Goal: Task Accomplishment & Management: Manage account settings

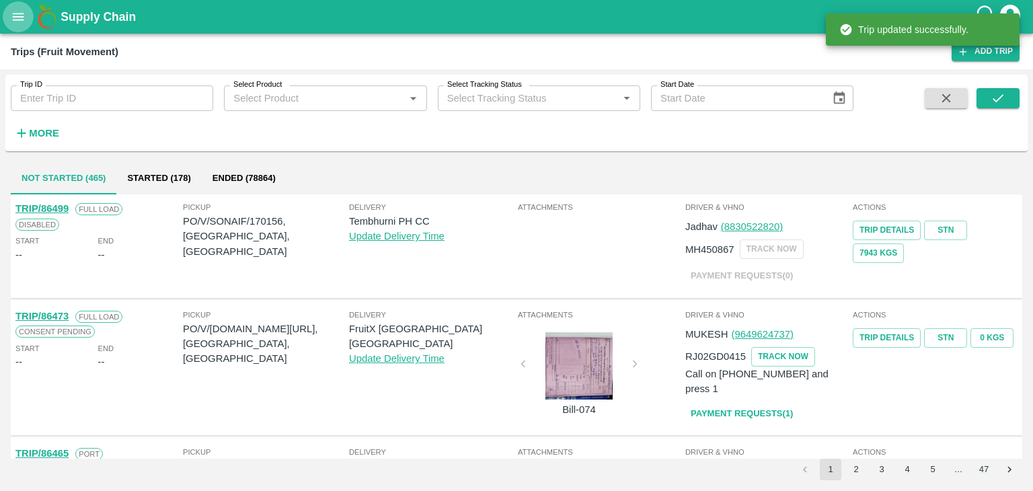
click at [14, 15] on icon "open drawer" at bounding box center [18, 16] width 15 height 15
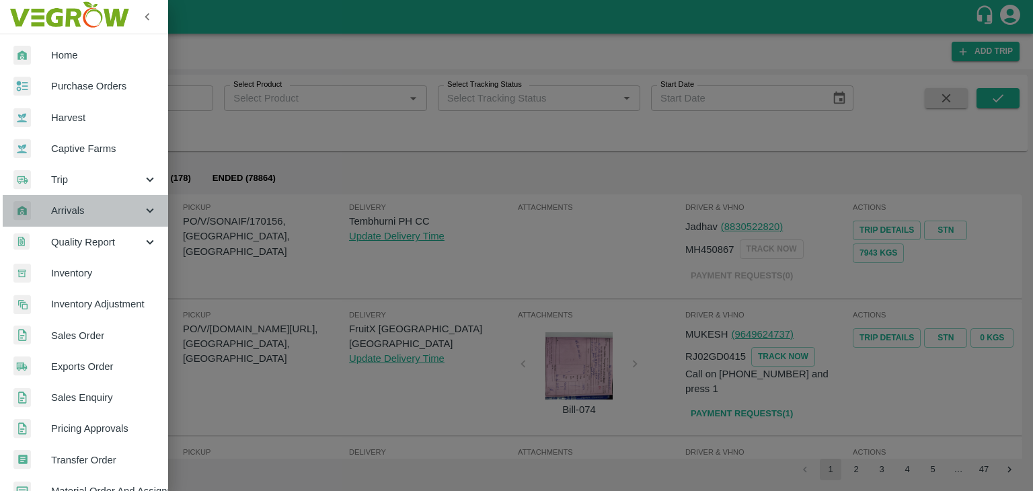
click at [91, 214] on span "Arrivals" at bounding box center [96, 210] width 91 height 15
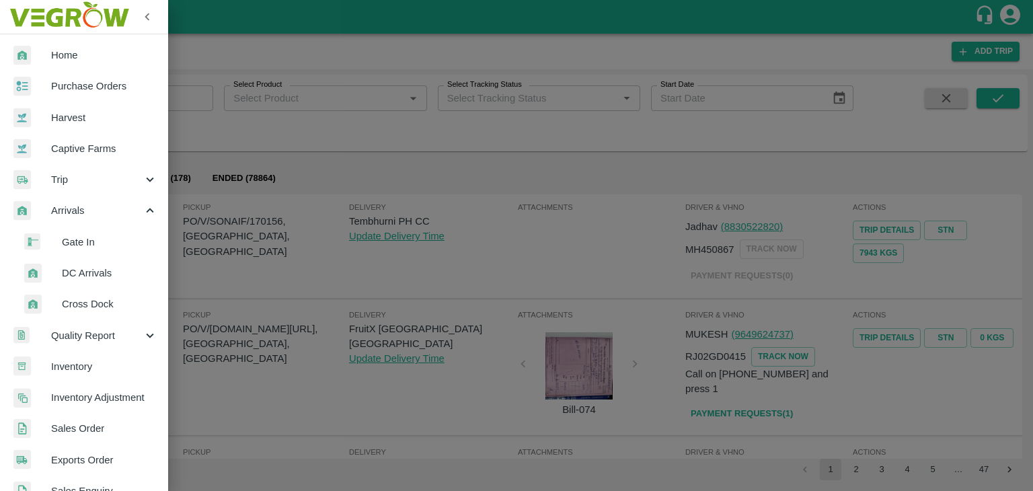
click at [117, 273] on span "DC Arrivals" at bounding box center [109, 273] width 95 height 15
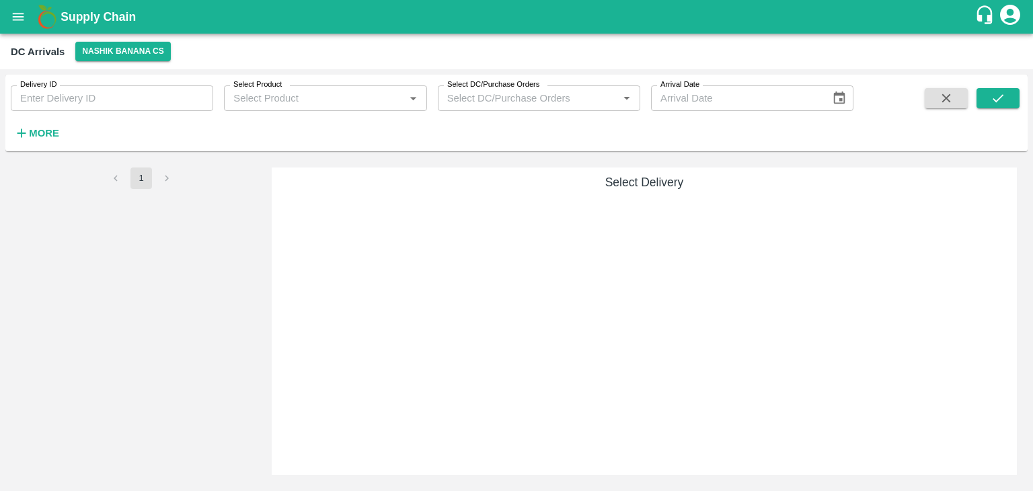
click at [54, 129] on strong "More" at bounding box center [44, 133] width 30 height 11
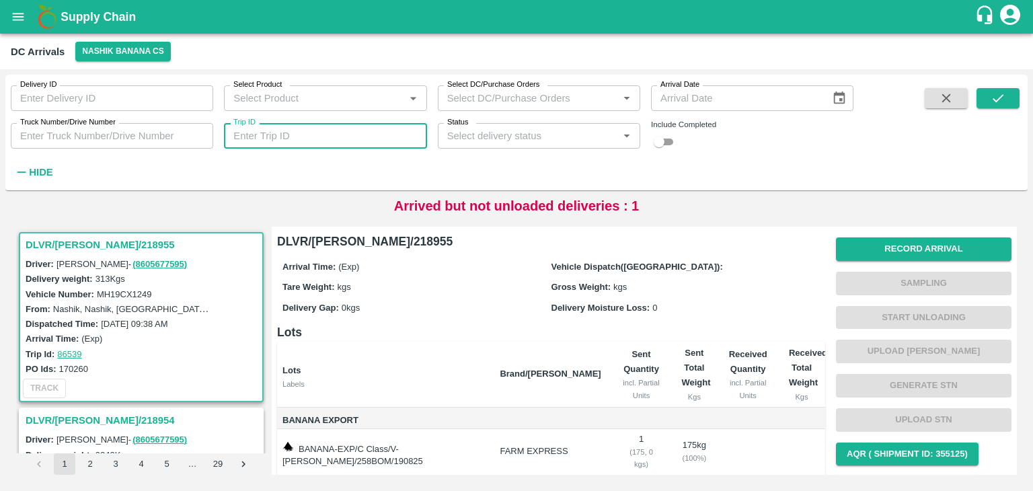
click at [292, 127] on input "Trip ID" at bounding box center [325, 136] width 202 height 26
type input "86498"
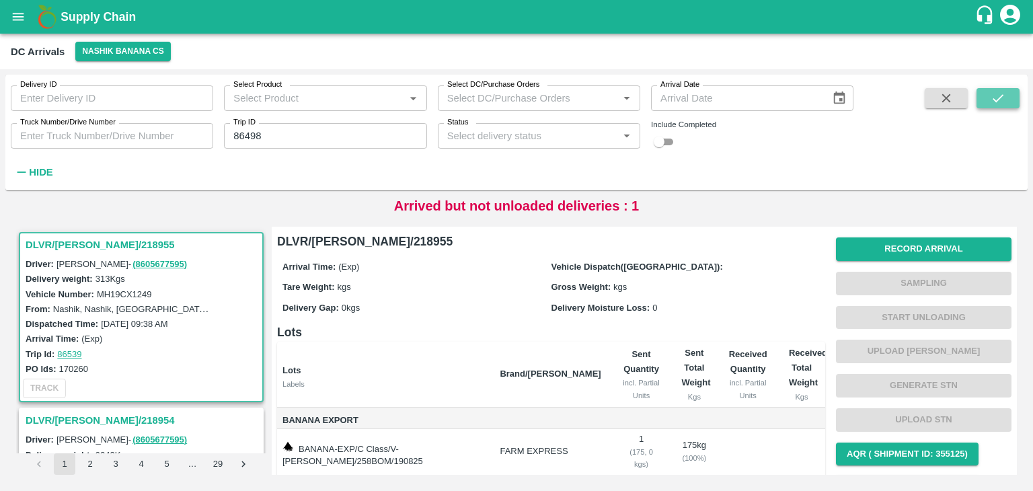
click at [1003, 95] on icon "submit" at bounding box center [997, 98] width 11 height 8
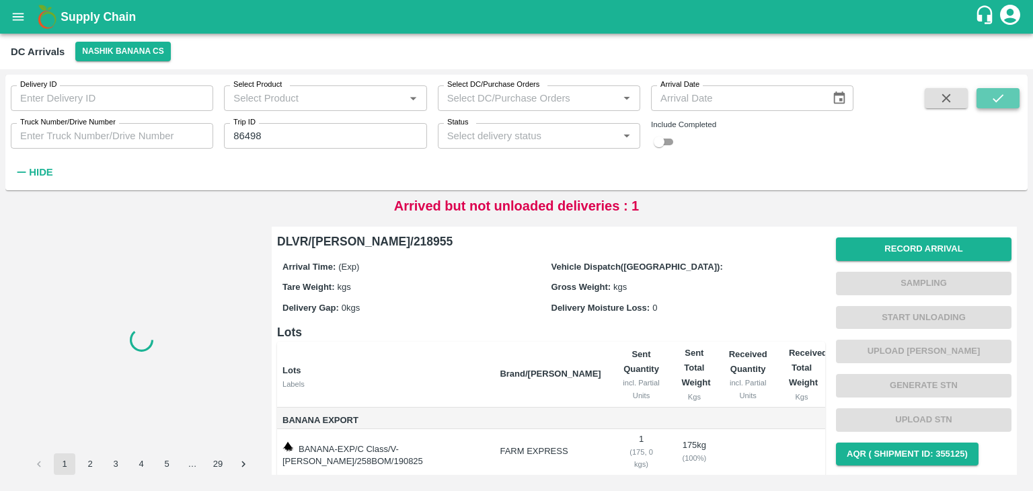
click at [1003, 95] on icon "submit" at bounding box center [997, 98] width 11 height 8
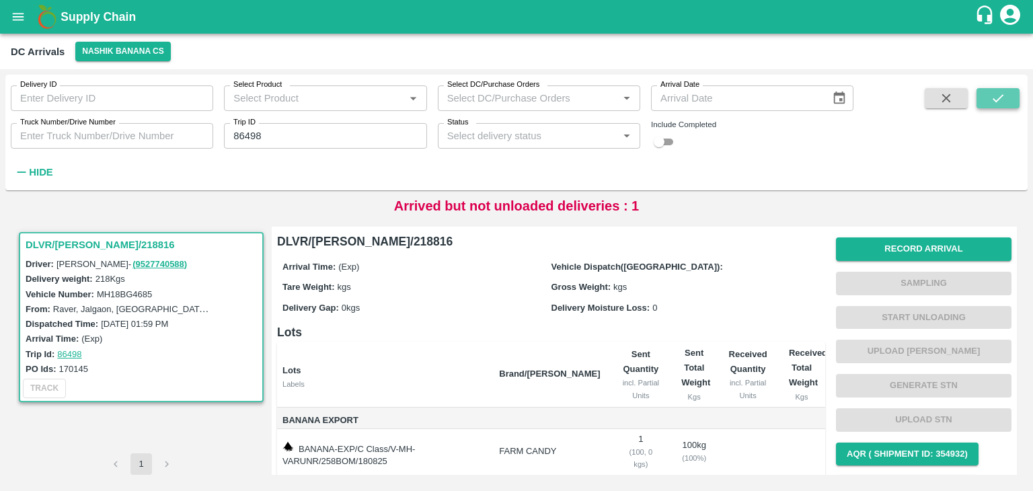
click at [1003, 95] on icon "submit" at bounding box center [997, 98] width 11 height 8
click at [888, 243] on button "Record Arrival" at bounding box center [923, 249] width 175 height 24
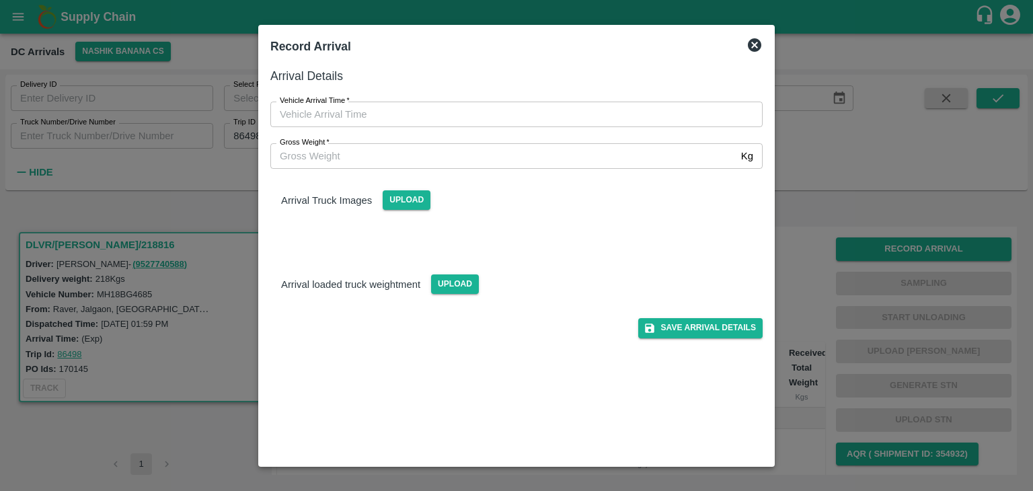
type input "DD/MM/YYYY hh:mm aa"
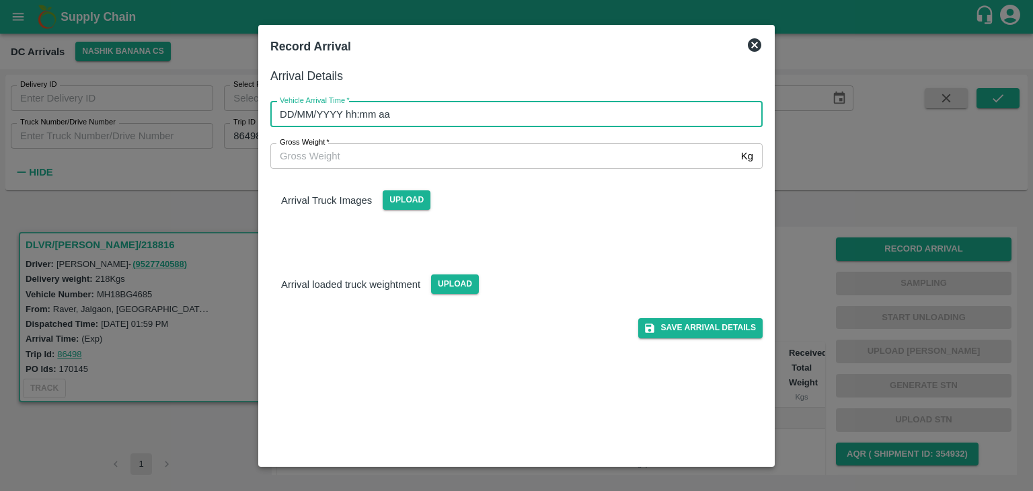
click at [570, 112] on input "DD/MM/YYYY hh:mm aa" at bounding box center [511, 115] width 483 height 26
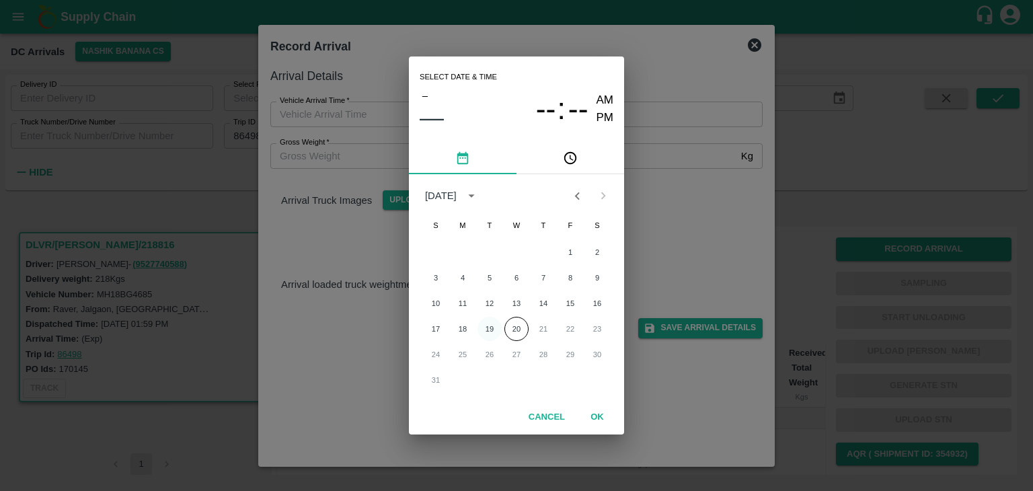
click at [489, 321] on button "19" at bounding box center [489, 329] width 24 height 24
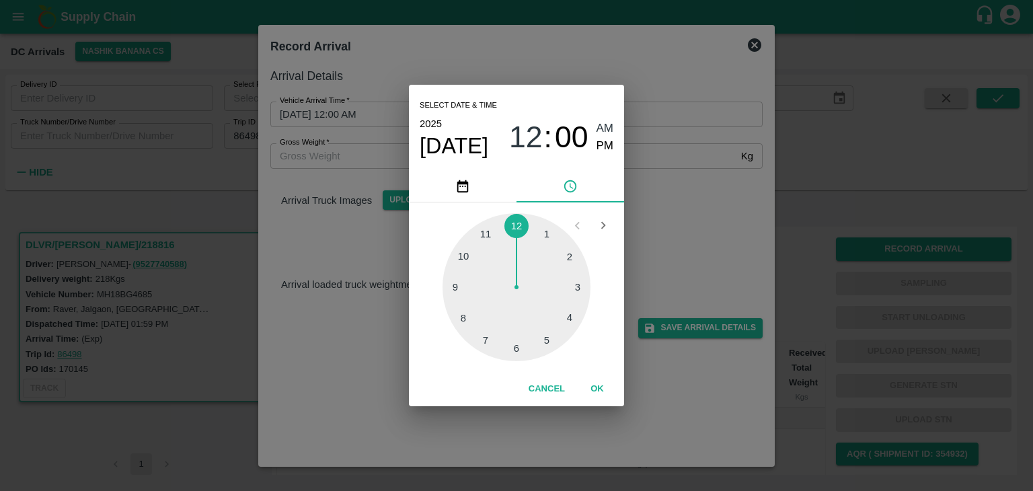
click at [454, 291] on div at bounding box center [516, 287] width 148 height 148
type input "19/08/2025 09:44 AM"
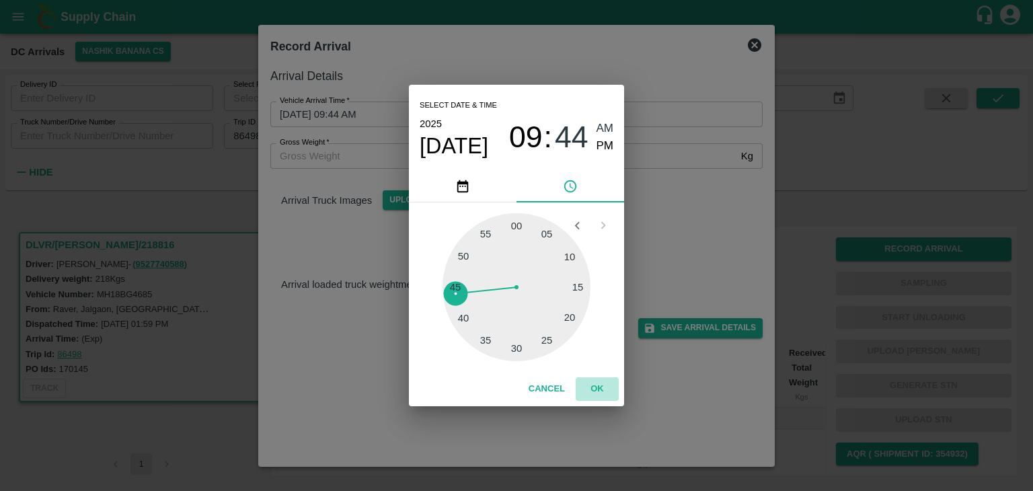
click at [596, 383] on button "OK" at bounding box center [597, 389] width 43 height 24
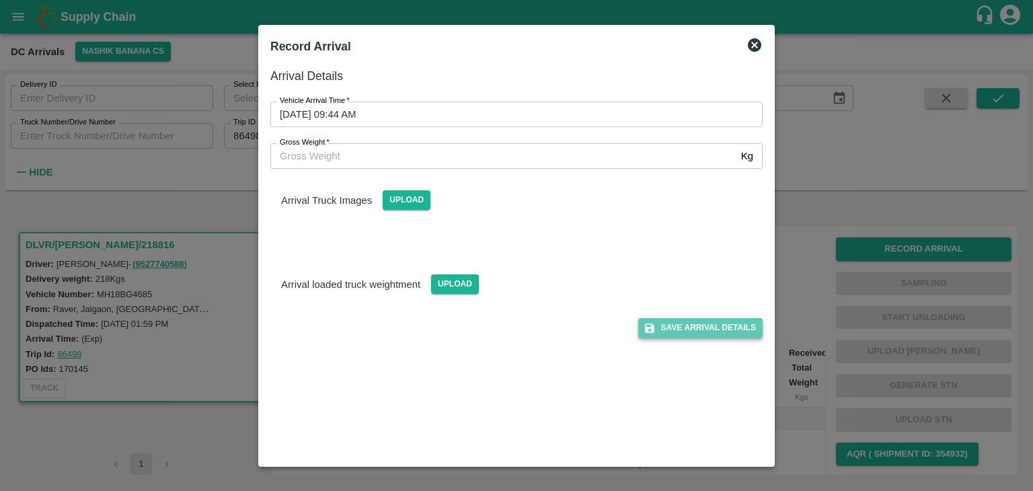
click at [701, 331] on button "Save Arrival Details" at bounding box center [700, 327] width 124 height 19
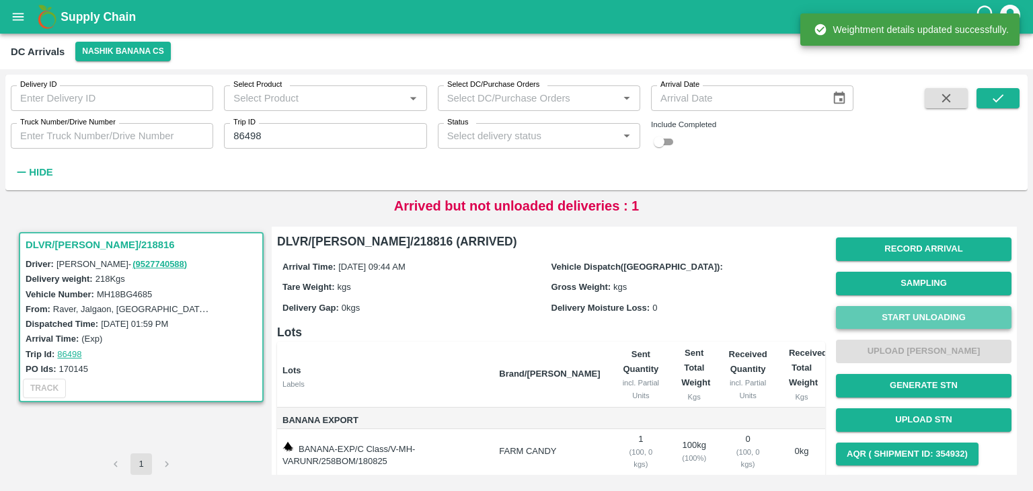
click at [882, 320] on button "Start Unloading" at bounding box center [923, 318] width 175 height 24
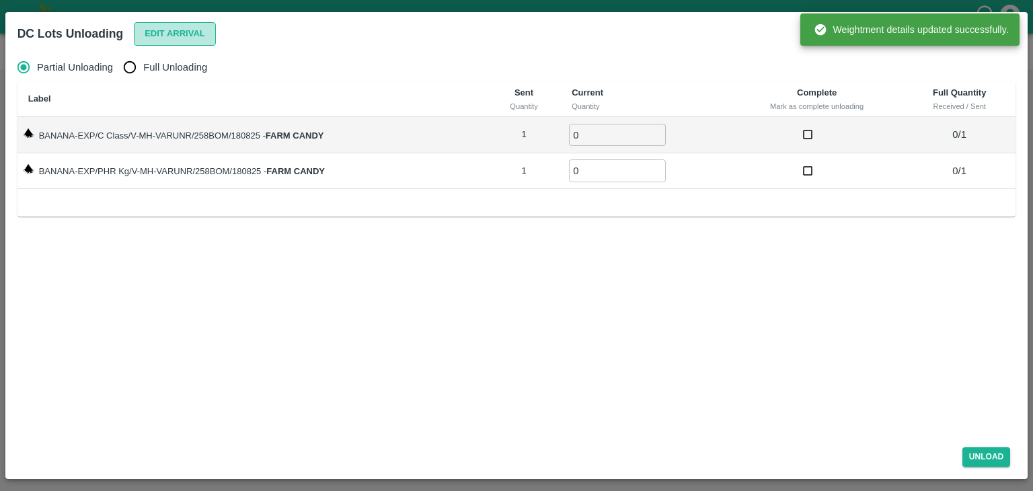
click at [163, 33] on button "Edit Arrival" at bounding box center [175, 34] width 82 height 24
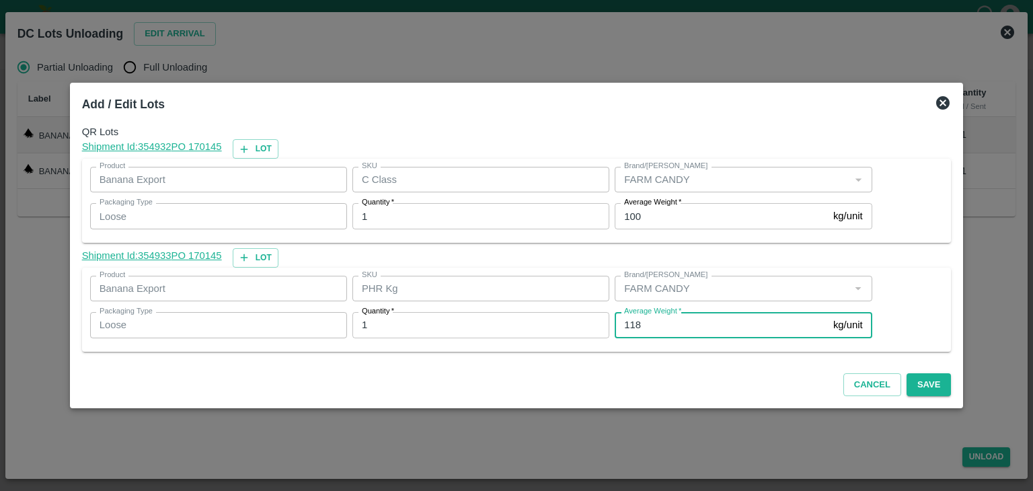
click at [654, 318] on input "118" at bounding box center [721, 325] width 213 height 26
type input "1"
type input "36"
click at [923, 393] on button "Save" at bounding box center [928, 385] width 44 height 24
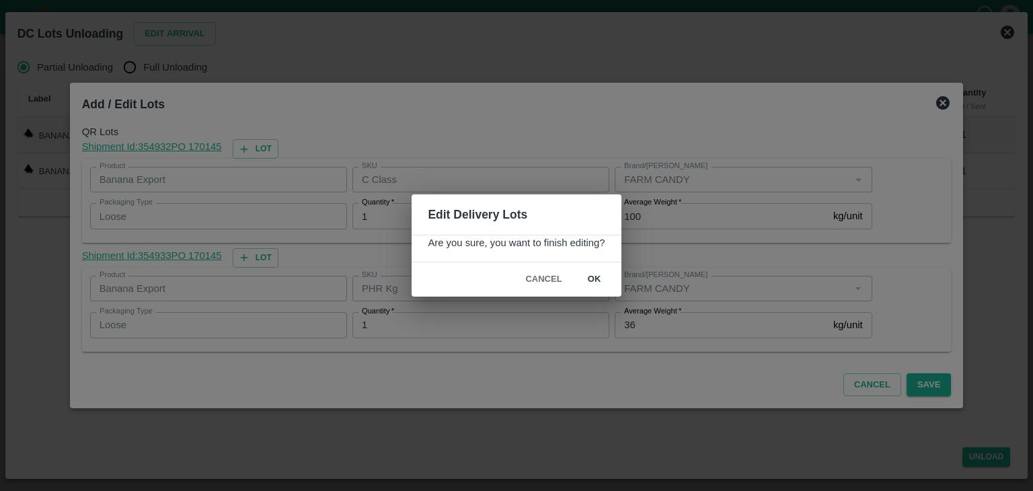
click at [596, 276] on button "ok" at bounding box center [594, 280] width 43 height 24
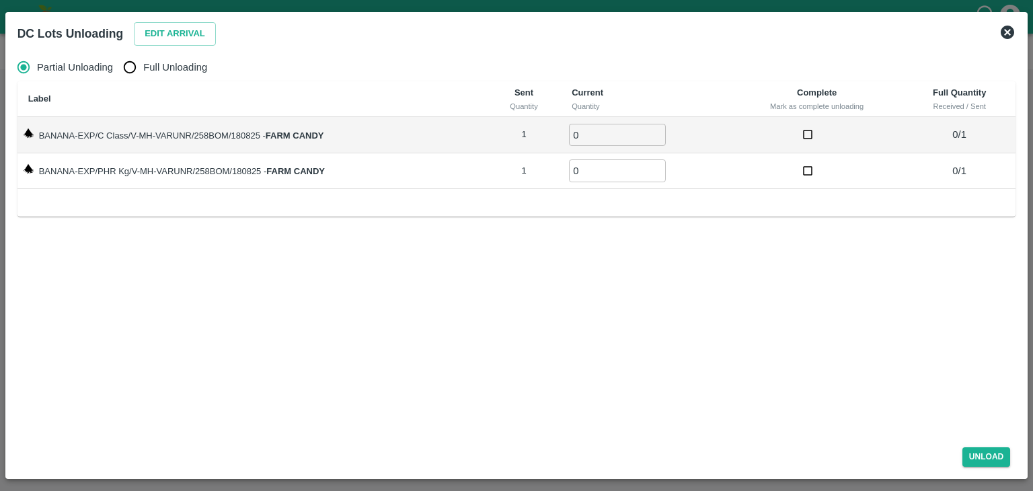
click at [149, 63] on span "Full Unloading" at bounding box center [175, 67] width 64 height 15
click at [143, 63] on input "Full Unloading" at bounding box center [129, 67] width 27 height 27
radio input "true"
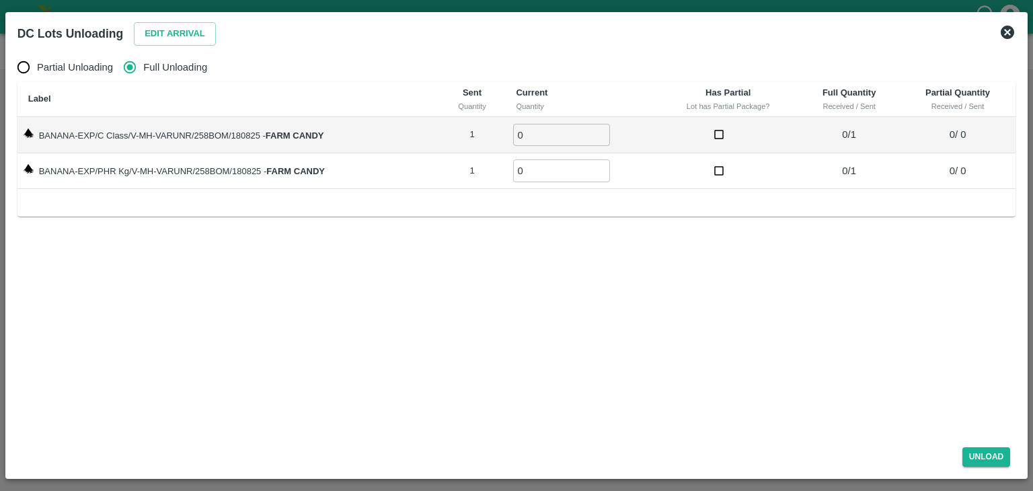
click at [535, 128] on input "0" at bounding box center [561, 135] width 97 height 22
type input "01"
click at [549, 174] on input "0" at bounding box center [561, 170] width 97 height 22
type input "01"
click at [999, 458] on button "Unload" at bounding box center [986, 456] width 48 height 19
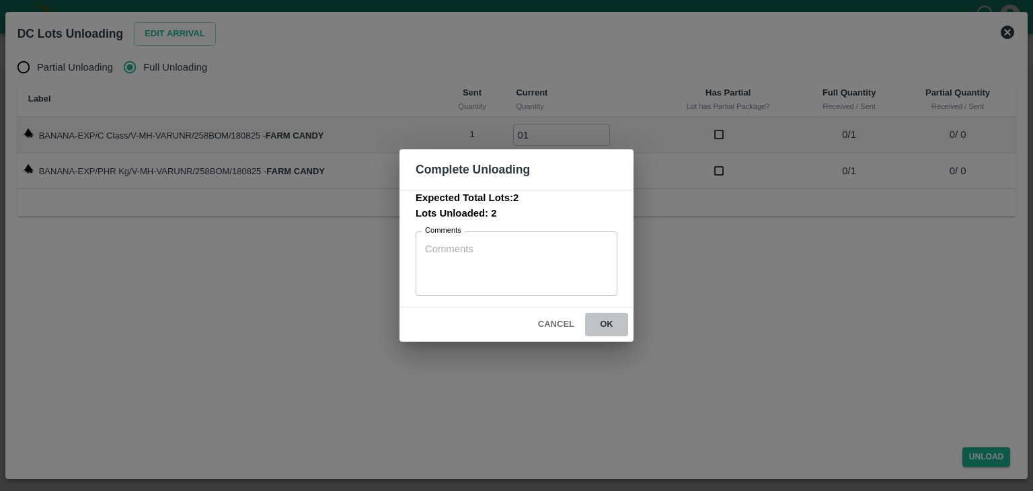
click at [608, 323] on button "ok" at bounding box center [606, 325] width 43 height 24
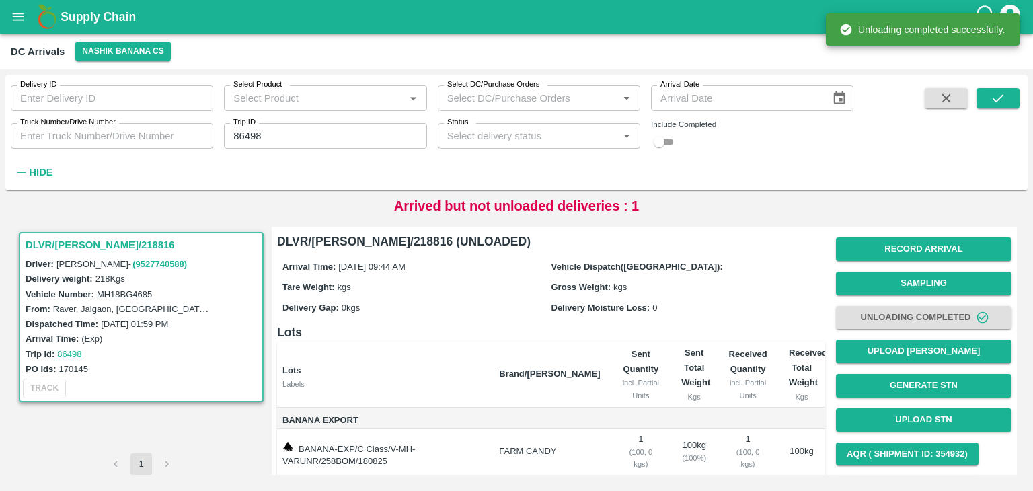
scroll to position [71, 0]
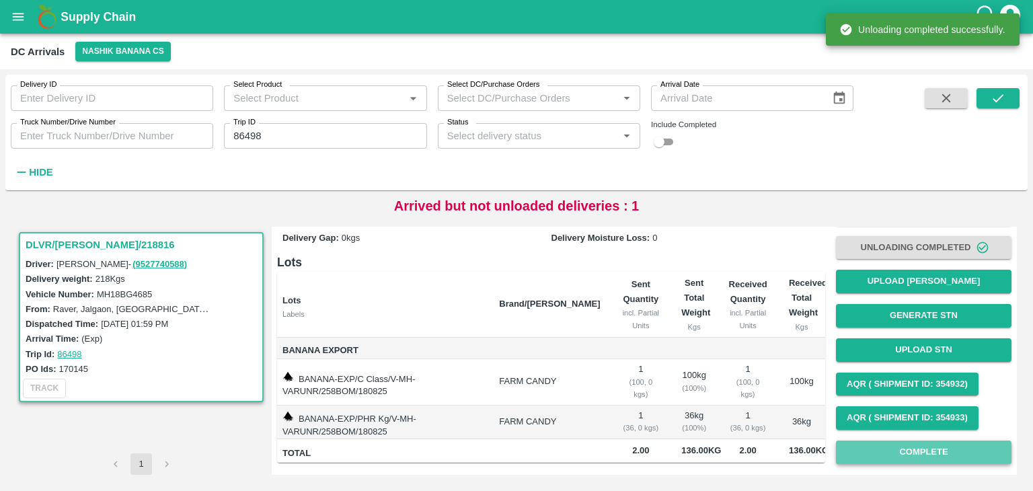
click at [885, 450] on button "Complete" at bounding box center [923, 452] width 175 height 24
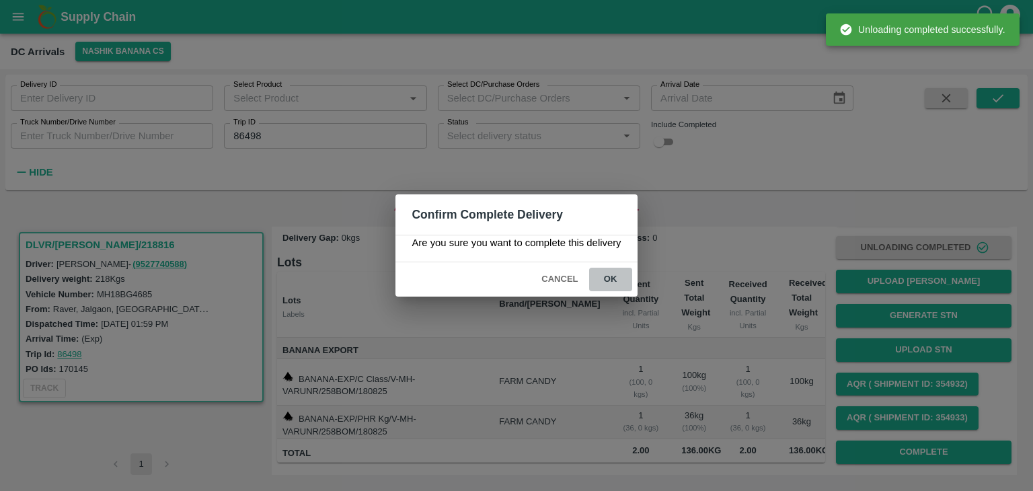
click at [597, 275] on button "ok" at bounding box center [610, 280] width 43 height 24
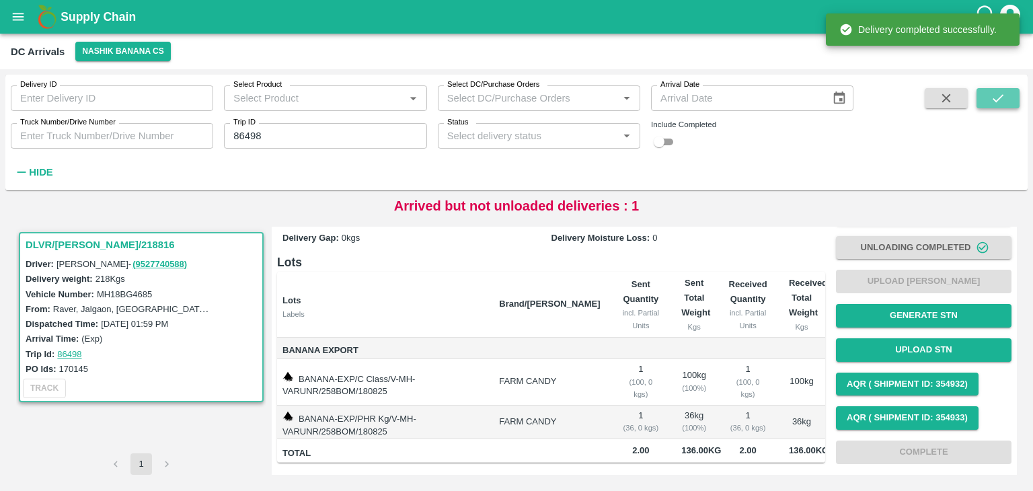
click at [1007, 101] on button "submit" at bounding box center [997, 98] width 43 height 20
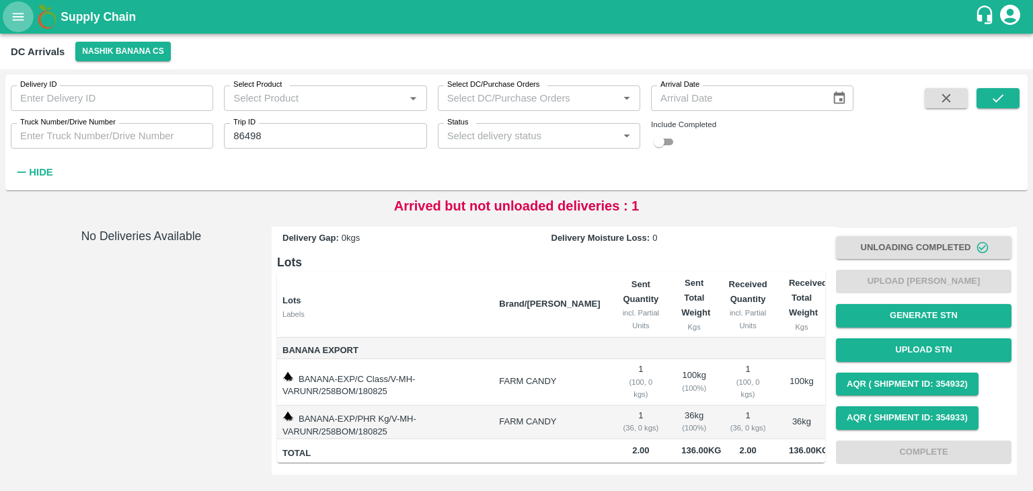
click at [11, 16] on icon "open drawer" at bounding box center [18, 16] width 15 height 15
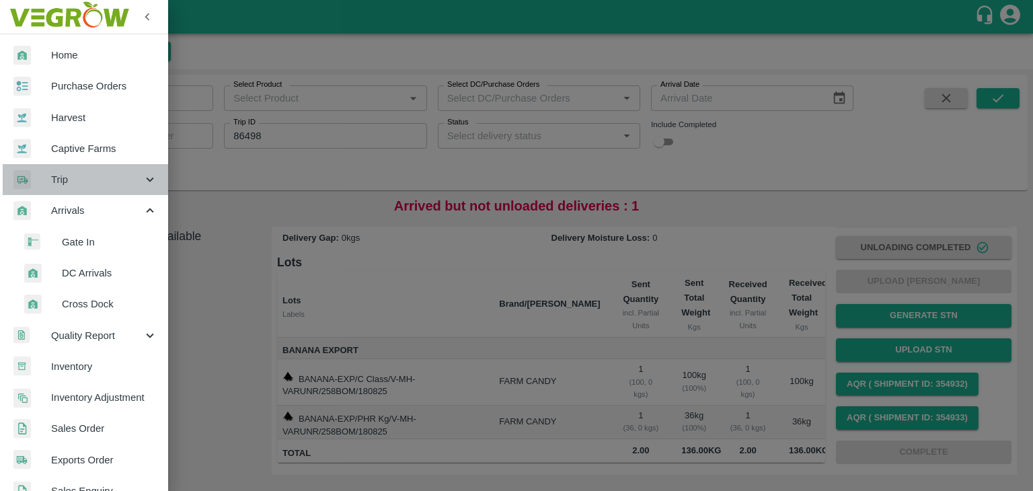
click at [85, 176] on span "Trip" at bounding box center [96, 179] width 91 height 15
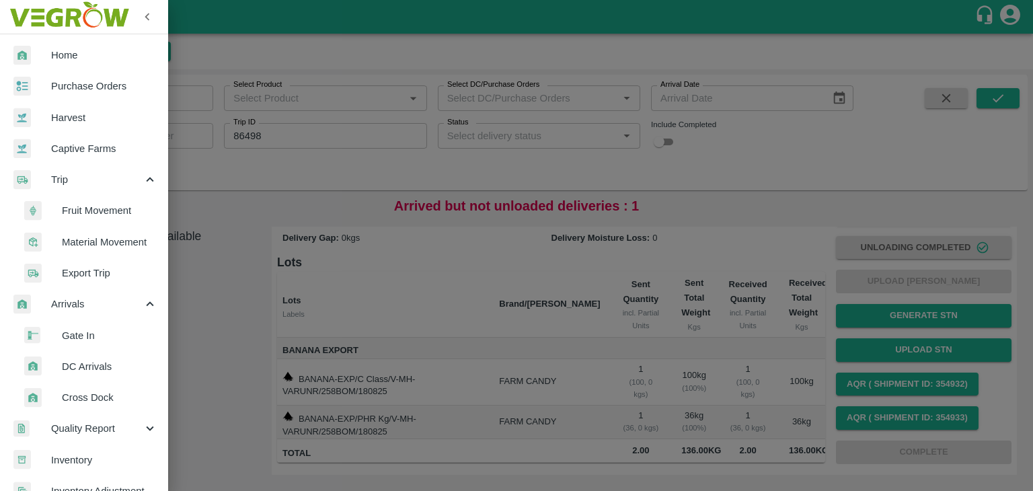
click at [111, 210] on span "Fruit Movement" at bounding box center [109, 210] width 95 height 15
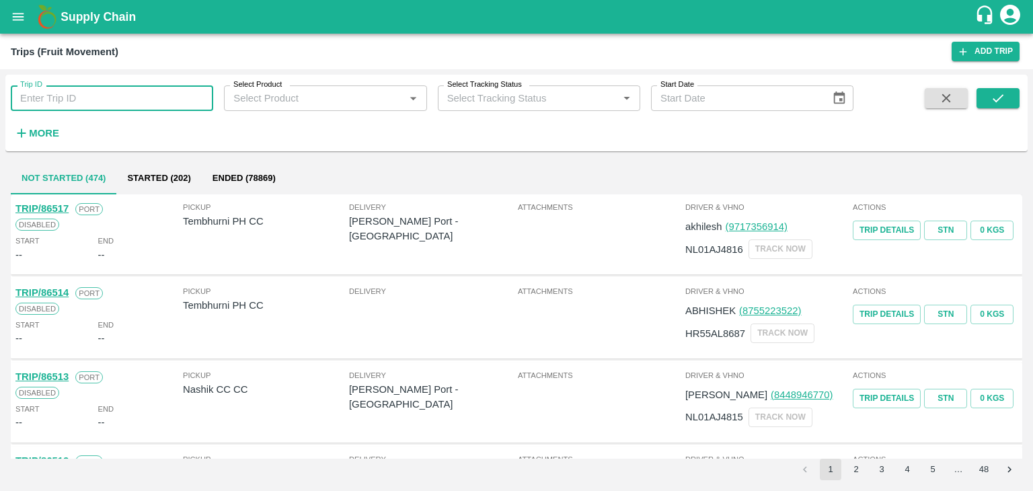
click at [113, 100] on input "Trip ID" at bounding box center [112, 98] width 202 height 26
type input "86498"
click at [1003, 103] on icon "submit" at bounding box center [997, 98] width 15 height 15
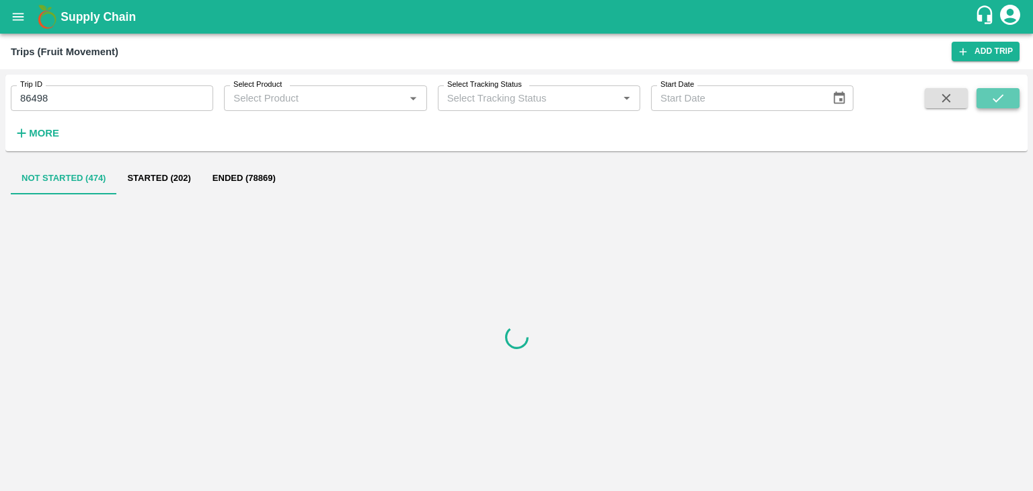
click at [1003, 103] on icon "submit" at bounding box center [997, 98] width 15 height 15
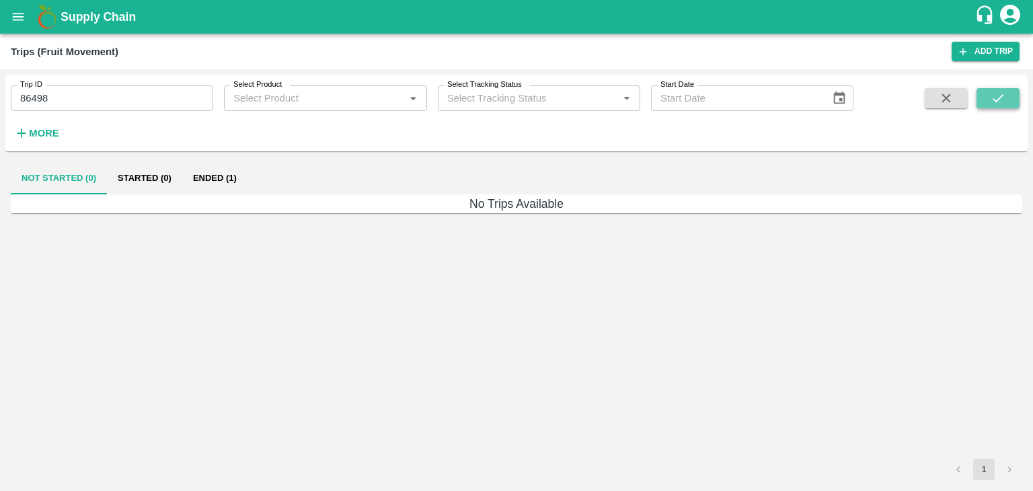
click at [1003, 103] on icon "submit" at bounding box center [997, 98] width 15 height 15
click at [218, 175] on button "Ended (1)" at bounding box center [214, 178] width 65 height 32
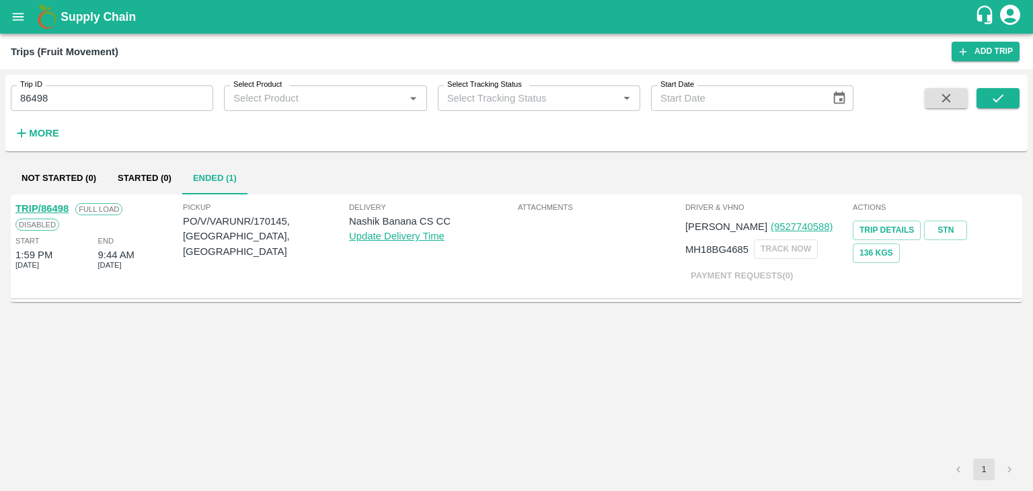
click at [41, 208] on link "TRIP/86498" at bounding box center [41, 208] width 53 height 11
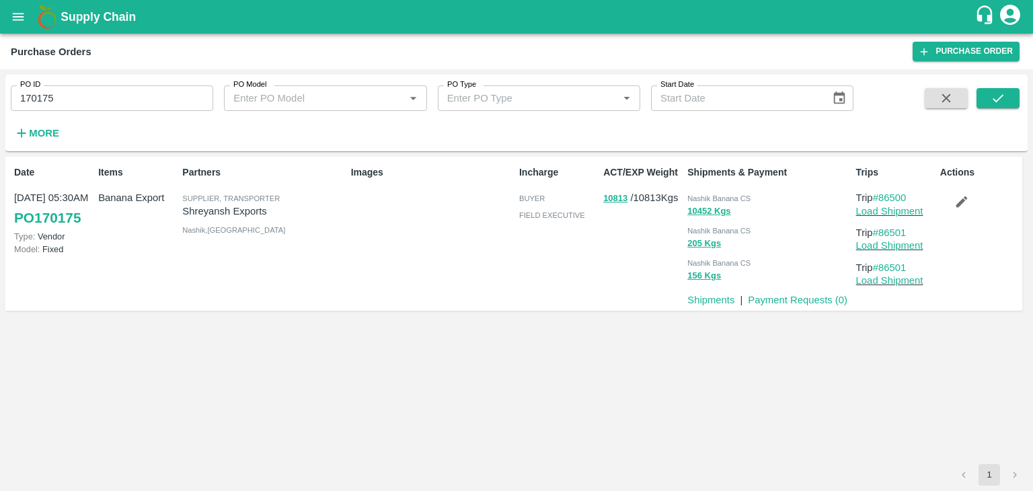
click at [114, 95] on input "170175" at bounding box center [112, 98] width 202 height 26
paste input "text"
type input "170145"
click at [1008, 95] on button "submit" at bounding box center [997, 98] width 43 height 20
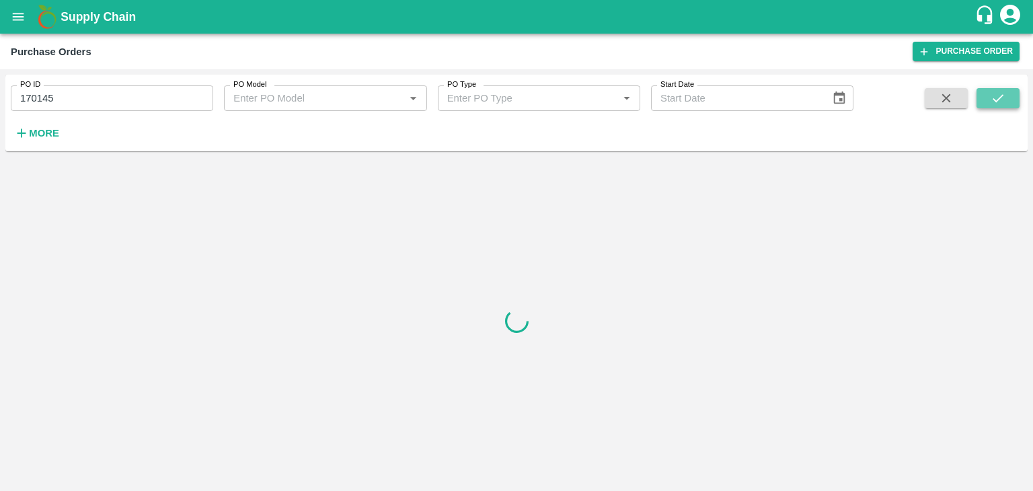
click at [1008, 95] on button "submit" at bounding box center [997, 98] width 43 height 20
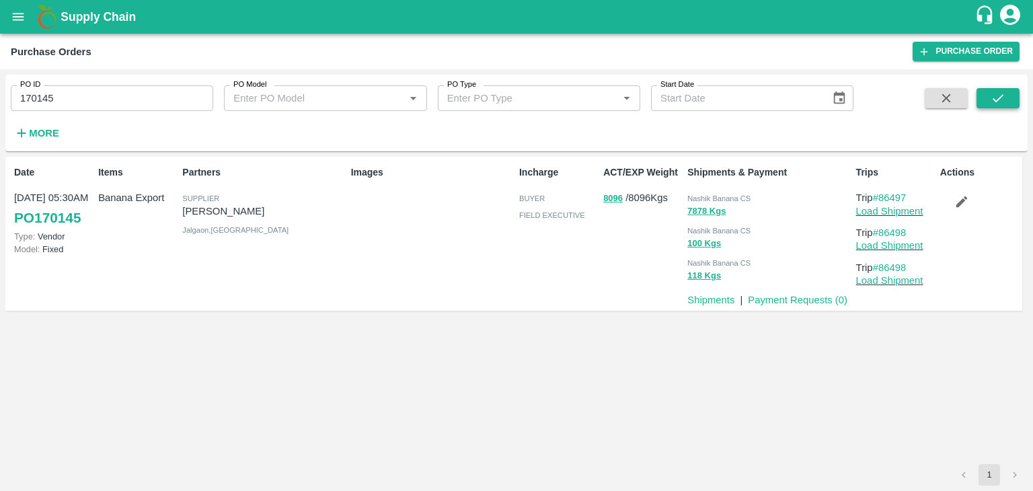
click at [1009, 106] on button "submit" at bounding box center [997, 98] width 43 height 20
click at [908, 214] on link "Load Shipment" at bounding box center [889, 211] width 67 height 11
click at [958, 197] on icon "button" at bounding box center [961, 201] width 15 height 15
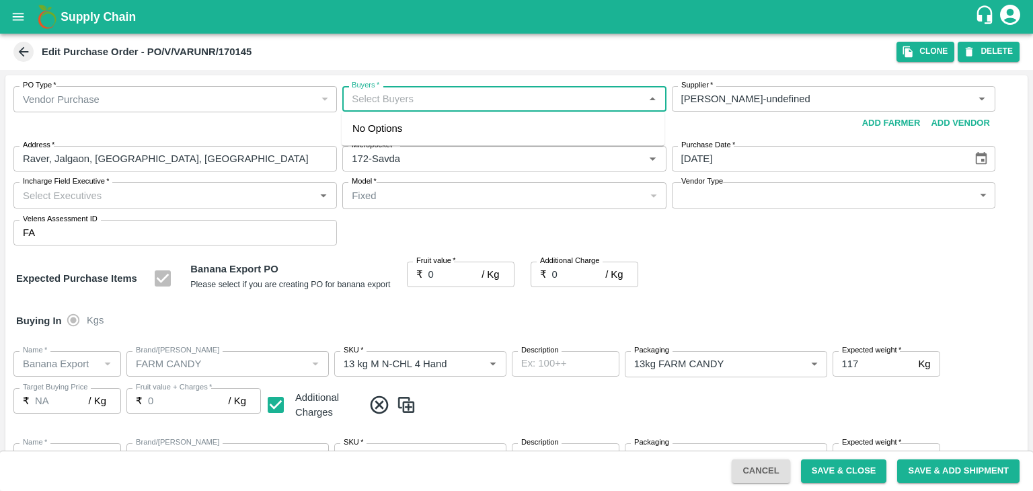
click at [434, 103] on input "Buyers   *" at bounding box center [492, 98] width 293 height 17
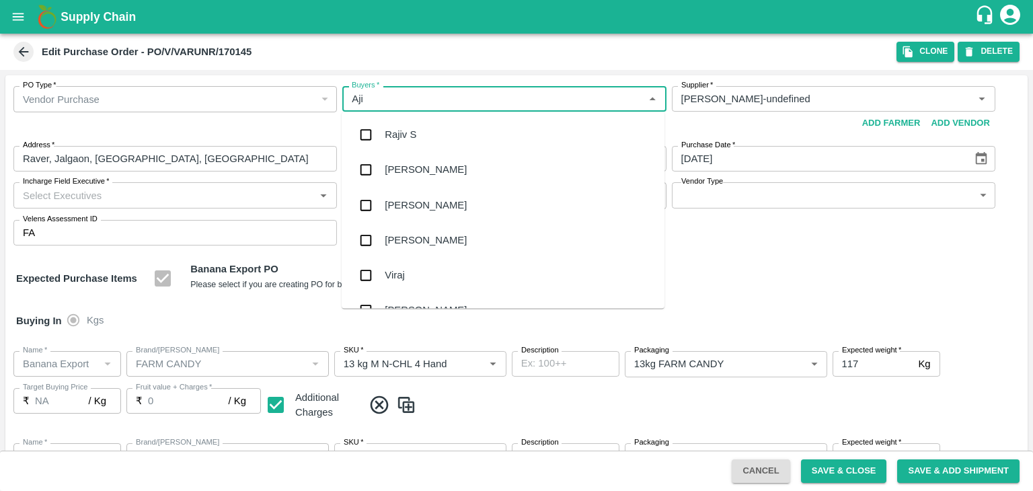
type input "Ajit"
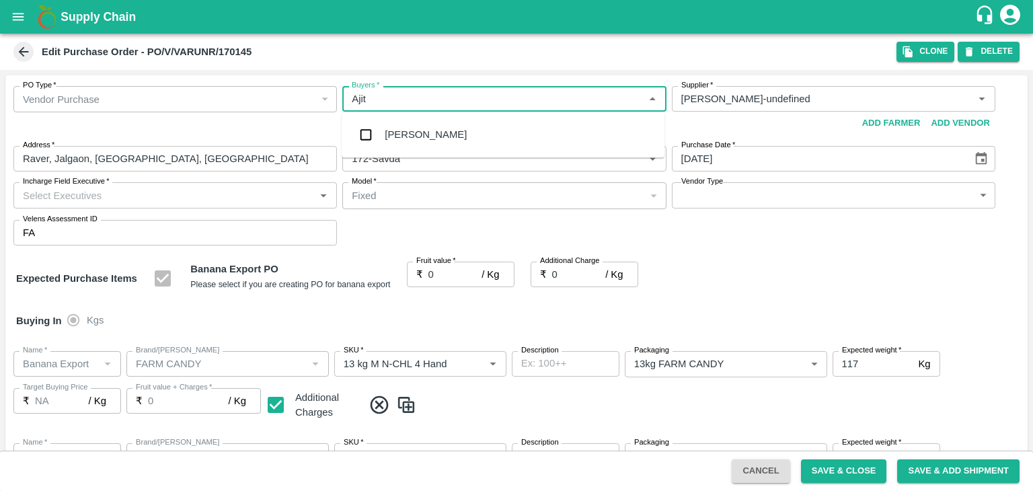
click at [424, 134] on div "Ajit Otari" at bounding box center [503, 134] width 323 height 35
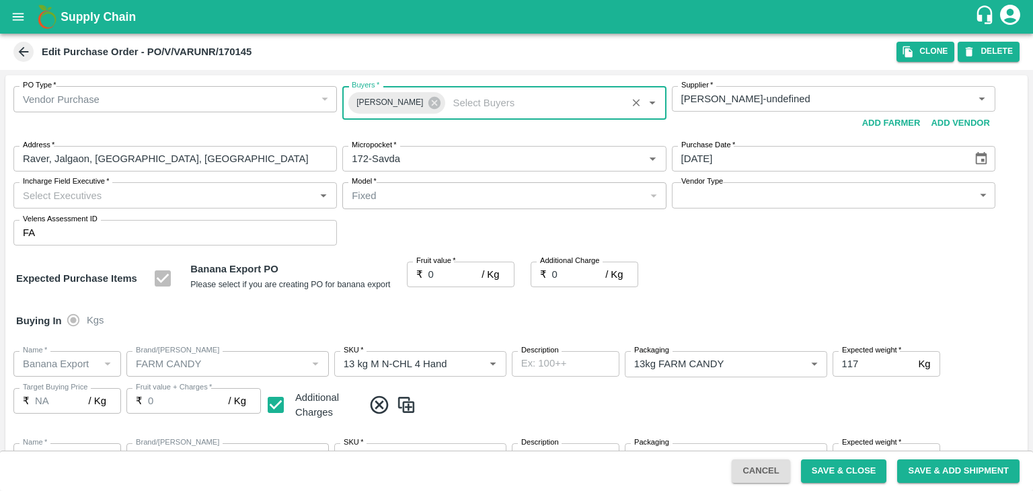
click at [199, 197] on input "Incharge Field Executive   *" at bounding box center [163, 194] width 293 height 17
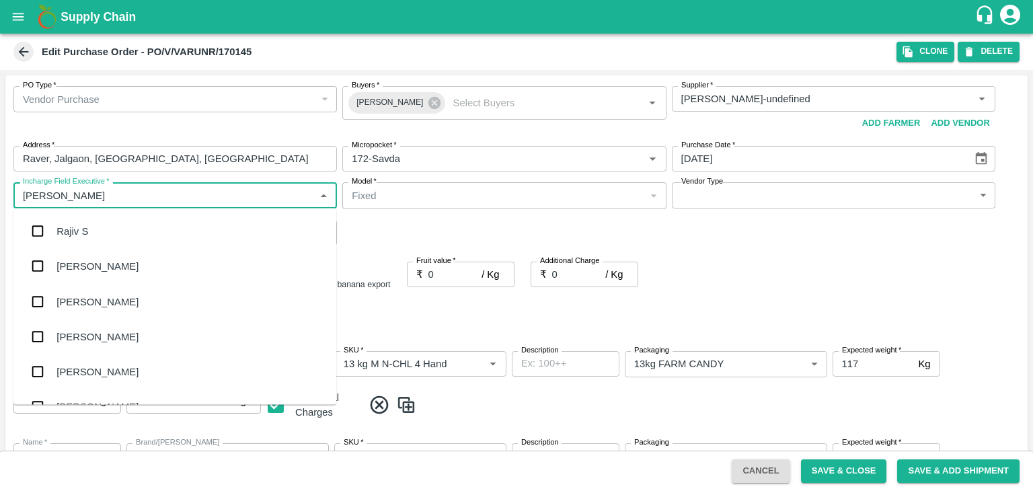
type input "Jay"
click at [118, 298] on div "jaydip Tale" at bounding box center [174, 301] width 323 height 35
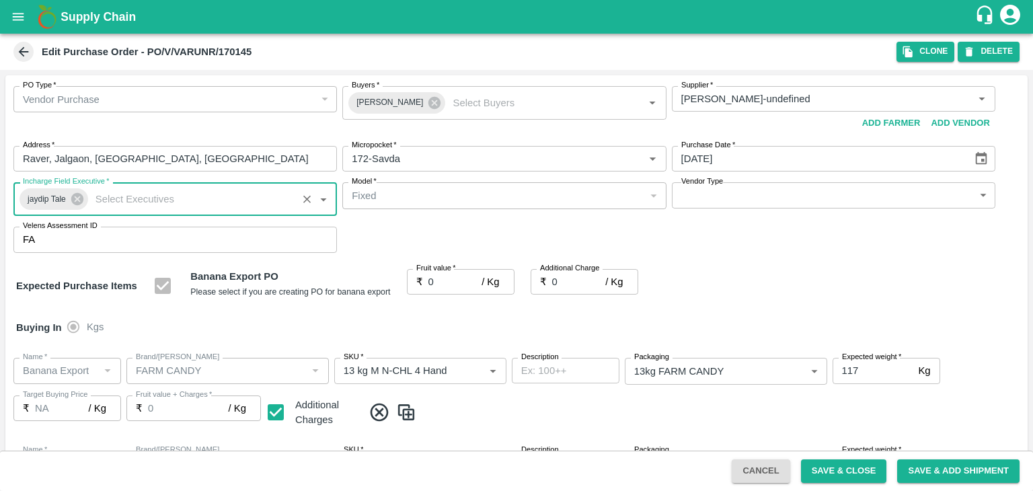
click at [706, 194] on body "Supply Chain Edit Purchase Order - PO/V/VARUNR/170145 Clone DELETE PO Type   * …" at bounding box center [516, 245] width 1033 height 491
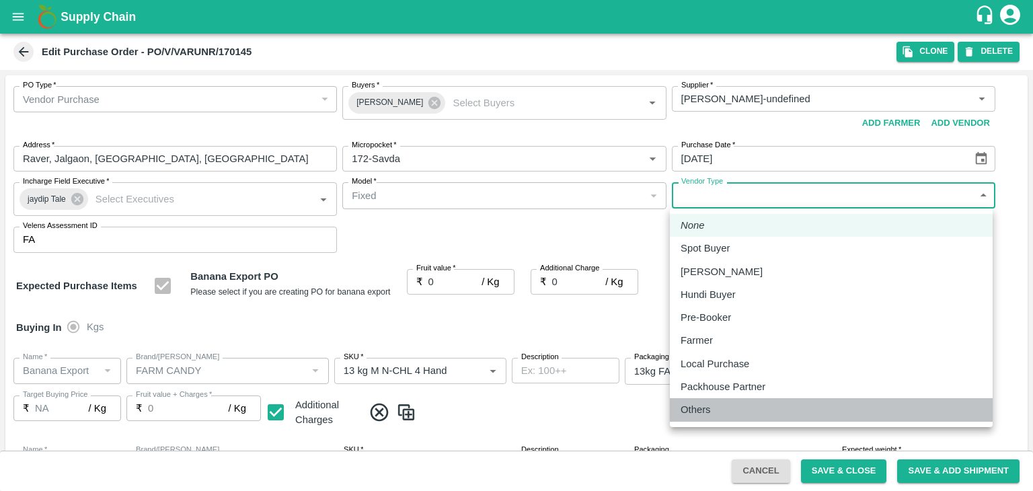
click at [715, 414] on div "Others" at bounding box center [698, 409] width 37 height 15
type input "OTHER"
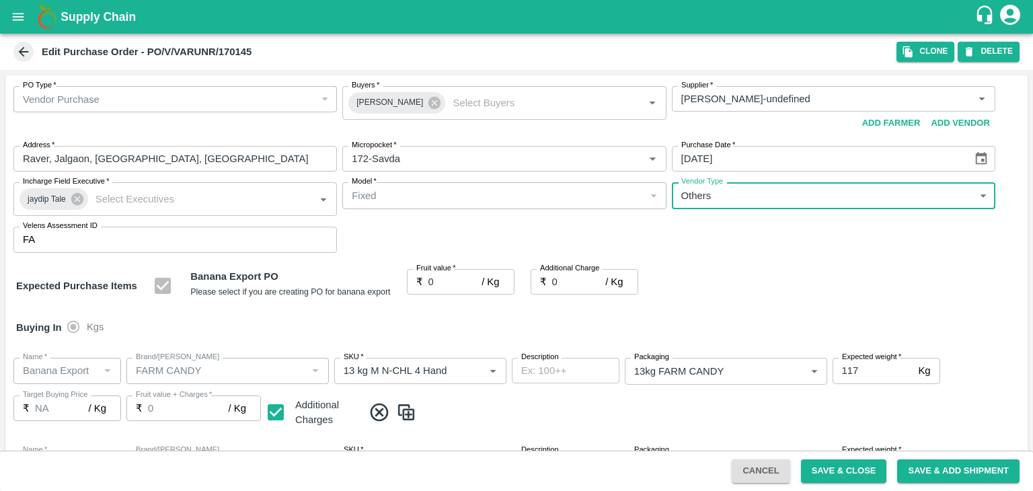
click at [449, 283] on input "0" at bounding box center [455, 282] width 54 height 26
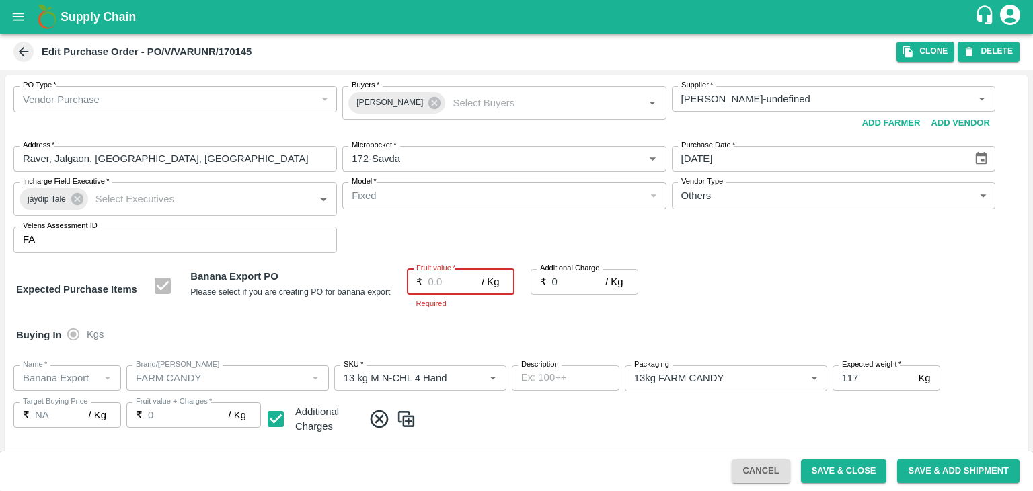
click at [441, 284] on input "Fruit value   *" at bounding box center [455, 282] width 54 height 26
type input "1"
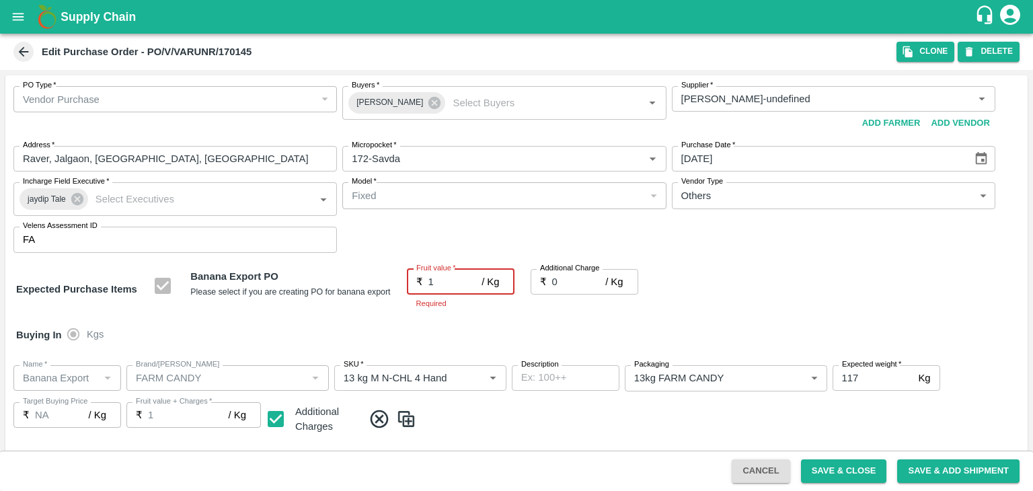
type input "1"
type input "17"
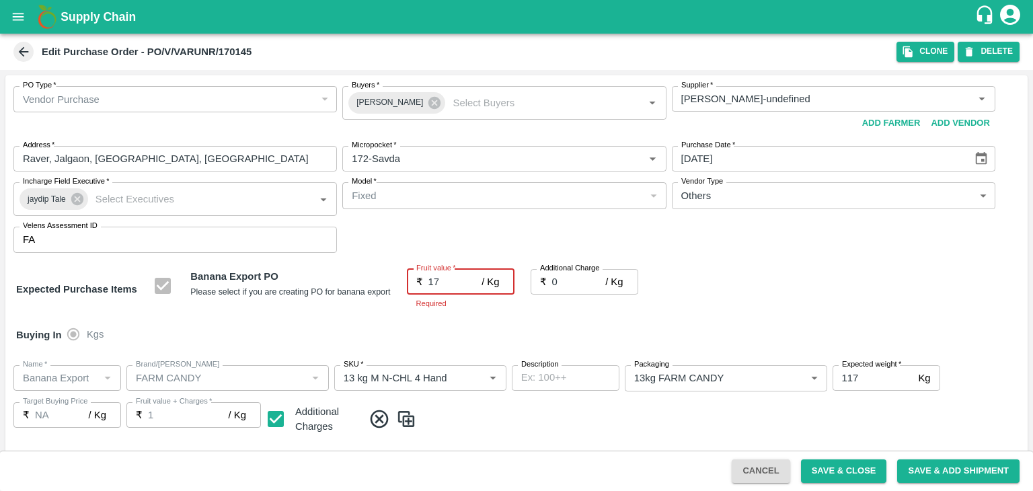
type input "17"
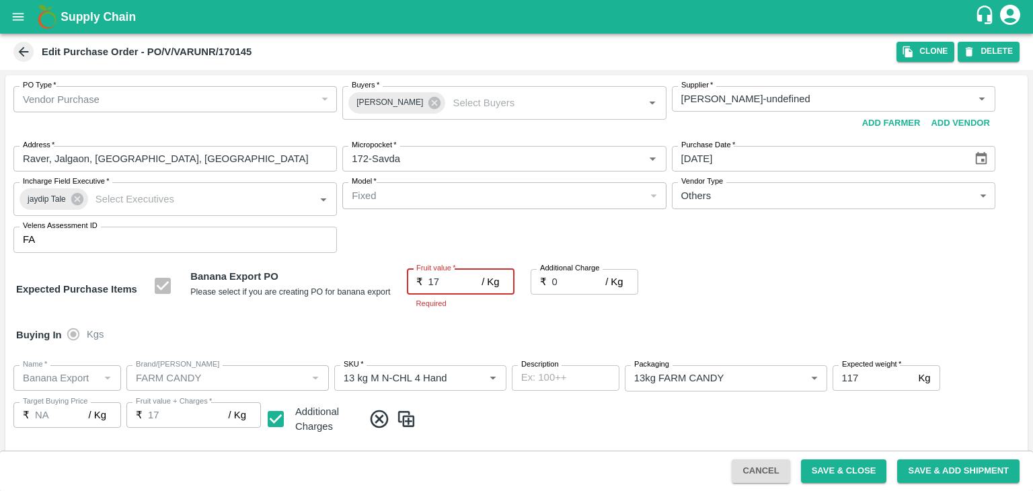
type input "17.5"
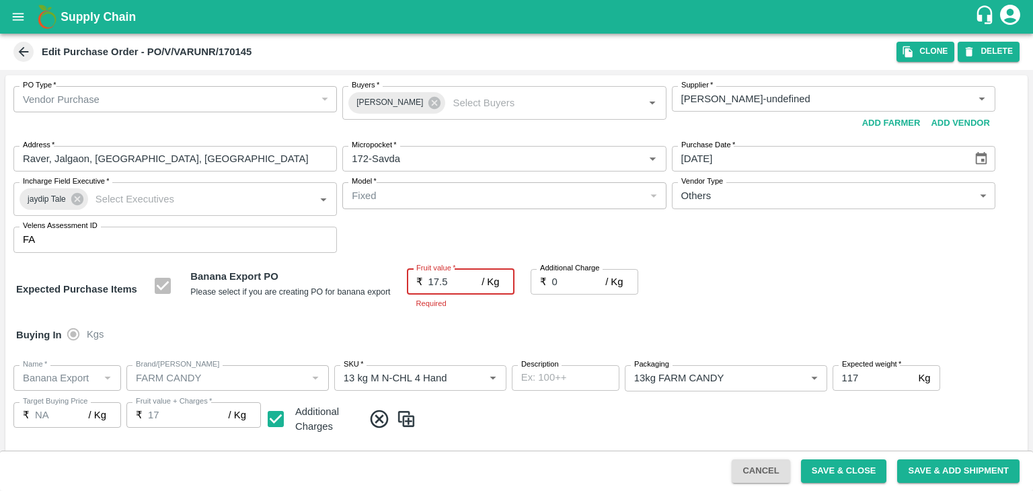
type input "17.5"
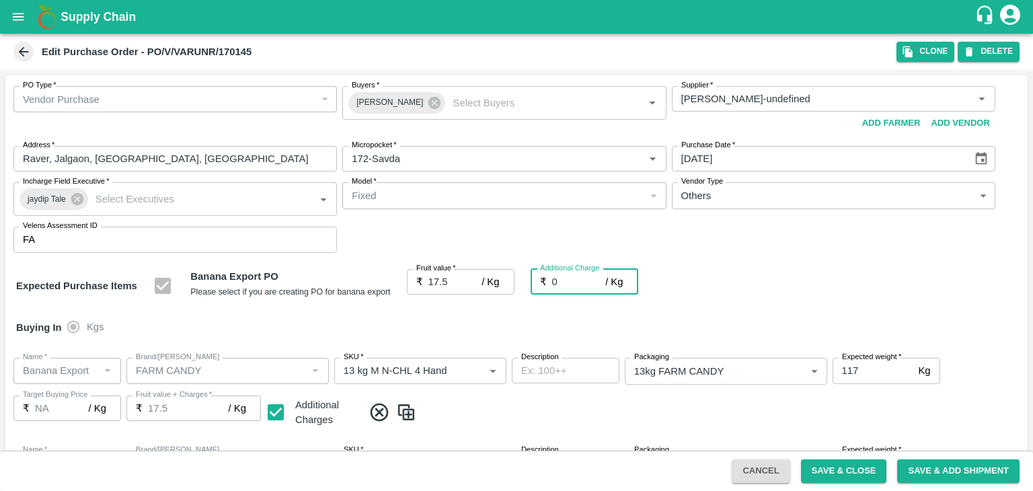
type input "2"
type input "19.5"
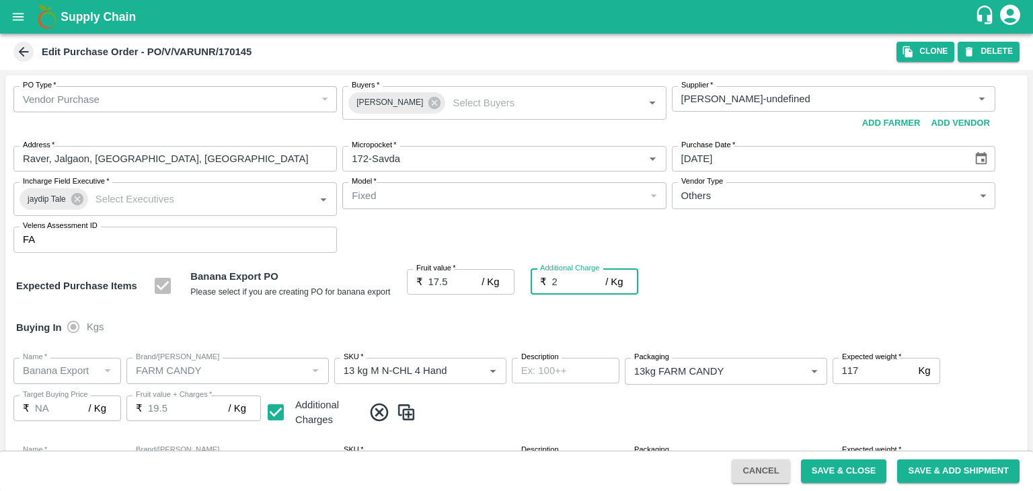
type input "2.7"
type input "20.2"
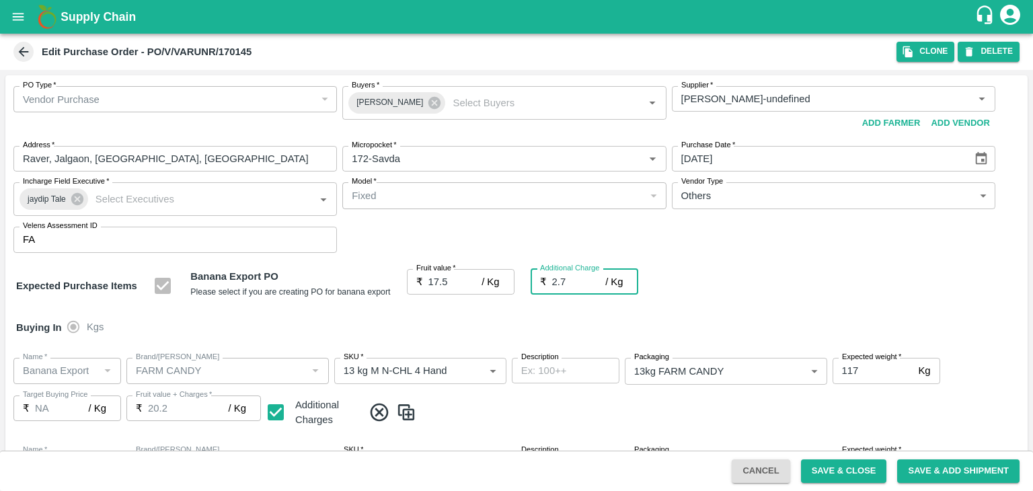
type input "2.75"
type input "20.25"
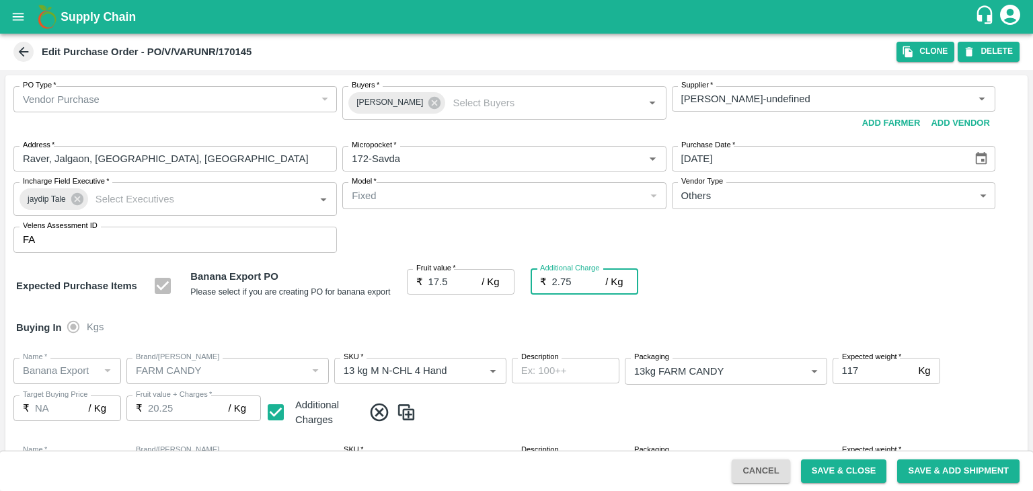
type input "2.75"
click at [481, 327] on div "Buying In Kgs" at bounding box center [516, 327] width 1022 height 39
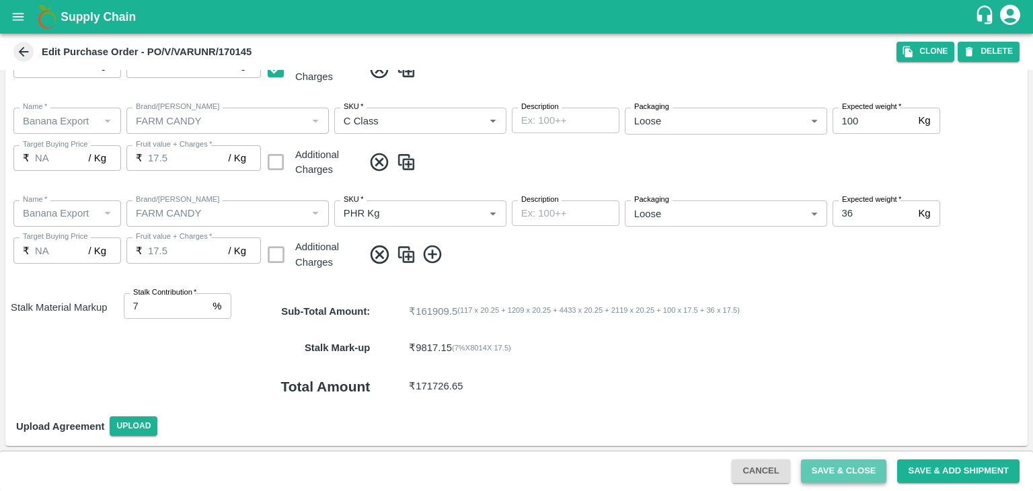
click at [834, 471] on button "Save & Close" at bounding box center [844, 471] width 86 height 24
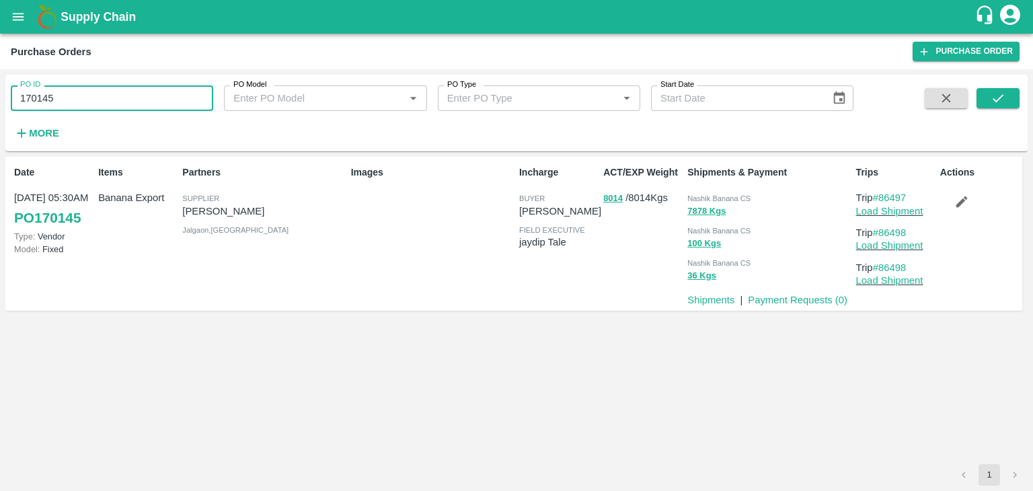
click at [87, 94] on input "170145" at bounding box center [112, 98] width 202 height 26
paste input "text"
type input "170175"
click at [1000, 95] on icon "submit" at bounding box center [997, 98] width 15 height 15
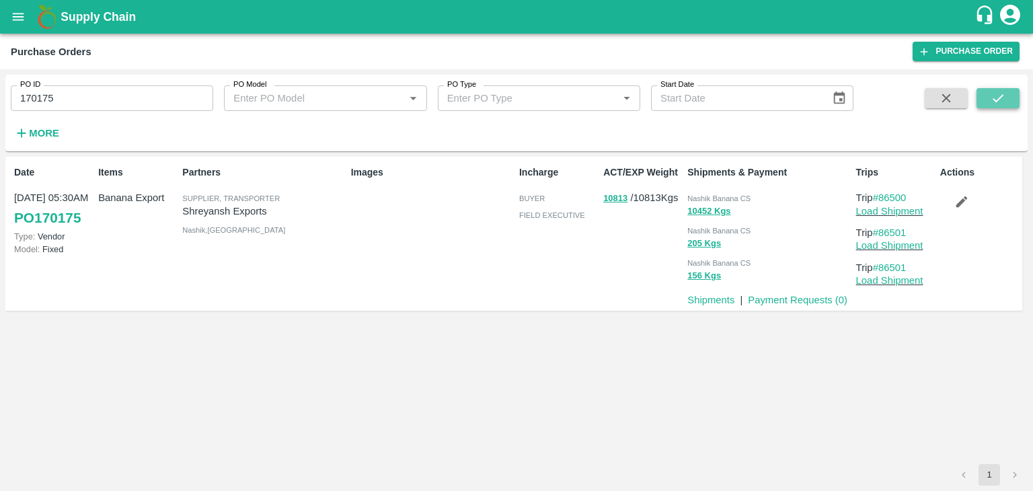
click at [993, 94] on icon "submit" at bounding box center [997, 98] width 15 height 15
click at [910, 210] on link "Load Shipment" at bounding box center [889, 211] width 67 height 11
click at [953, 203] on button "button" at bounding box center [961, 201] width 43 height 23
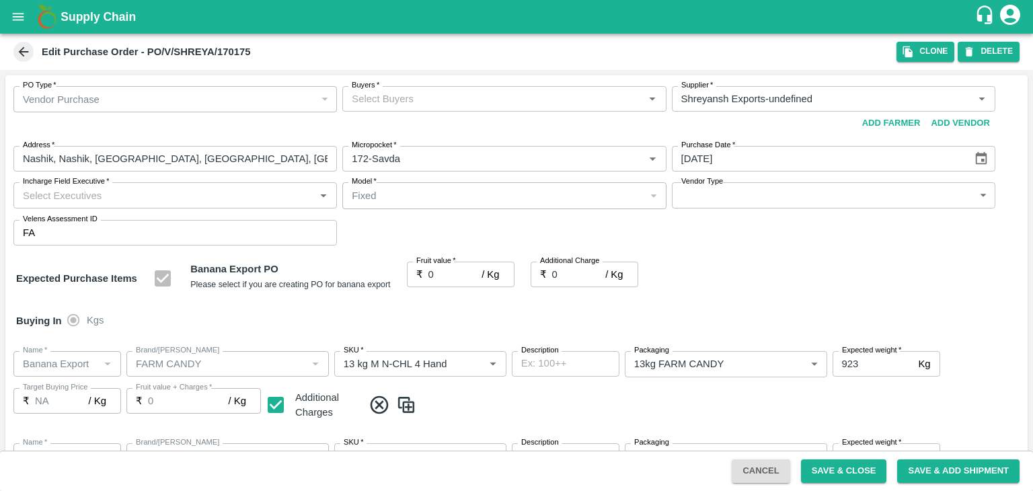
click at [409, 87] on div "Buyers   *" at bounding box center [503, 99] width 323 height 26
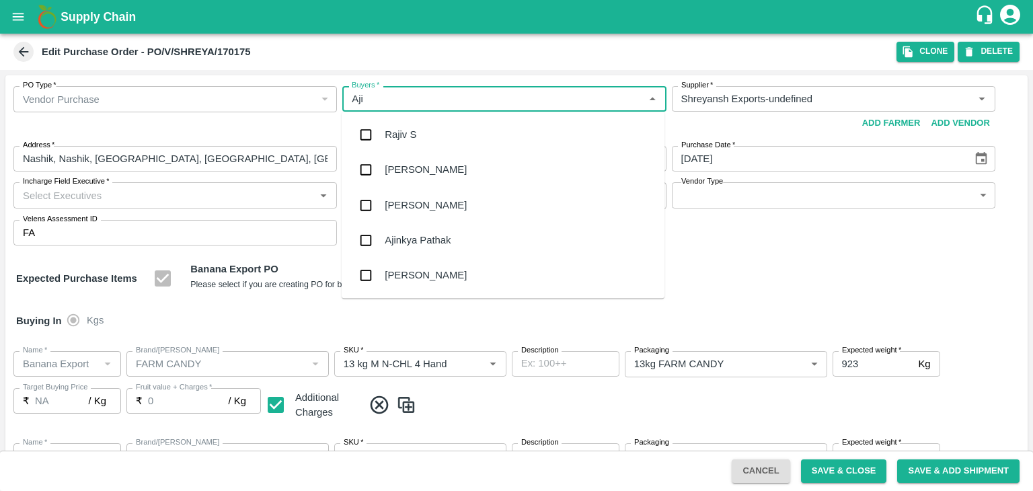
type input "Ajit"
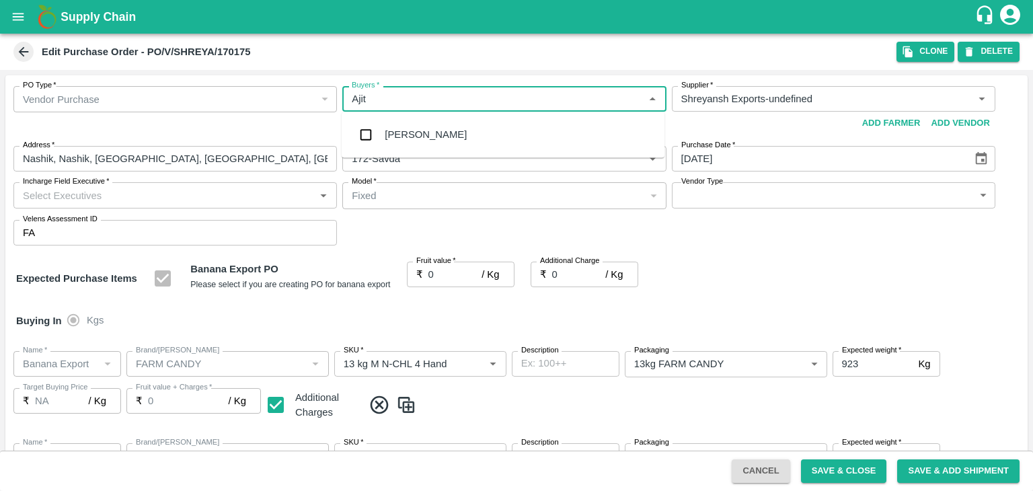
click at [431, 138] on div "Ajit Otari" at bounding box center [503, 134] width 323 height 35
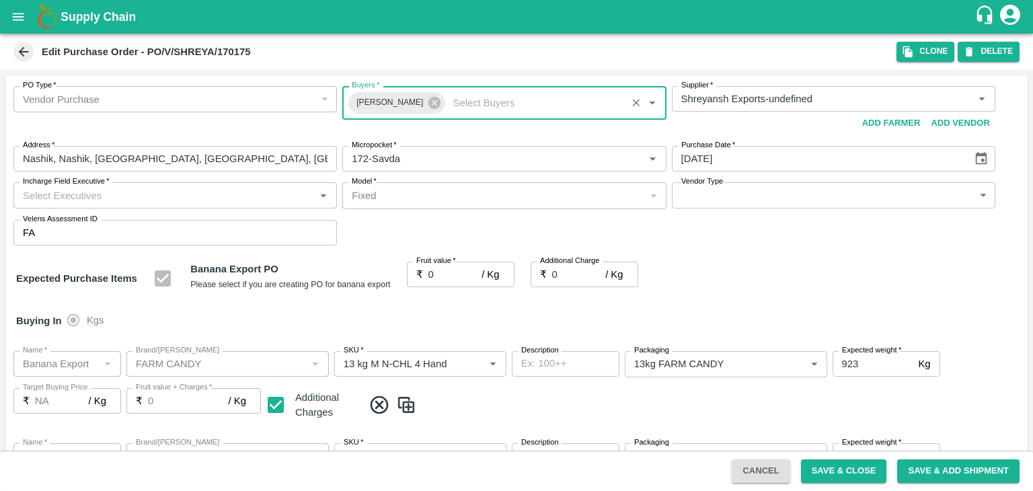
click at [204, 196] on input "Incharge Field Executive   *" at bounding box center [163, 194] width 293 height 17
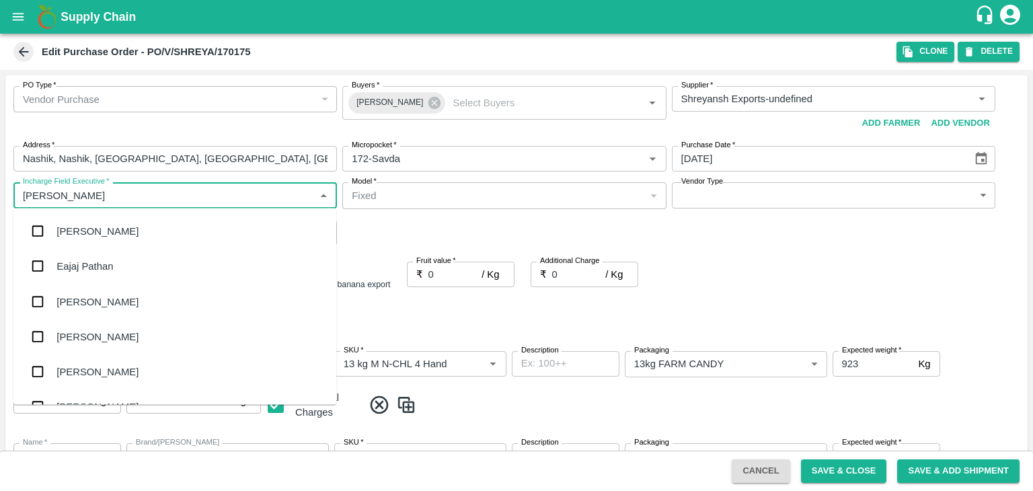
type input "Jay"
click at [122, 296] on div "jaydip Tale" at bounding box center [174, 301] width 323 height 35
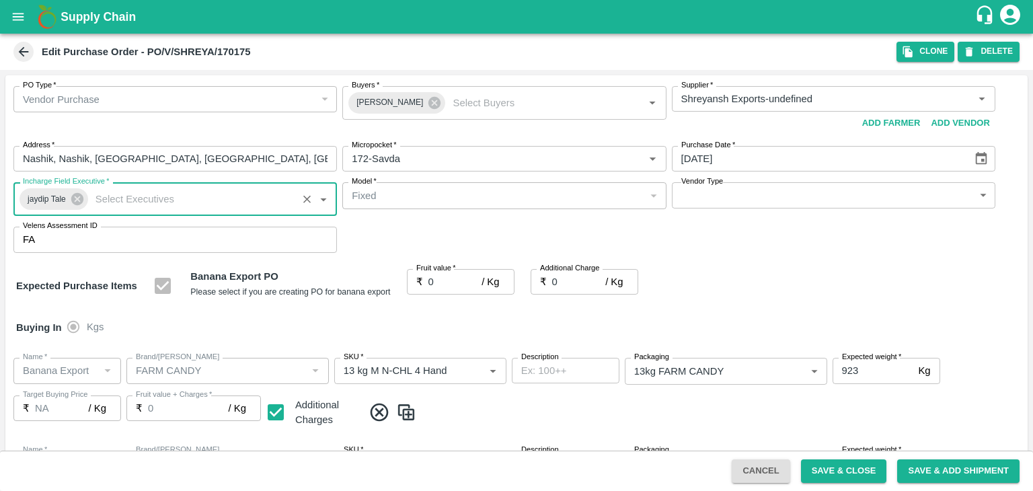
click at [715, 194] on body "Supply Chain Edit Purchase Order - PO/V/SHREYA/170175 Clone DELETE PO Type   * …" at bounding box center [516, 245] width 1033 height 491
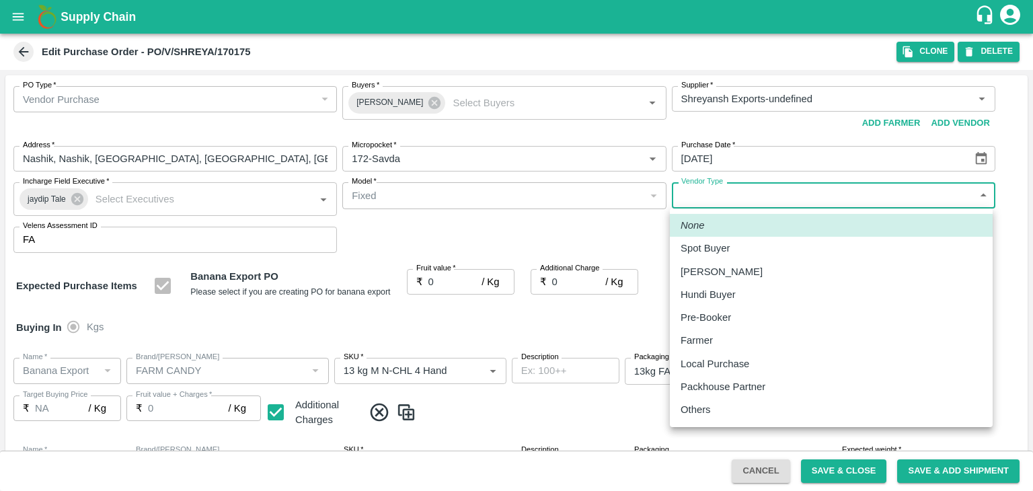
click at [705, 414] on p "Others" at bounding box center [695, 409] width 30 height 15
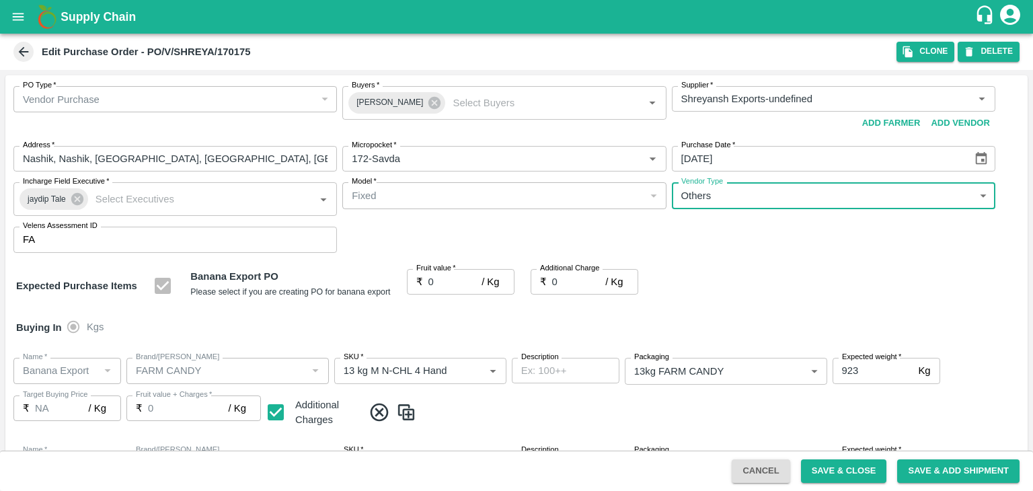
type input "OTHER"
click at [442, 284] on input "0" at bounding box center [455, 282] width 54 height 26
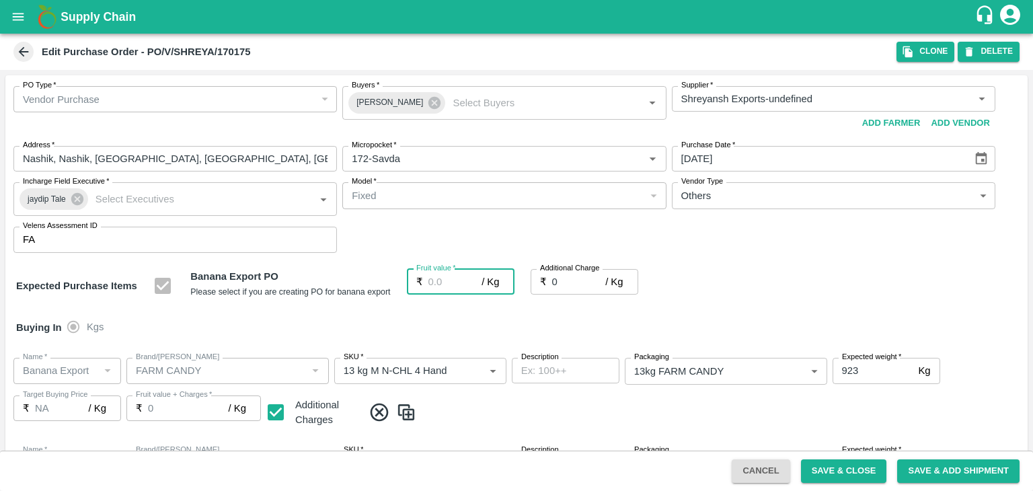
type input "1"
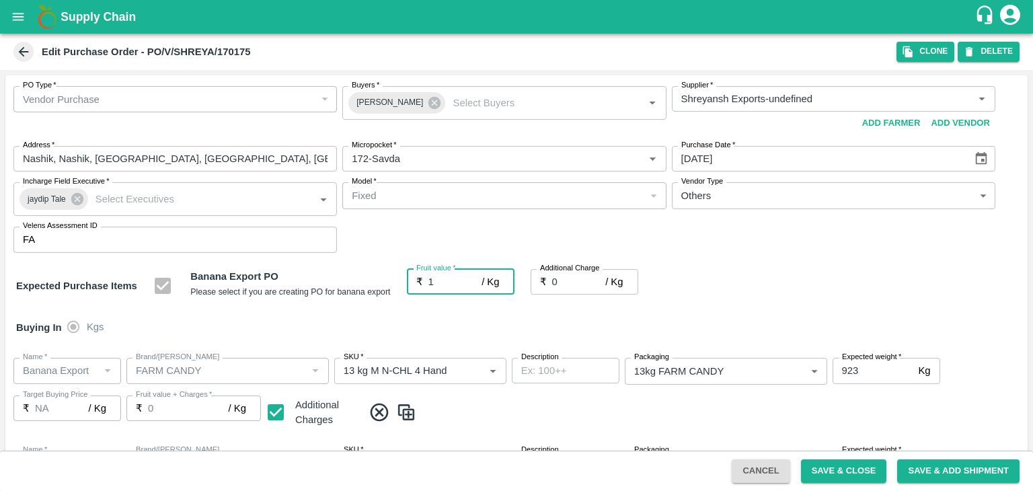
type input "1"
type input "18"
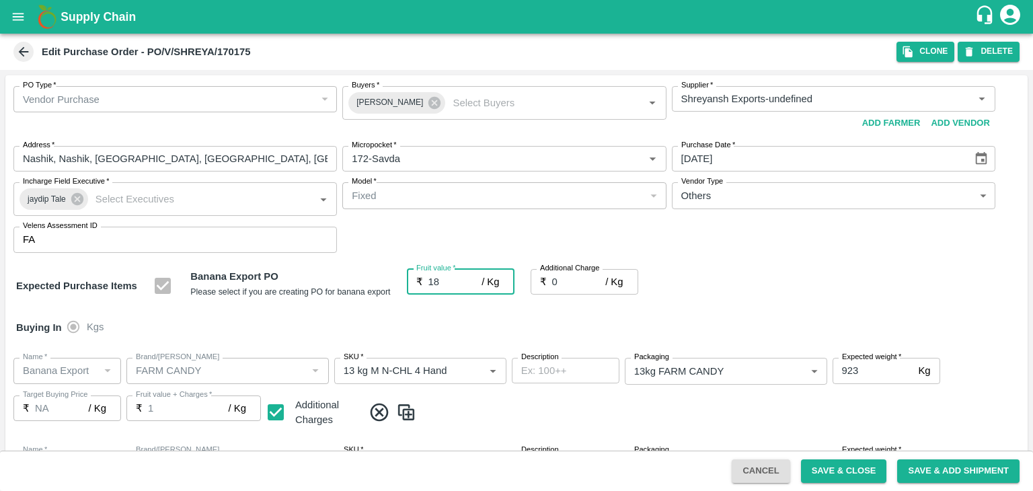
type input "18"
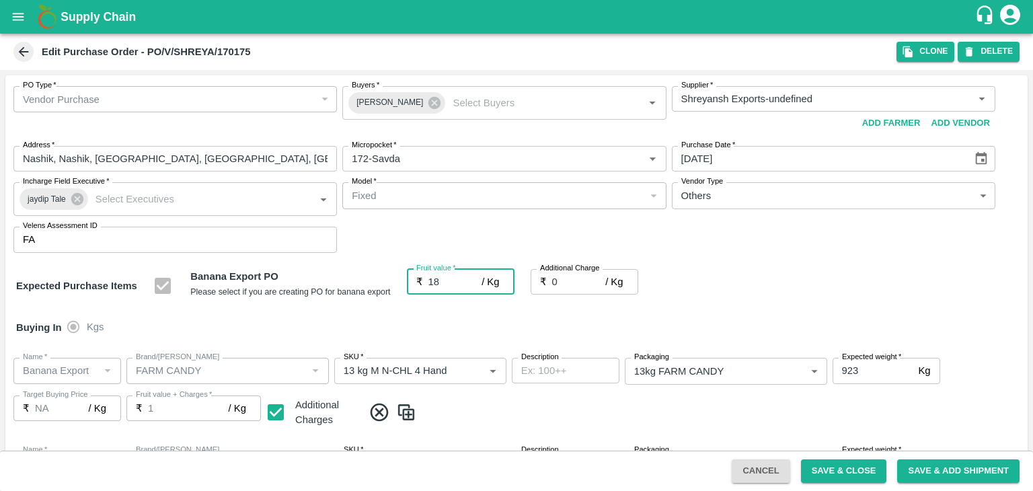
type input "18"
type input "18.5"
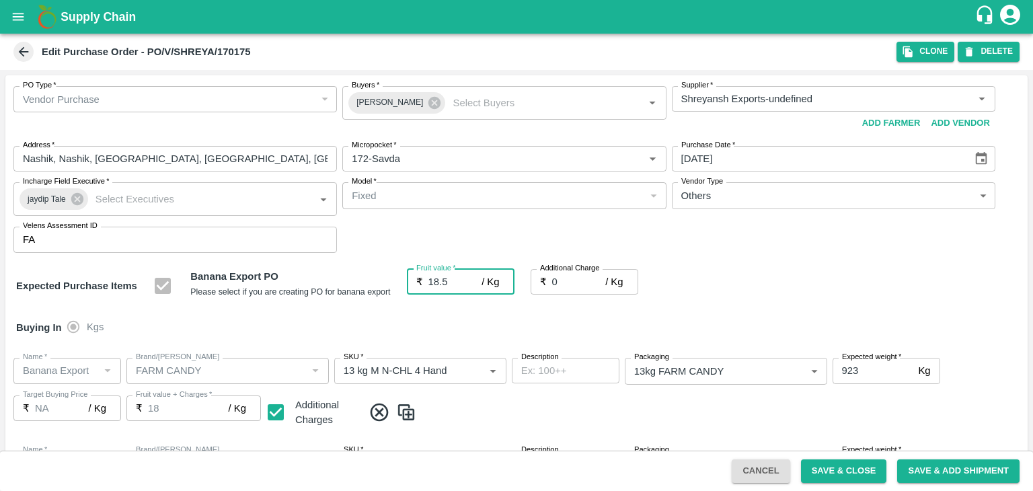
type input "18.5"
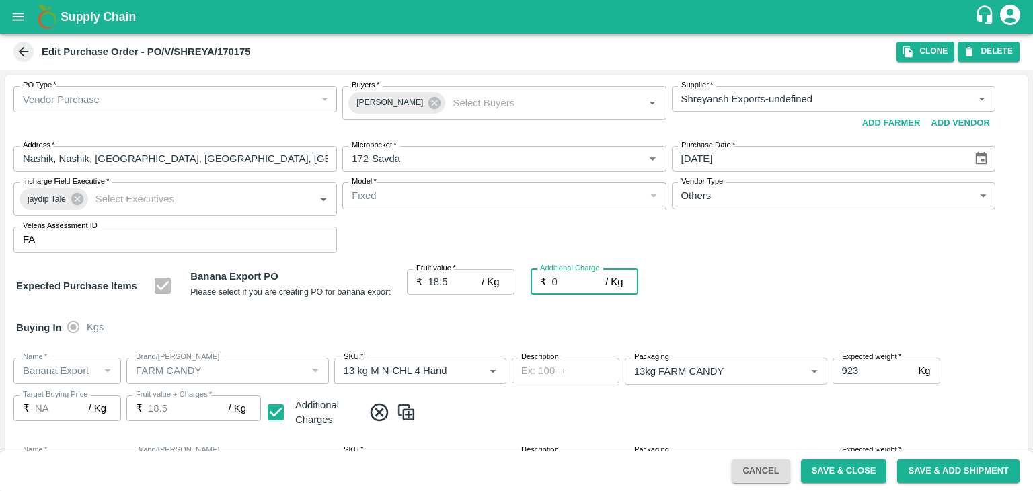
type input "2"
type input "20.5"
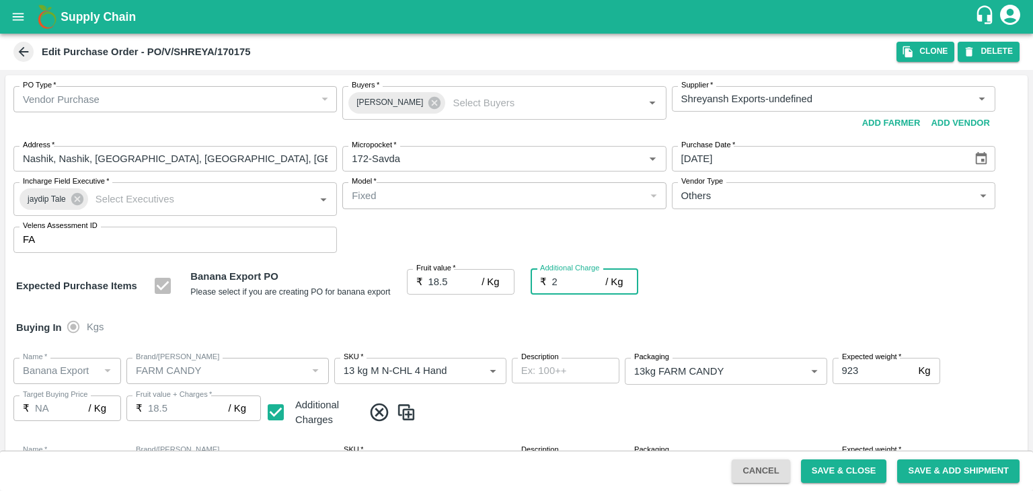
type input "20.5"
type input "2.7"
type input "21.2"
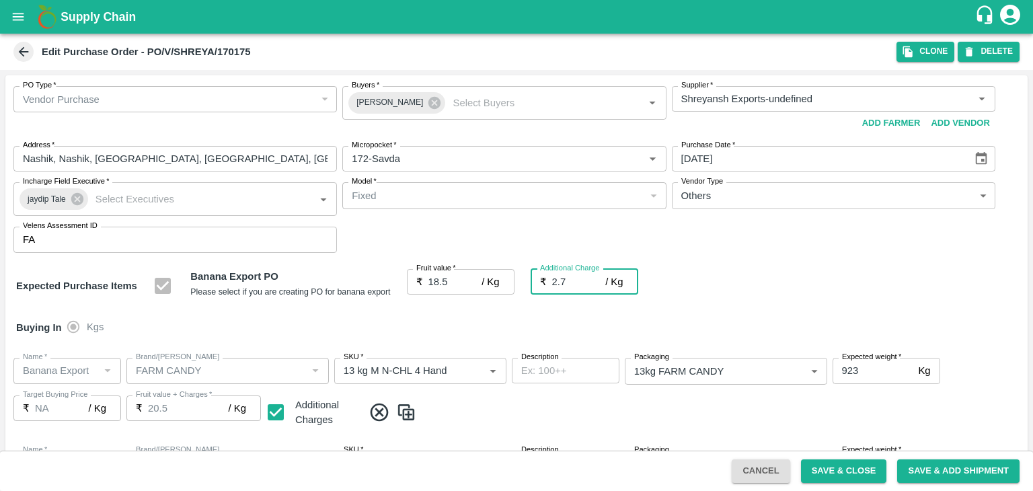
type input "21.2"
type input "2.75"
type input "21.25"
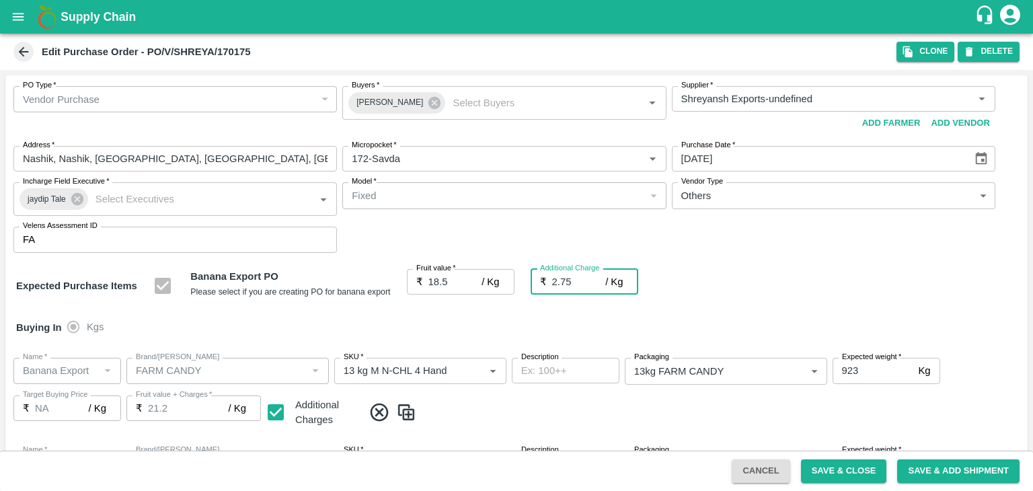
type input "21.25"
type input "2.75"
click at [483, 323] on div "Buying In Kgs" at bounding box center [516, 327] width 1022 height 39
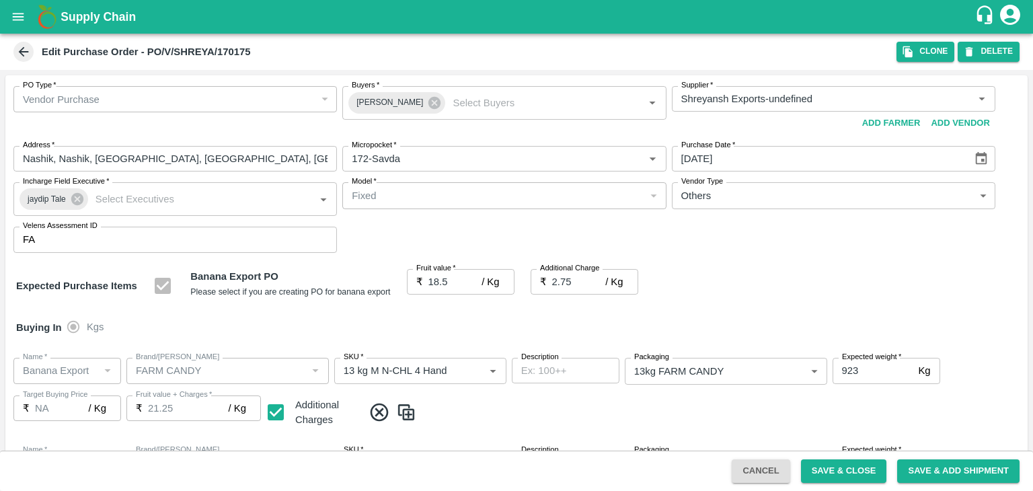
scroll to position [713, 0]
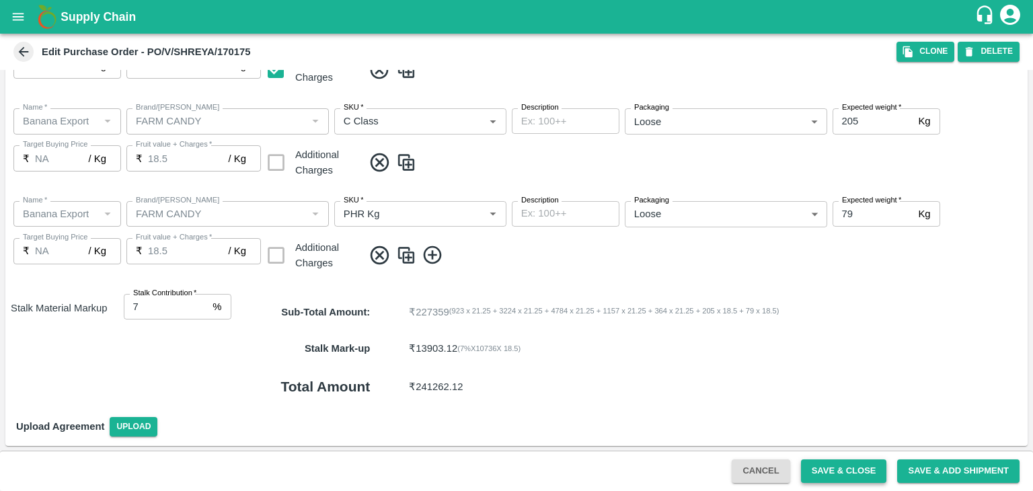
click at [853, 471] on button "Save & Close" at bounding box center [844, 471] width 86 height 24
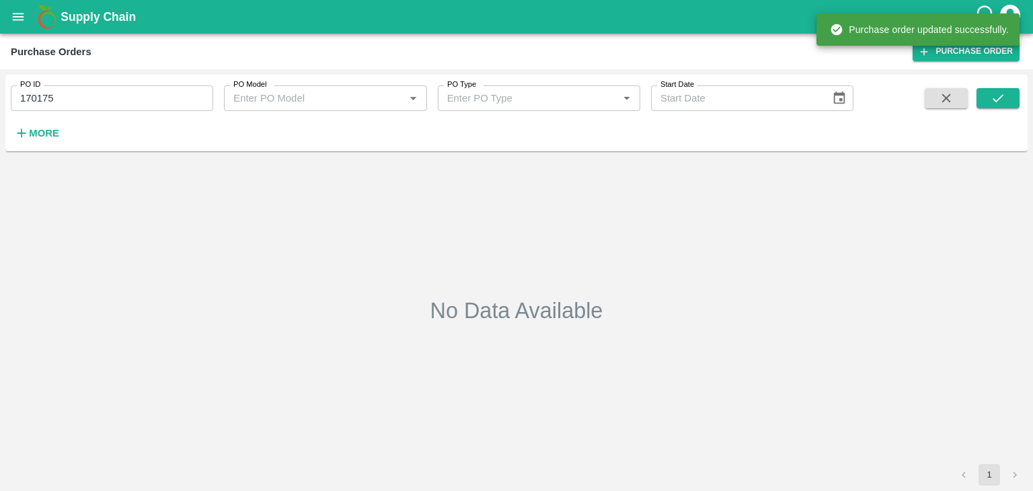
type input "170175"
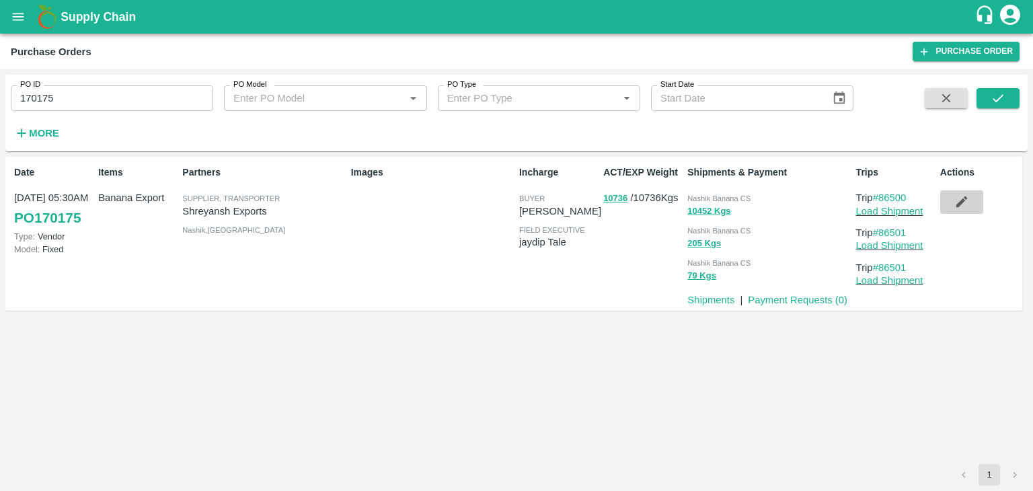
click at [965, 194] on icon "button" at bounding box center [961, 201] width 15 height 15
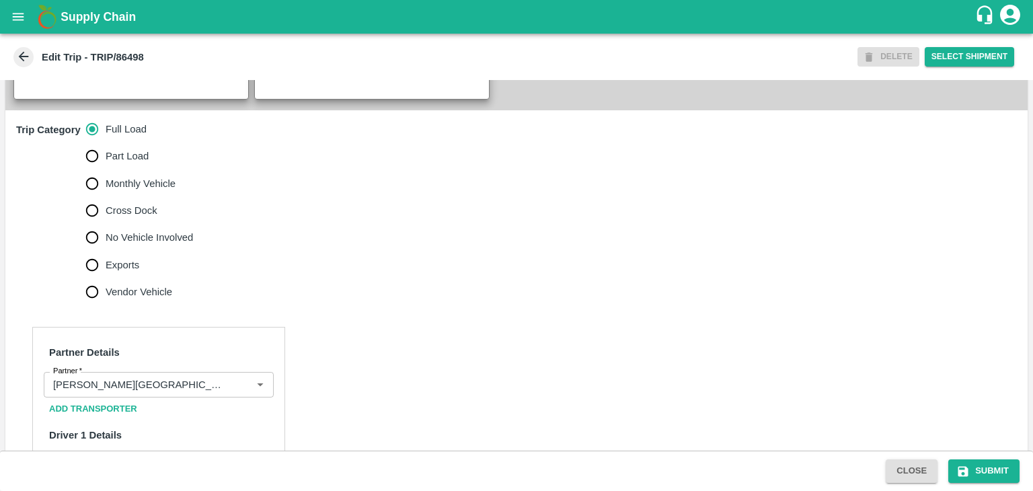
click at [151, 230] on span "No Vehicle Involved" at bounding box center [149, 237] width 87 height 15
click at [106, 230] on input "No Vehicle Involved" at bounding box center [92, 237] width 27 height 27
radio input "true"
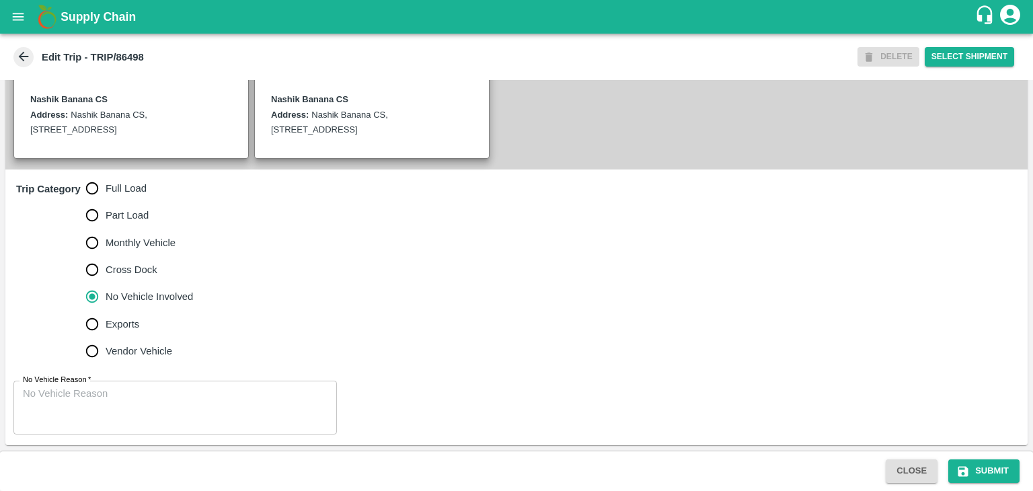
scroll to position [315, 0]
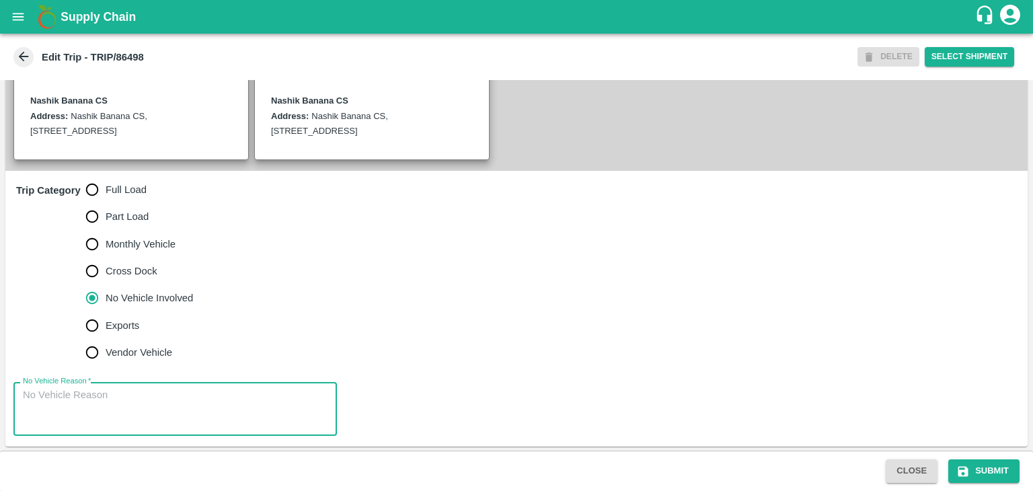
click at [140, 403] on textarea "No Vehicle Reason   *" at bounding box center [175, 409] width 305 height 42
type textarea "Field Dump"
click at [999, 471] on button "Submit" at bounding box center [983, 471] width 71 height 24
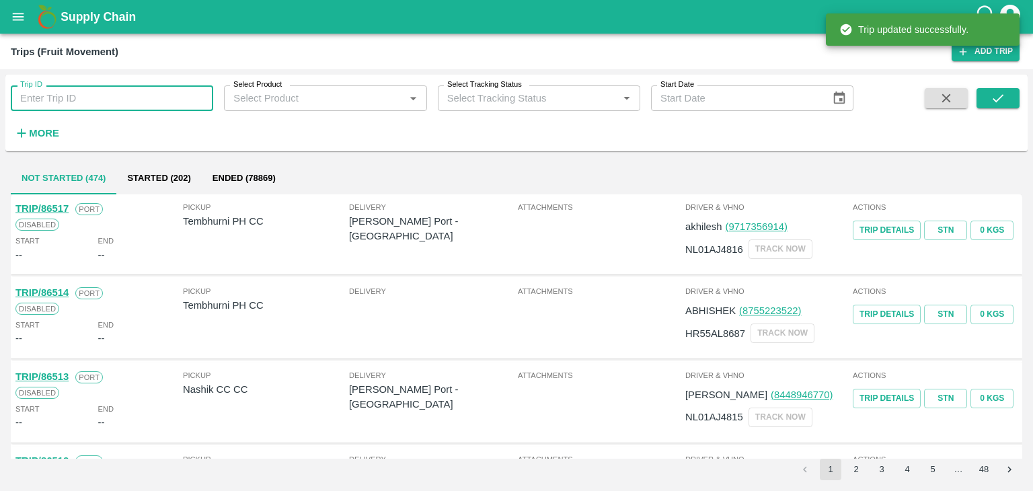
click at [79, 92] on input "Trip ID" at bounding box center [112, 98] width 202 height 26
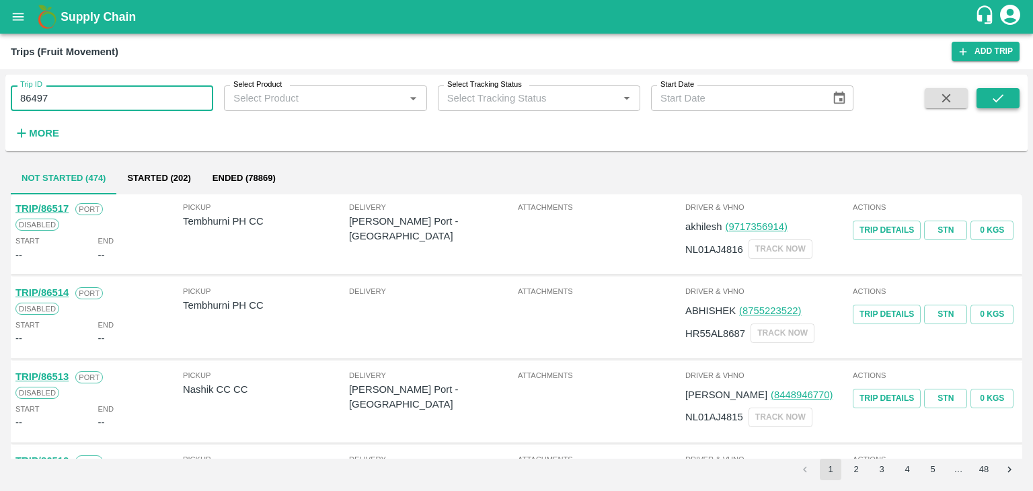
type input "86497"
click at [976, 96] on button "submit" at bounding box center [997, 98] width 43 height 20
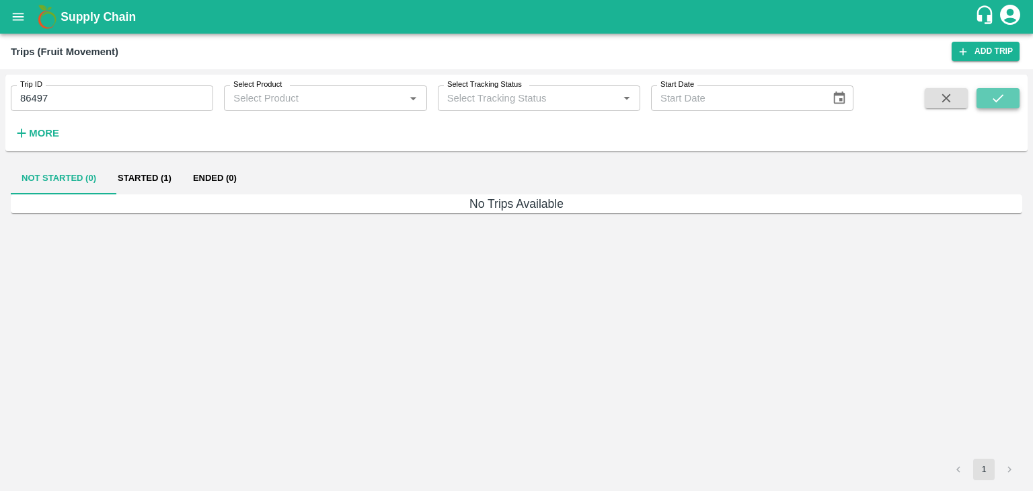
click at [976, 96] on button "submit" at bounding box center [997, 98] width 43 height 20
click at [134, 182] on button "Started (1)" at bounding box center [144, 178] width 75 height 32
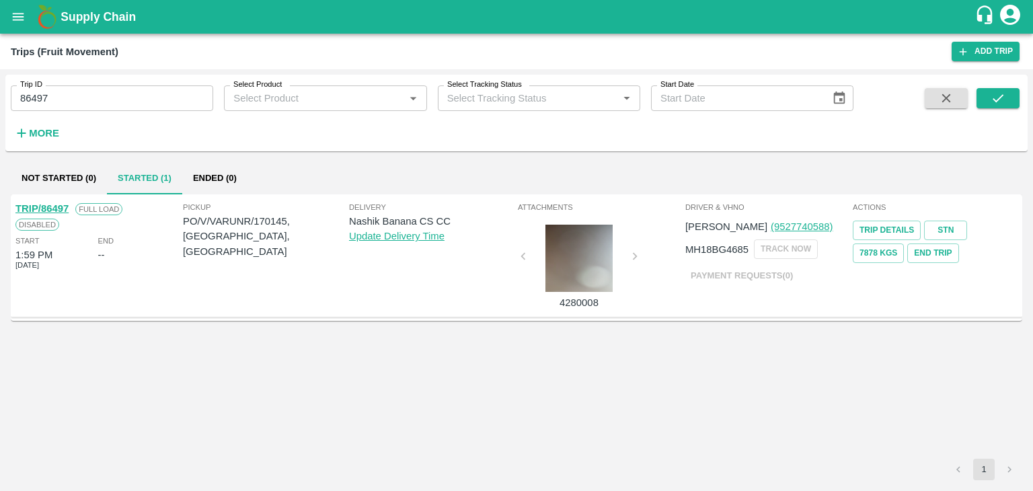
click at [50, 204] on link "TRIP/86497" at bounding box center [41, 208] width 53 height 11
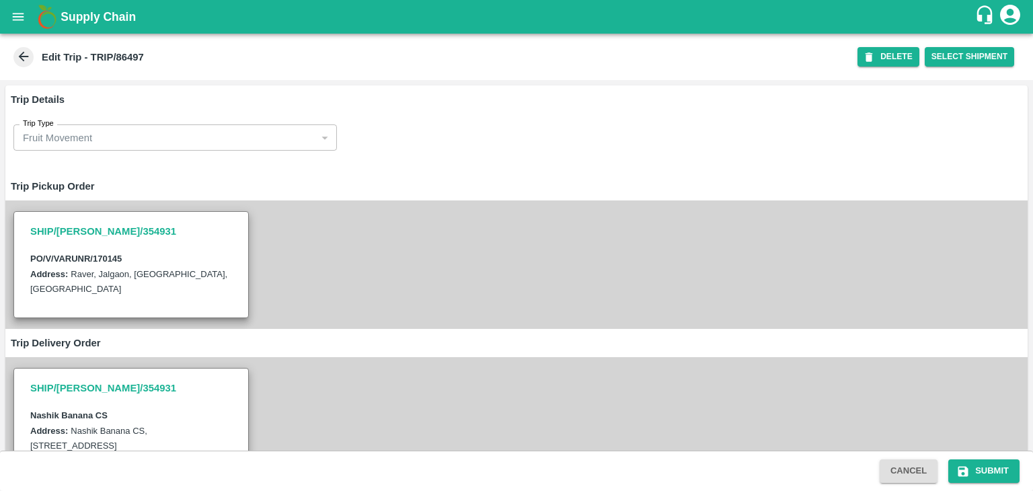
scroll to position [468, 0]
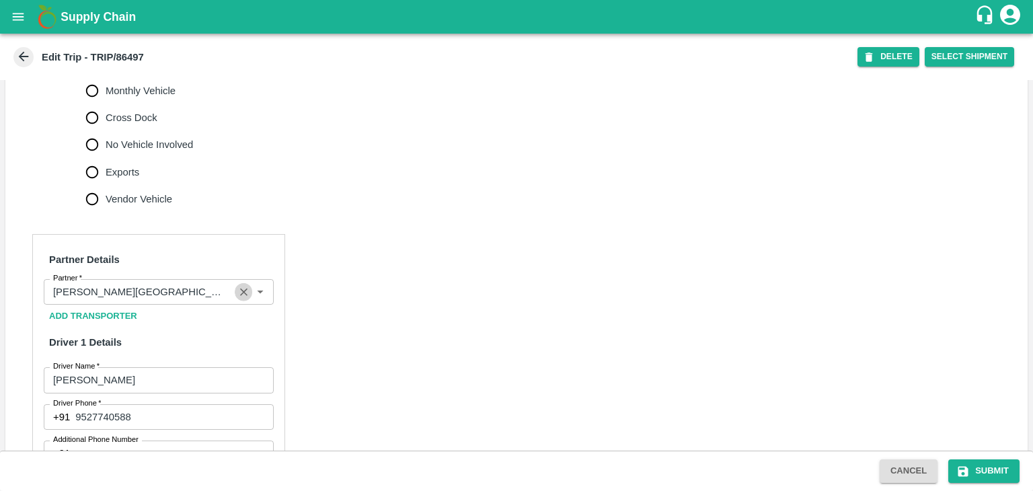
click at [235, 294] on button "Clear" at bounding box center [244, 292] width 18 height 18
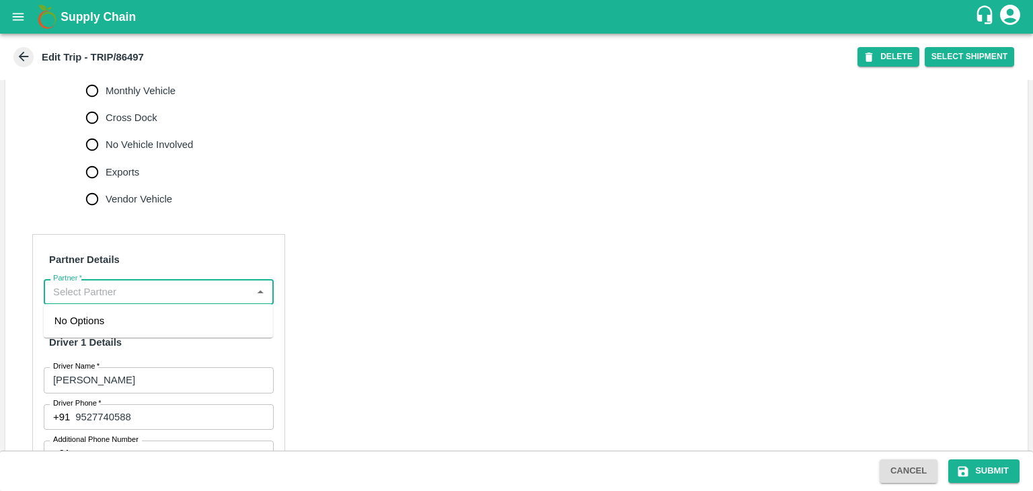
click at [241, 288] on input "Partner   *" at bounding box center [148, 291] width 200 height 17
click at [217, 290] on input "Partner   *" at bounding box center [148, 291] width 200 height 17
click at [256, 288] on icon "Close" at bounding box center [260, 291] width 15 height 15
click at [235, 288] on input "Partner   *" at bounding box center [148, 291] width 200 height 17
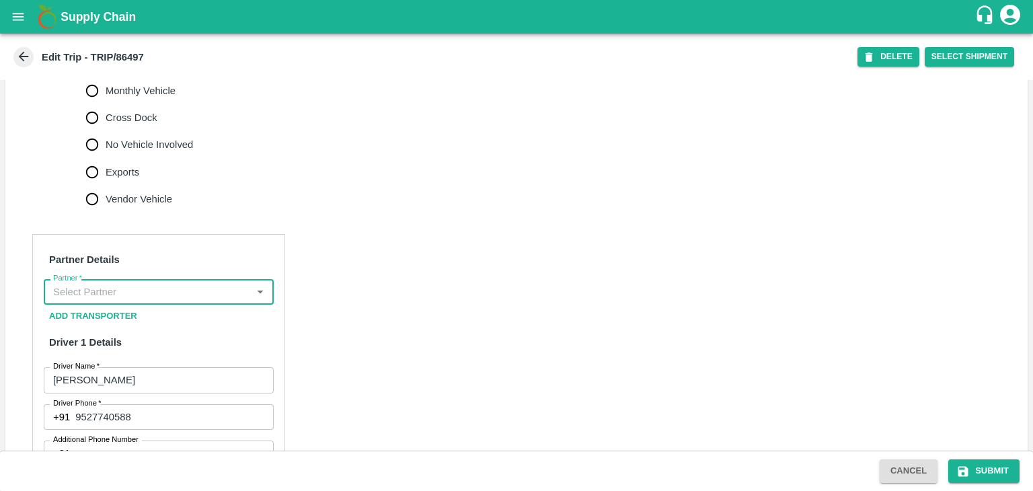
click at [171, 288] on input "Partner   *" at bounding box center [148, 291] width 200 height 17
click at [191, 287] on input "Partner   *" at bounding box center [148, 291] width 200 height 17
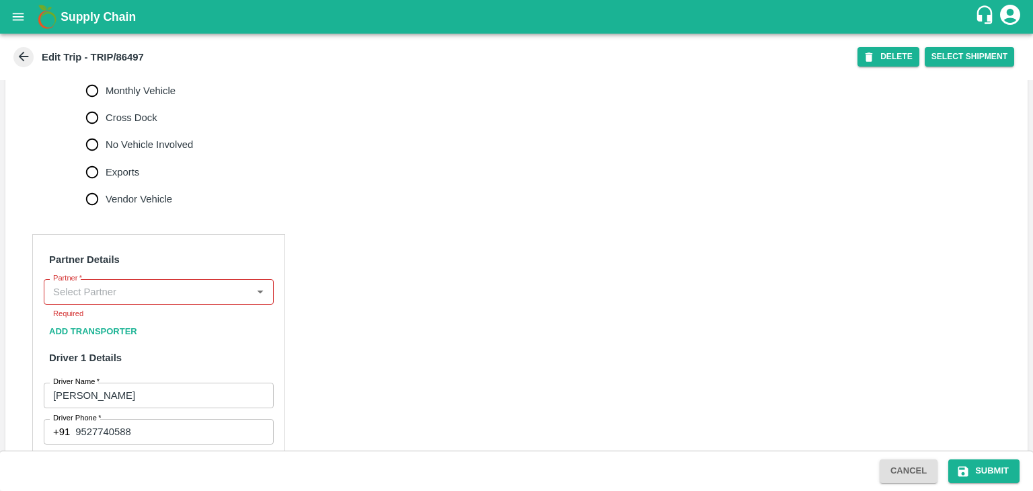
click at [169, 290] on input "Partner   *" at bounding box center [148, 291] width 200 height 17
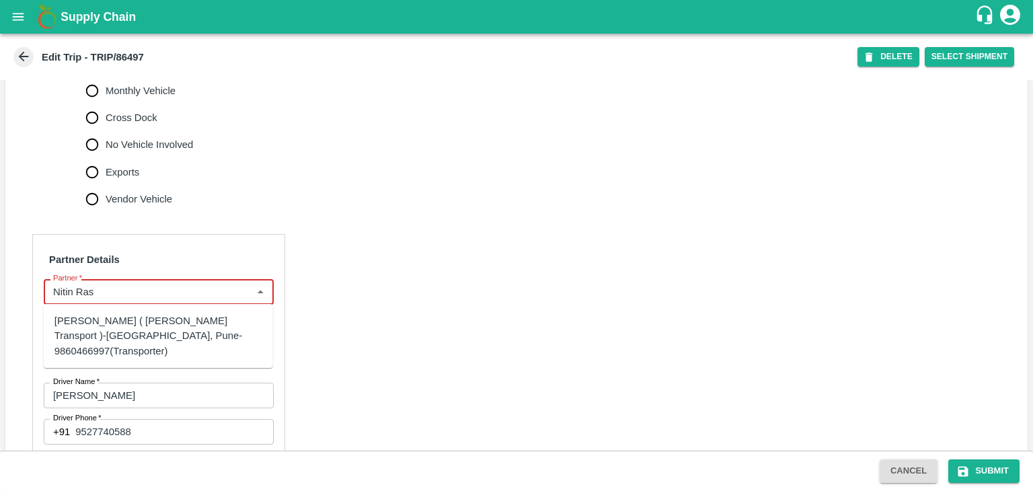
click at [161, 321] on div "Nitin Rasal ( Bhairavnath Transport )-Deulgaon, Pune-9860466997(Transporter)" at bounding box center [158, 335] width 208 height 45
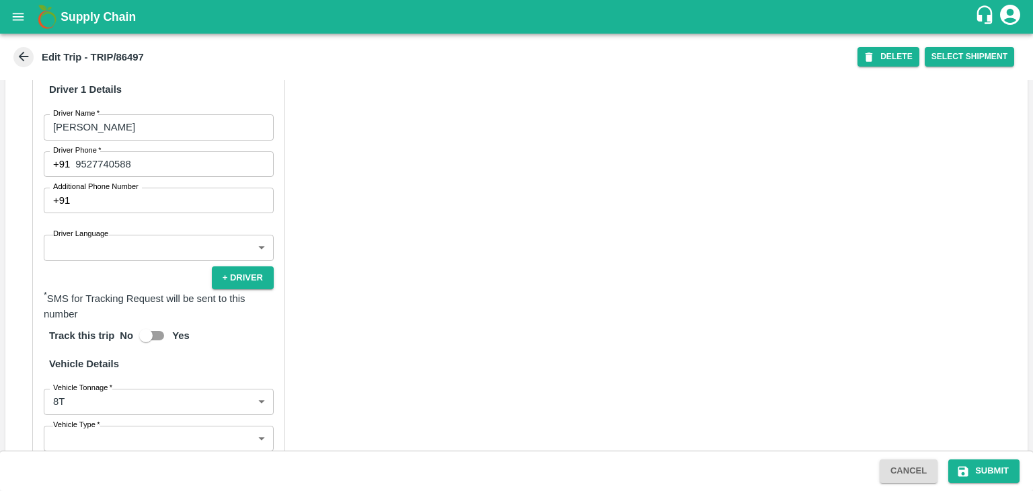
scroll to position [723, 0]
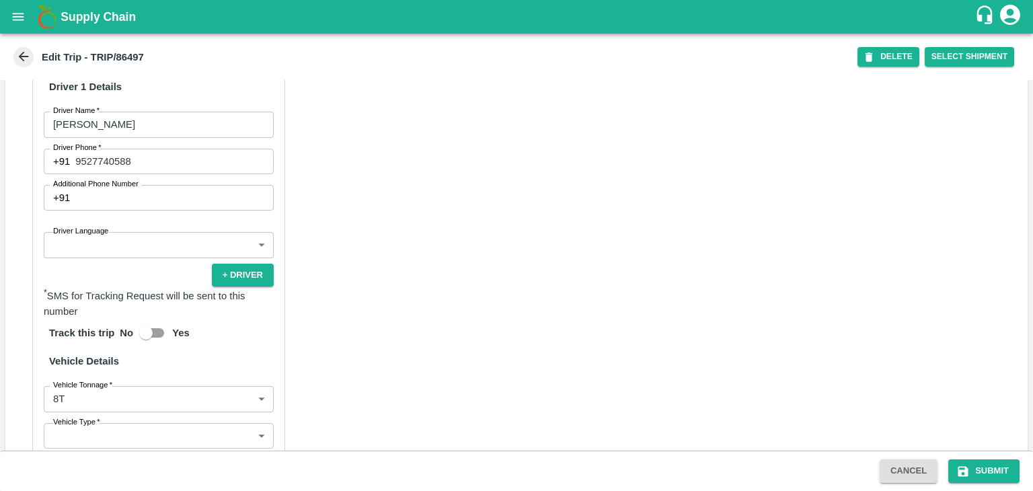
type input "Nitin Rasal ( Bhairavnath Transport )-Deulgaon, Pune-9860466997(Transporter)"
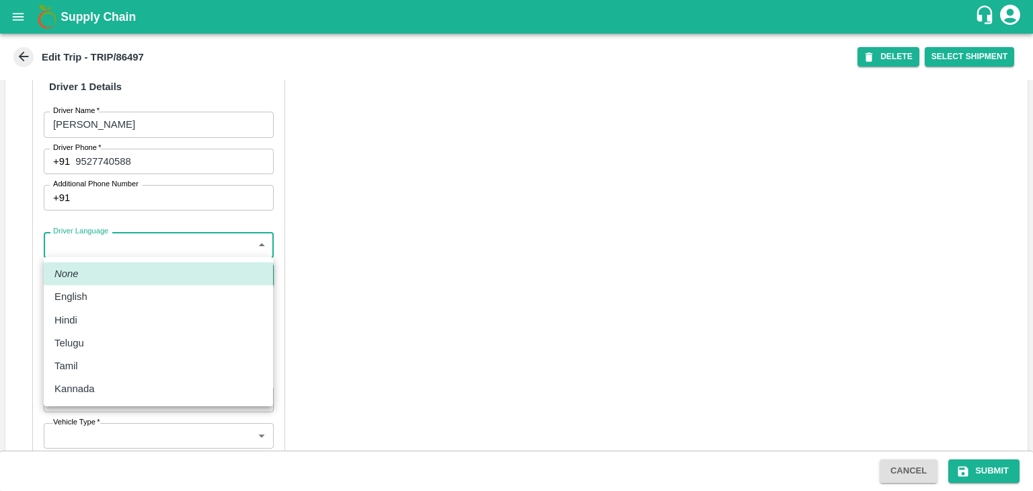
click at [122, 242] on body "Supply Chain Edit Trip - TRIP/86497 DELETE Select Shipment Trip Details Trip Ty…" at bounding box center [516, 245] width 1033 height 491
click at [116, 319] on div "Hindi" at bounding box center [158, 320] width 208 height 15
type input "hi"
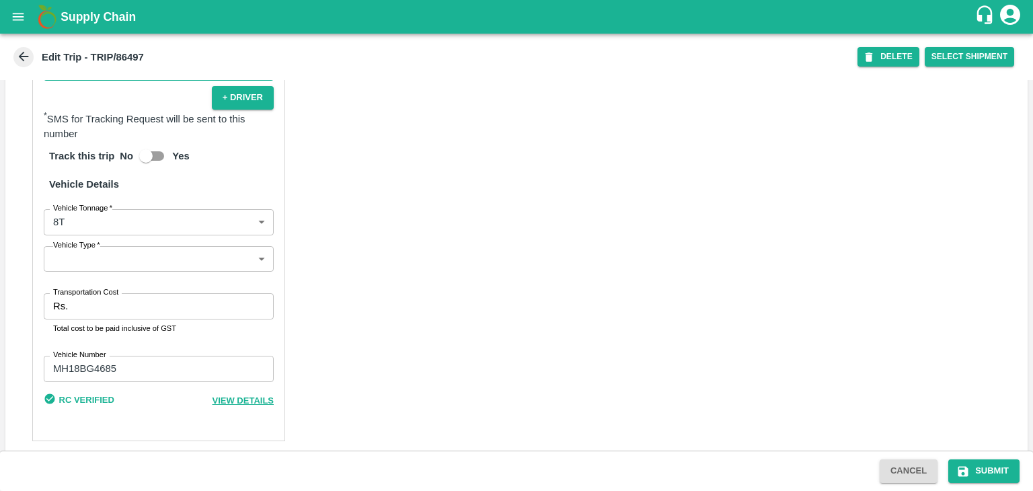
scroll to position [908, 0]
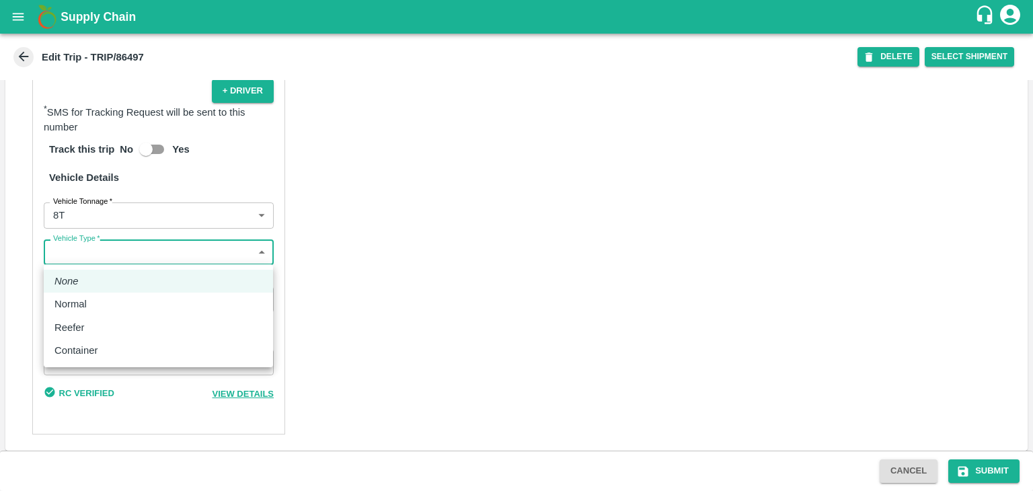
click at [68, 253] on body "Supply Chain Edit Trip - TRIP/86497 DELETE Select Shipment Trip Details Trip Ty…" at bounding box center [516, 245] width 1033 height 491
click at [99, 306] on div "Normal" at bounding box center [158, 304] width 208 height 15
type input "Normal"
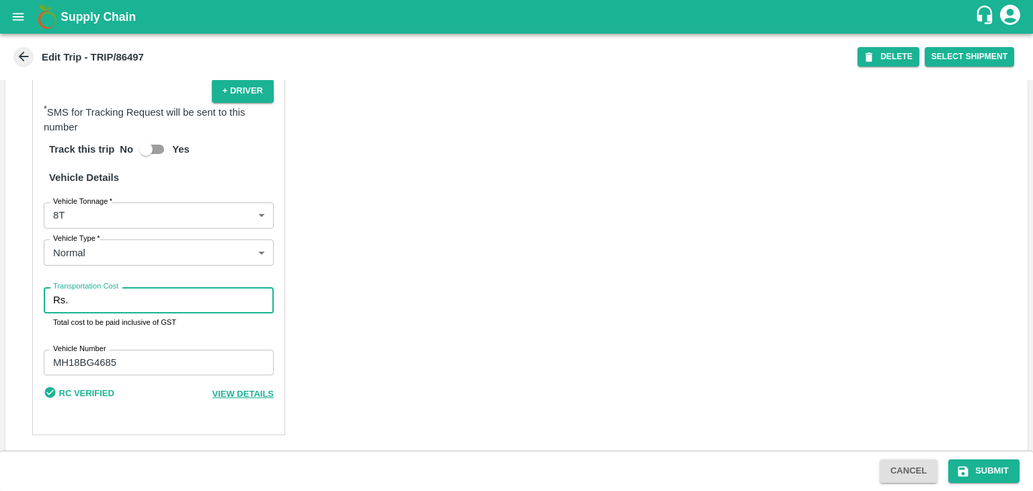
click at [121, 298] on input "Transportation Cost" at bounding box center [173, 300] width 200 height 26
type input "10000"
click at [1003, 473] on button "Submit" at bounding box center [983, 471] width 71 height 24
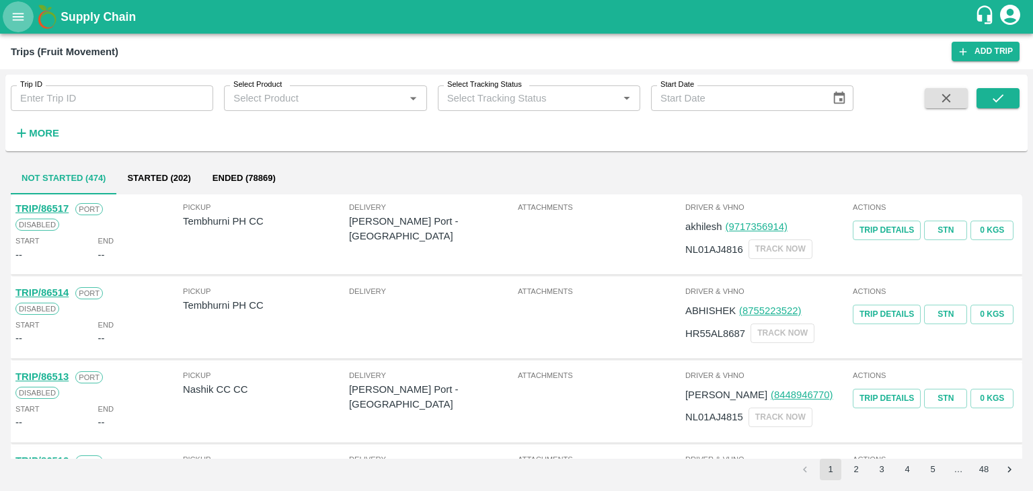
click at [11, 5] on button "open drawer" at bounding box center [18, 16] width 31 height 31
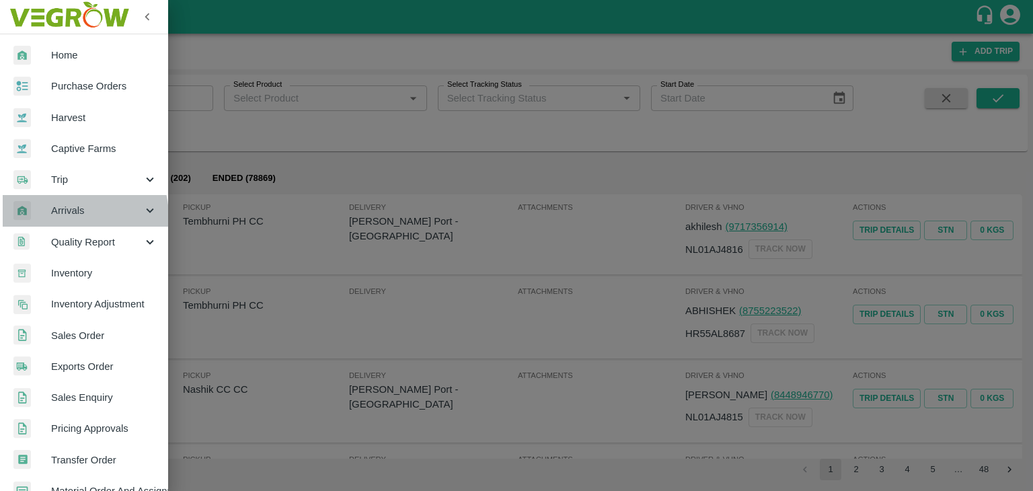
click at [66, 217] on span "Arrivals" at bounding box center [96, 210] width 91 height 15
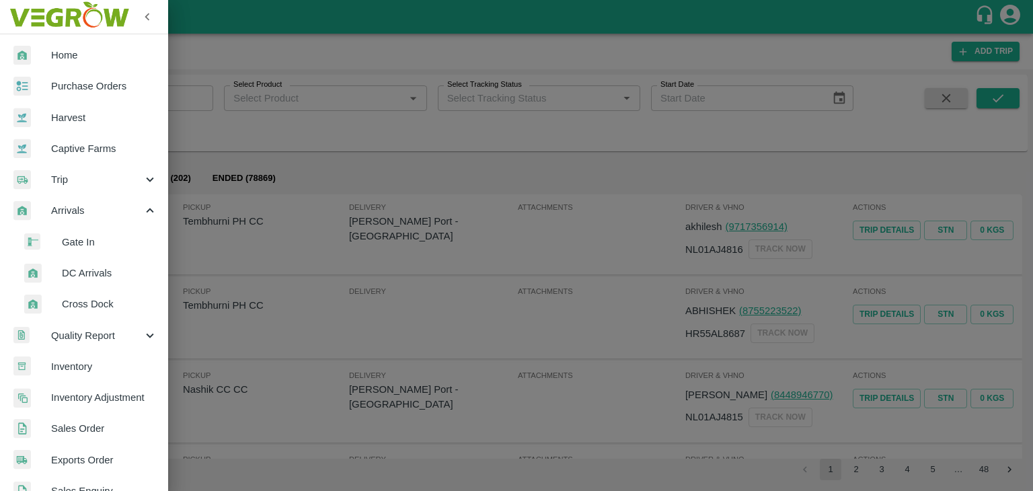
click at [100, 278] on span "DC Arrivals" at bounding box center [109, 273] width 95 height 15
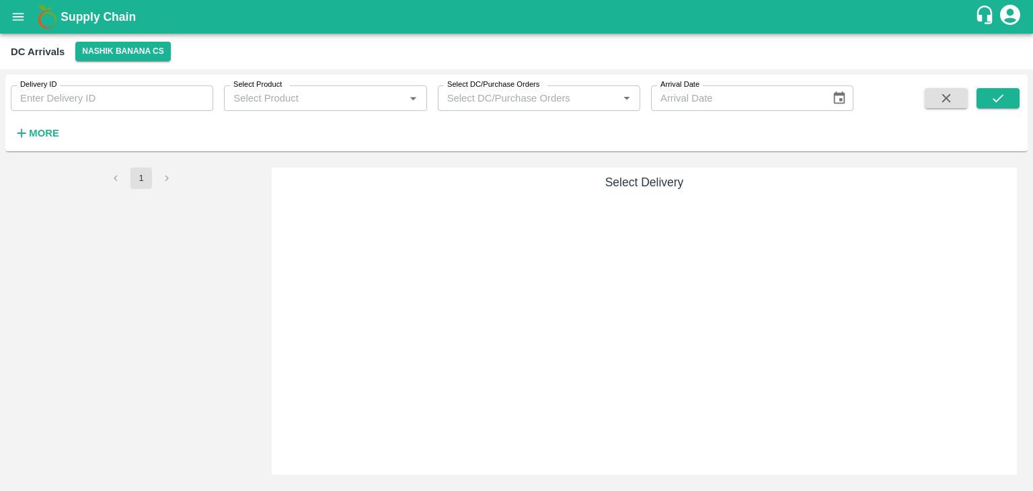
click at [54, 143] on button "More" at bounding box center [37, 133] width 52 height 23
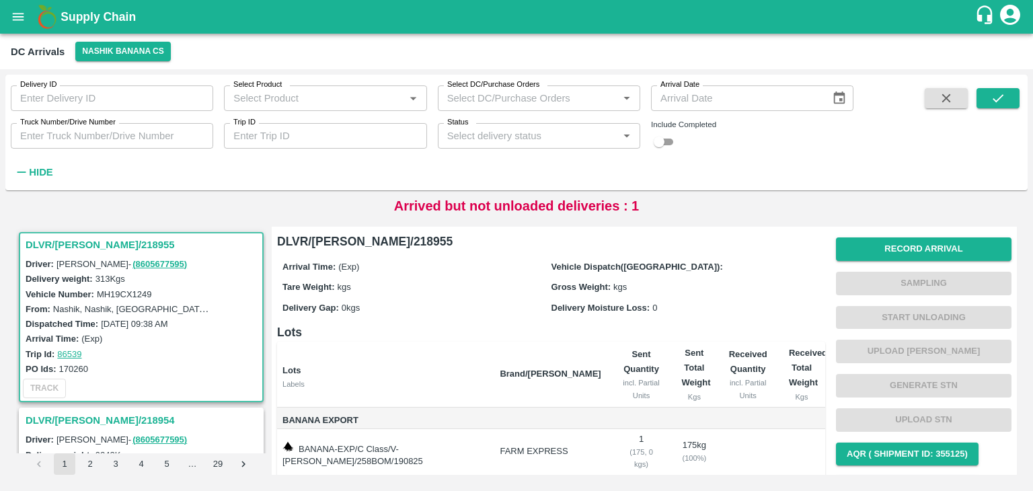
click at [308, 141] on input "Trip ID" at bounding box center [325, 136] width 202 height 26
type input "86501"
click at [995, 102] on icon "submit" at bounding box center [997, 98] width 11 height 8
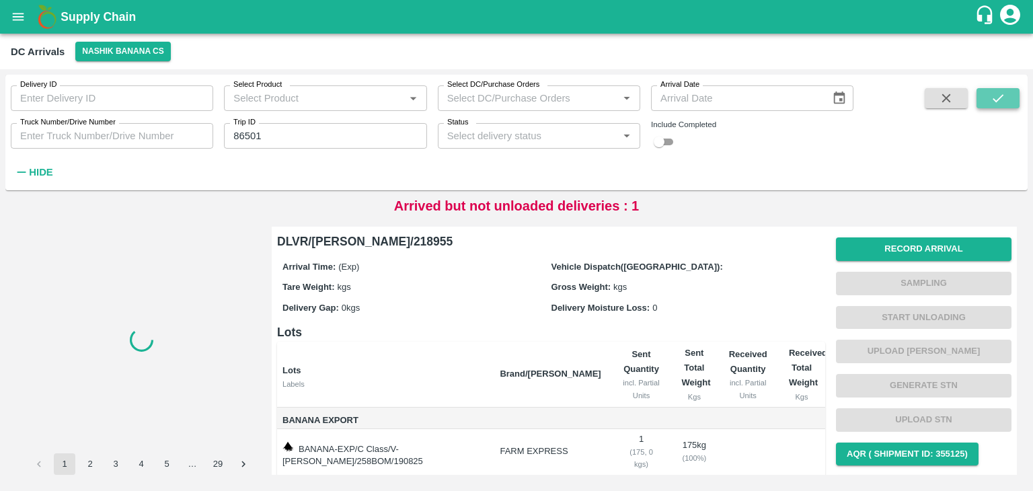
click at [995, 102] on icon "submit" at bounding box center [997, 98] width 11 height 8
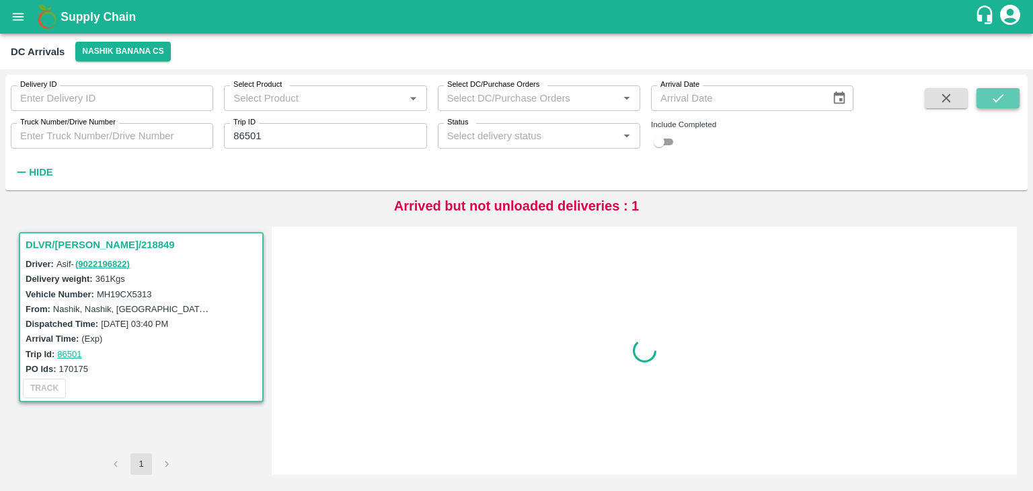
click at [995, 102] on icon "submit" at bounding box center [997, 98] width 11 height 8
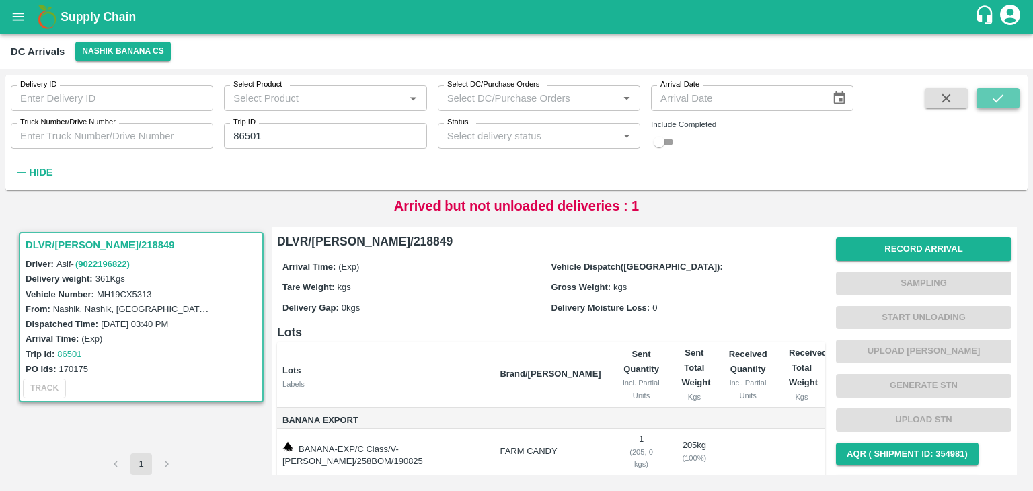
click at [995, 102] on icon "submit" at bounding box center [997, 98] width 11 height 8
click at [902, 258] on button "Record Arrival" at bounding box center [923, 249] width 175 height 24
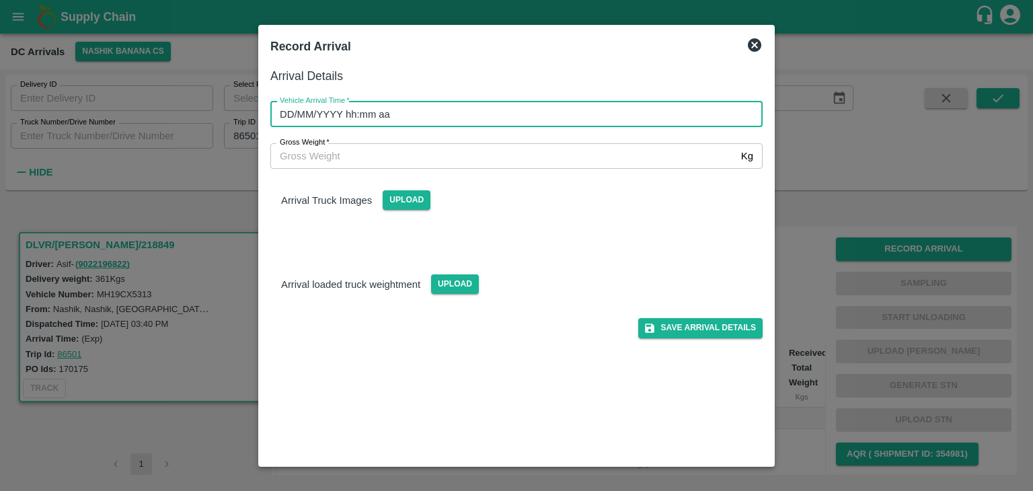
type input "DD/MM/YYYY hh:mm aa"
click at [506, 104] on input "DD/MM/YYYY hh:mm aa" at bounding box center [511, 115] width 483 height 26
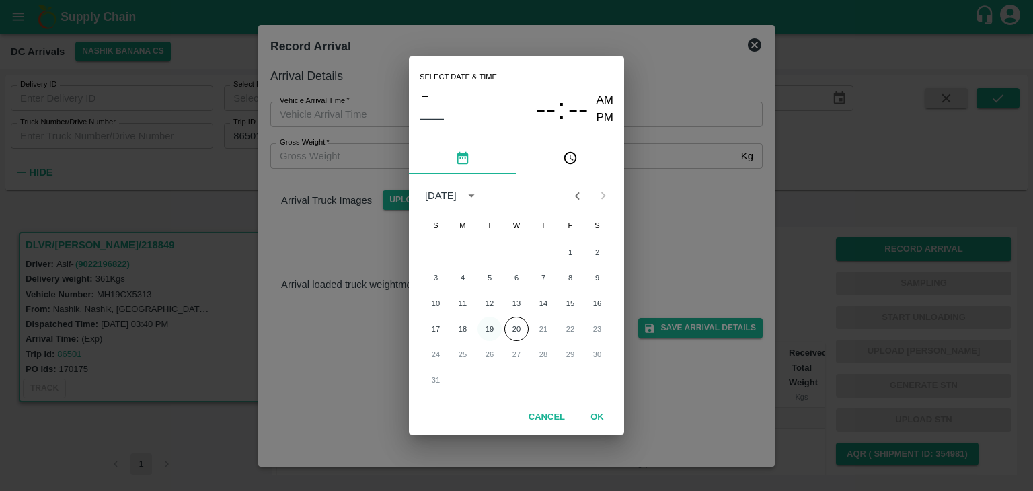
click at [487, 323] on button "19" at bounding box center [489, 329] width 24 height 24
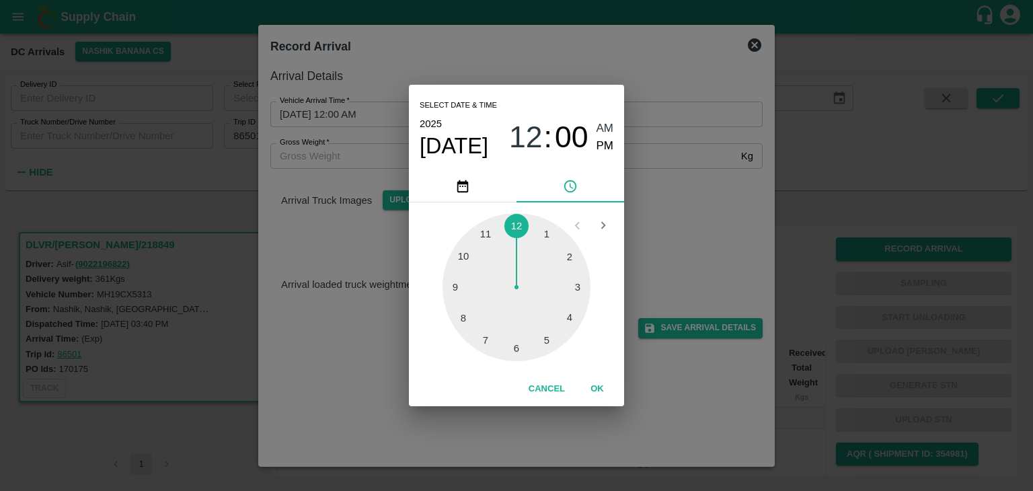
click at [452, 294] on div at bounding box center [516, 287] width 148 height 148
type input "19/08/2025 09:44 AM"
drag, startPoint x: 608, startPoint y: 403, endPoint x: 603, endPoint y: 396, distance: 8.2
click at [603, 396] on div "Cancel OK" at bounding box center [516, 389] width 215 height 34
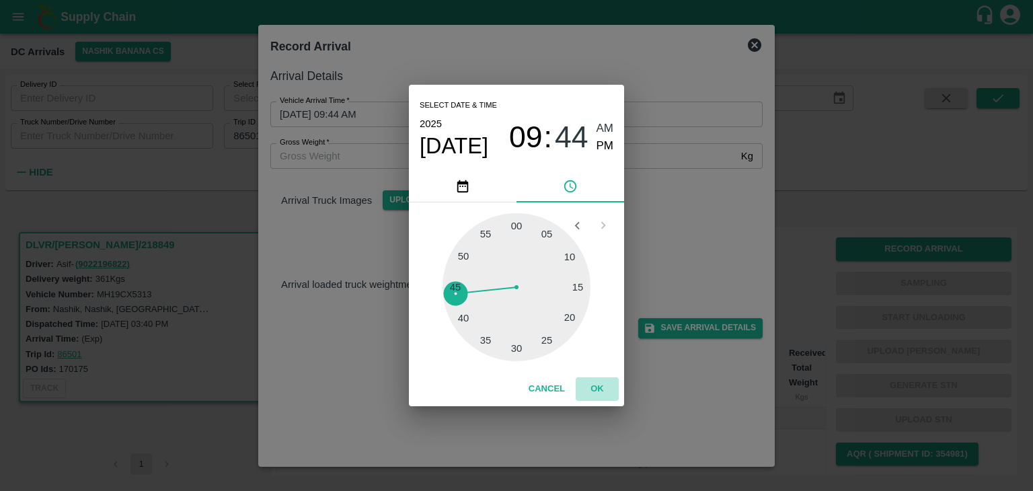
click at [603, 396] on button "OK" at bounding box center [597, 389] width 43 height 24
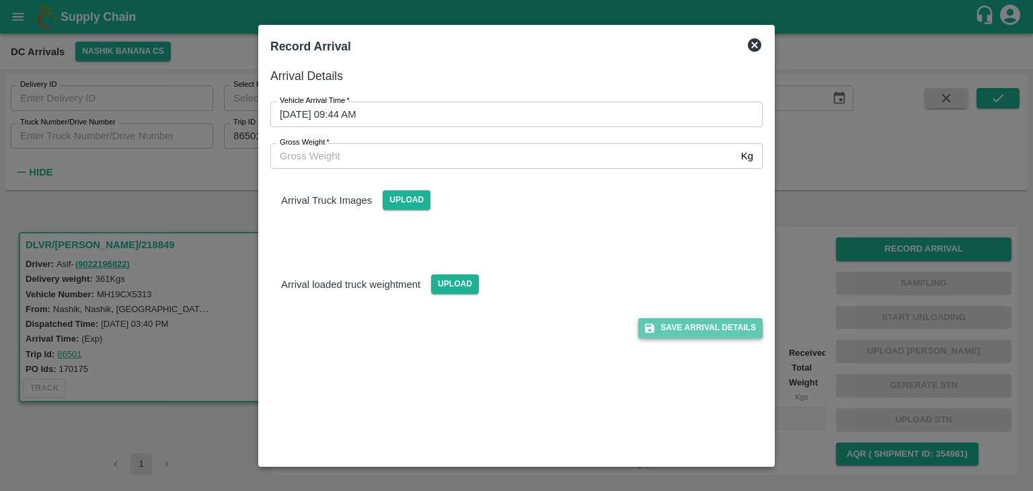
click at [679, 327] on button "Save Arrival Details" at bounding box center [700, 327] width 124 height 19
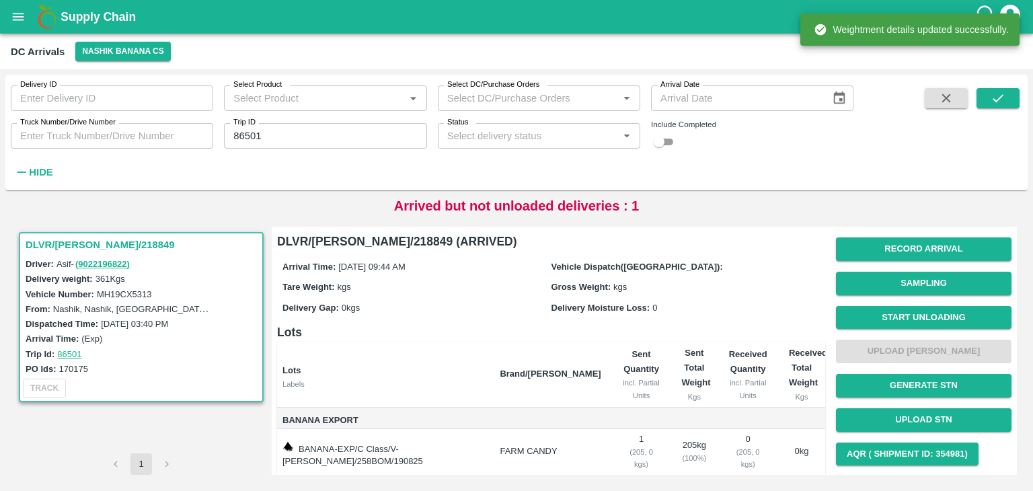
scroll to position [70, 0]
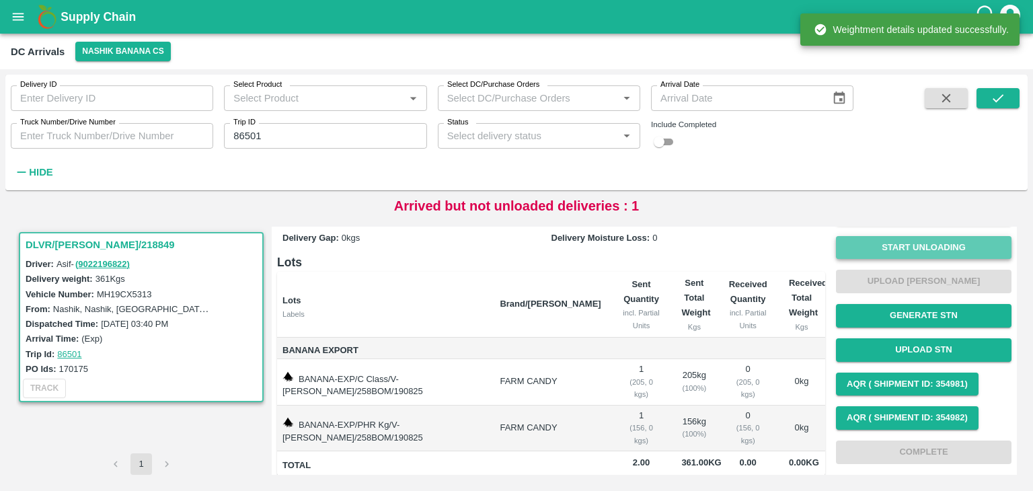
click at [890, 248] on button "Start Unloading" at bounding box center [923, 248] width 175 height 24
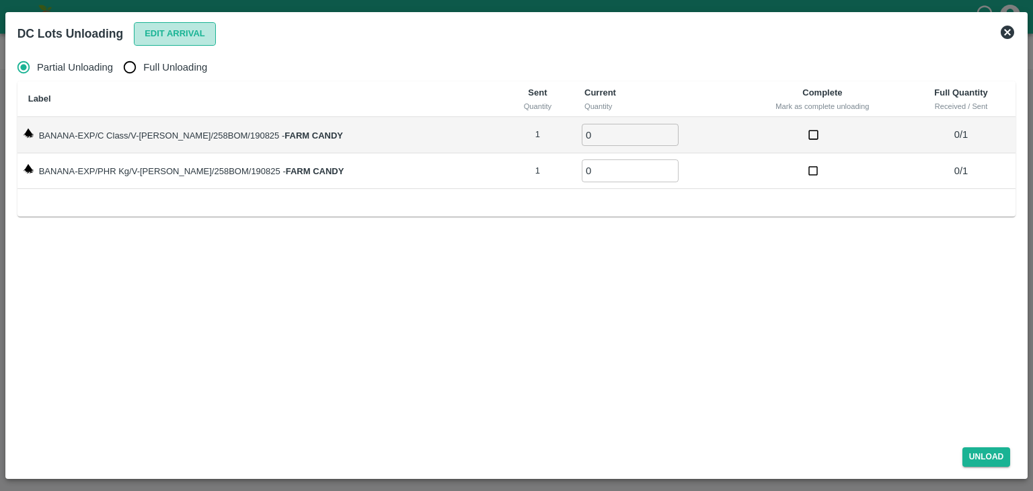
click at [159, 22] on button "Edit Arrival" at bounding box center [175, 34] width 82 height 24
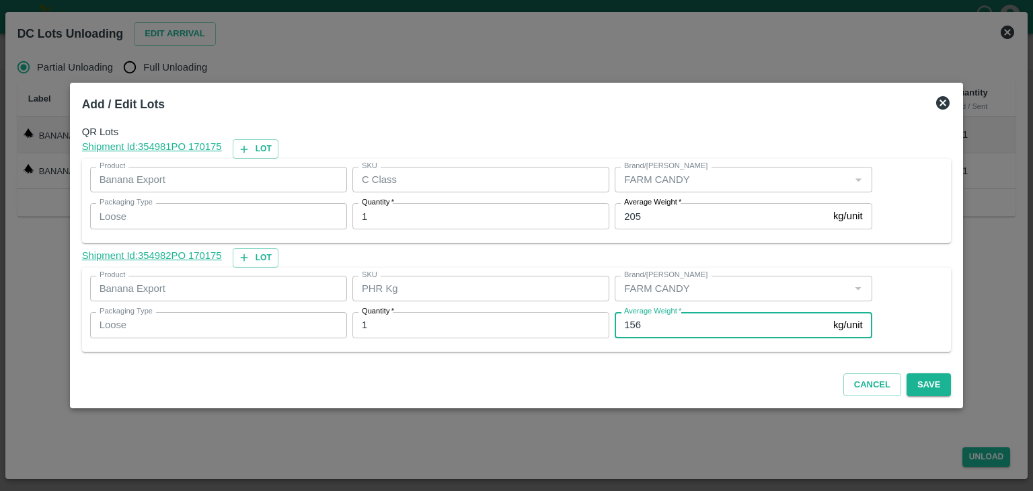
click at [670, 325] on input "156" at bounding box center [721, 325] width 213 height 26
type input "1"
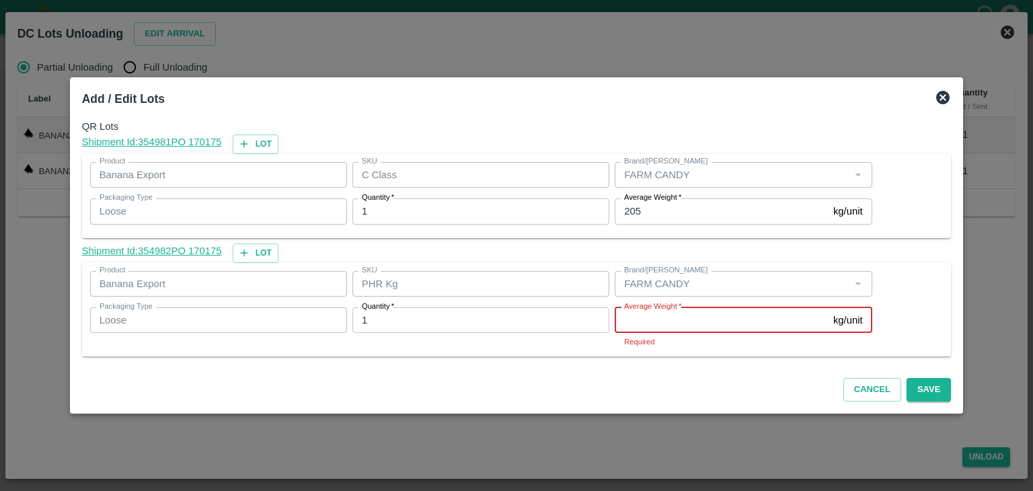
click at [695, 319] on input "Average Weight   *" at bounding box center [721, 320] width 213 height 26
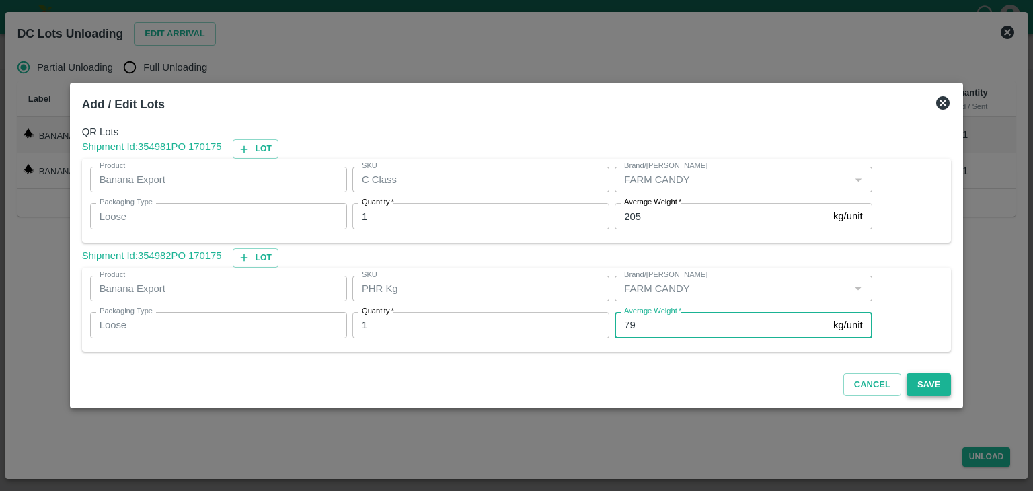
type input "79"
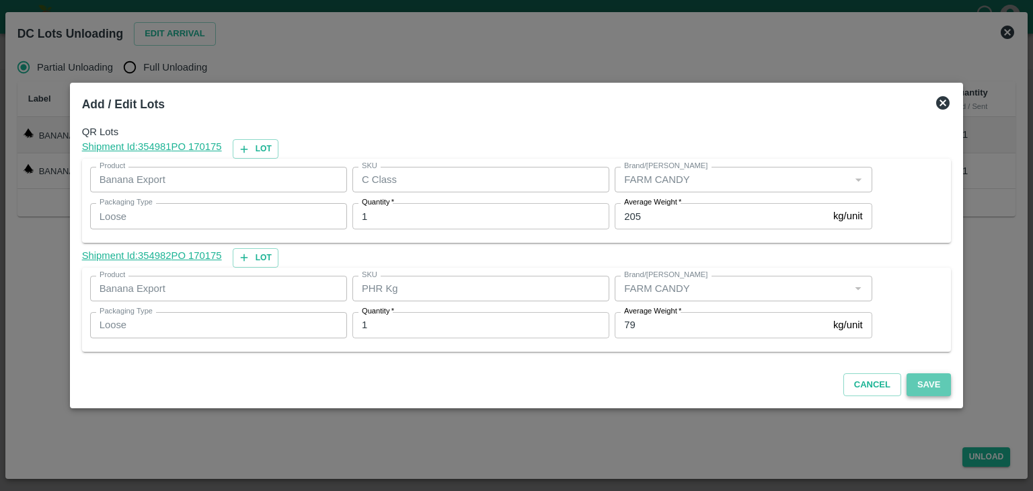
click at [922, 388] on button "Save" at bounding box center [928, 385] width 44 height 24
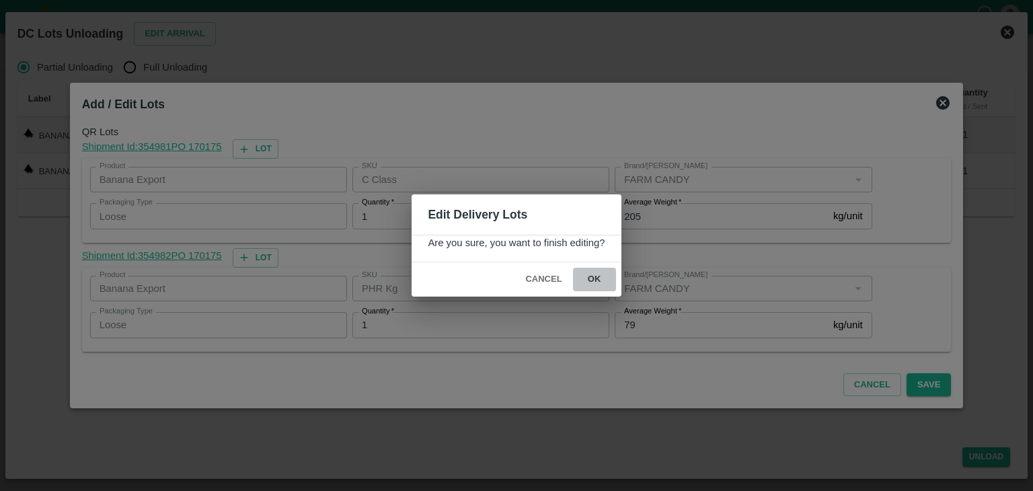
click at [597, 276] on button "ok" at bounding box center [594, 280] width 43 height 24
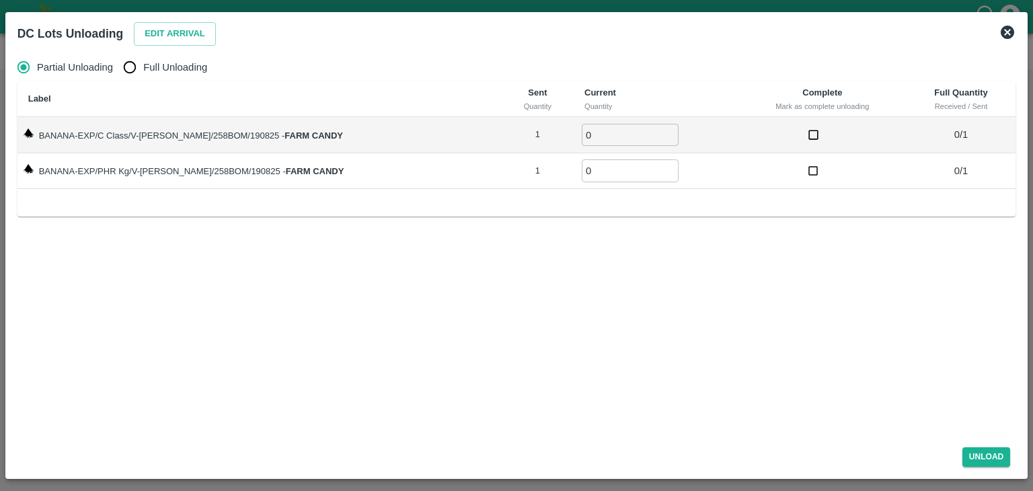
click at [197, 62] on span "Full Unloading" at bounding box center [175, 67] width 64 height 15
click at [143, 62] on input "Full Unloading" at bounding box center [129, 67] width 27 height 27
radio input "true"
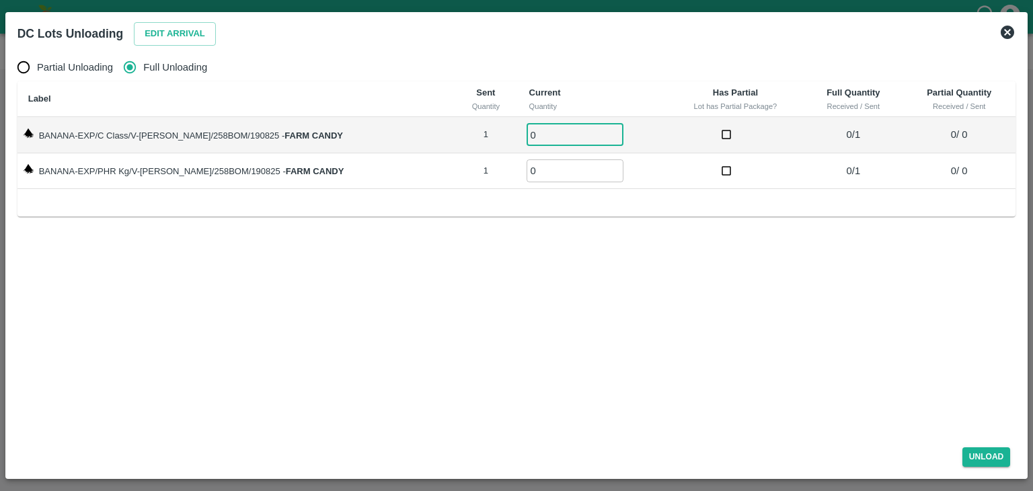
click at [559, 136] on input "0" at bounding box center [574, 135] width 97 height 22
type input "01"
click at [543, 168] on input "0" at bounding box center [574, 170] width 97 height 22
type input "01"
click at [983, 455] on button "Unload" at bounding box center [986, 456] width 48 height 19
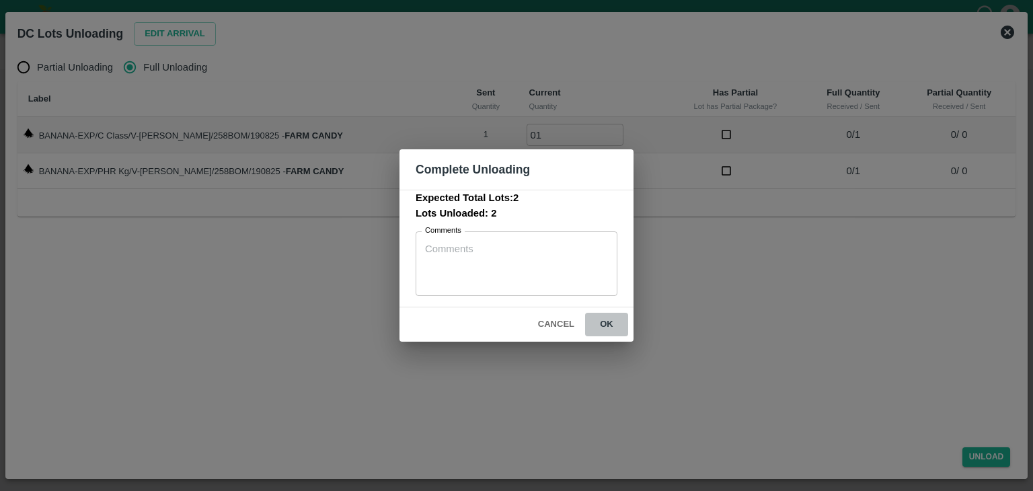
click at [600, 320] on button "ok" at bounding box center [606, 325] width 43 height 24
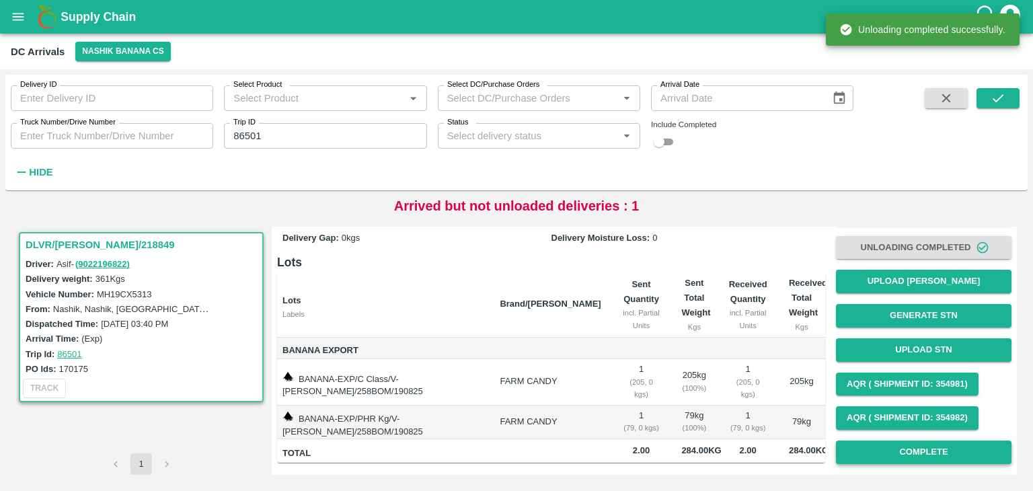
click at [894, 441] on button "Complete" at bounding box center [923, 452] width 175 height 24
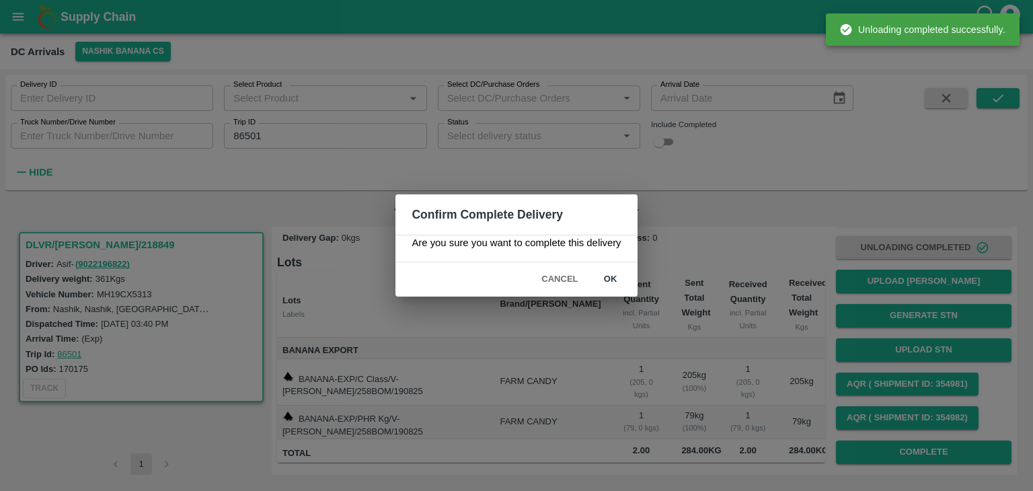
click at [600, 264] on div "Cancel ok" at bounding box center [515, 279] width 241 height 34
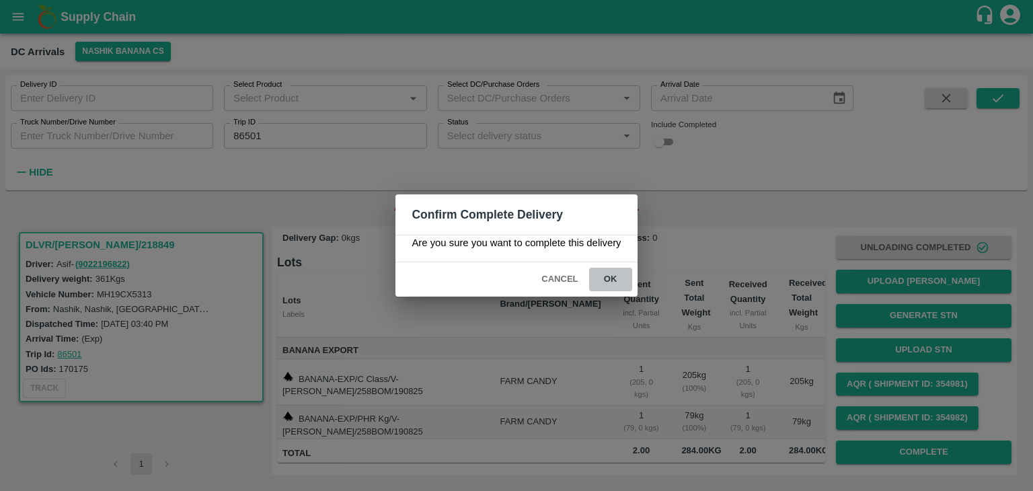
click at [615, 278] on button "ok" at bounding box center [610, 280] width 43 height 24
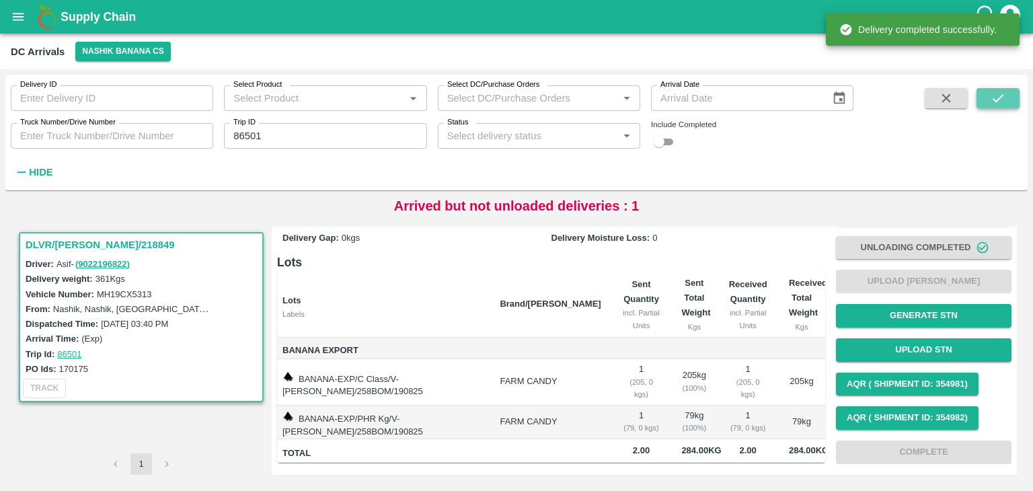
click at [1007, 104] on button "submit" at bounding box center [997, 98] width 43 height 20
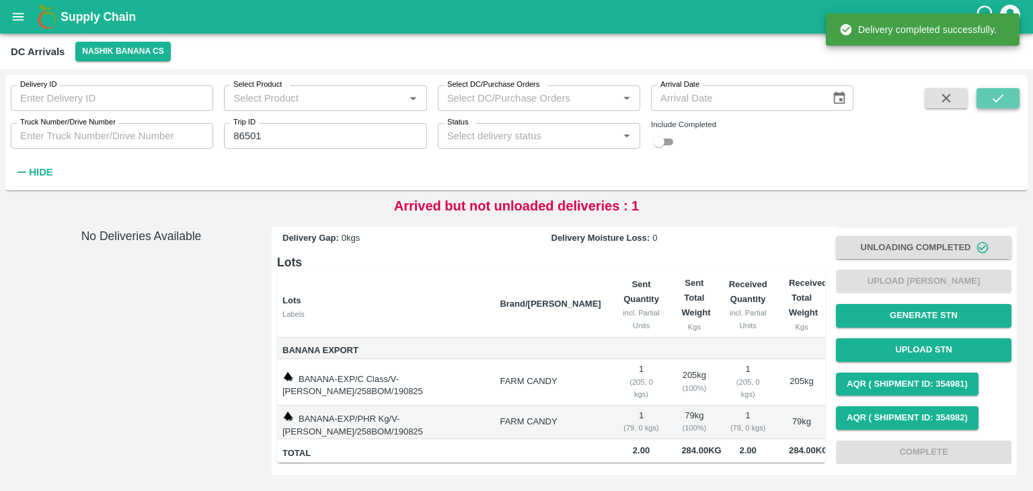
click at [1007, 104] on button "submit" at bounding box center [997, 98] width 43 height 20
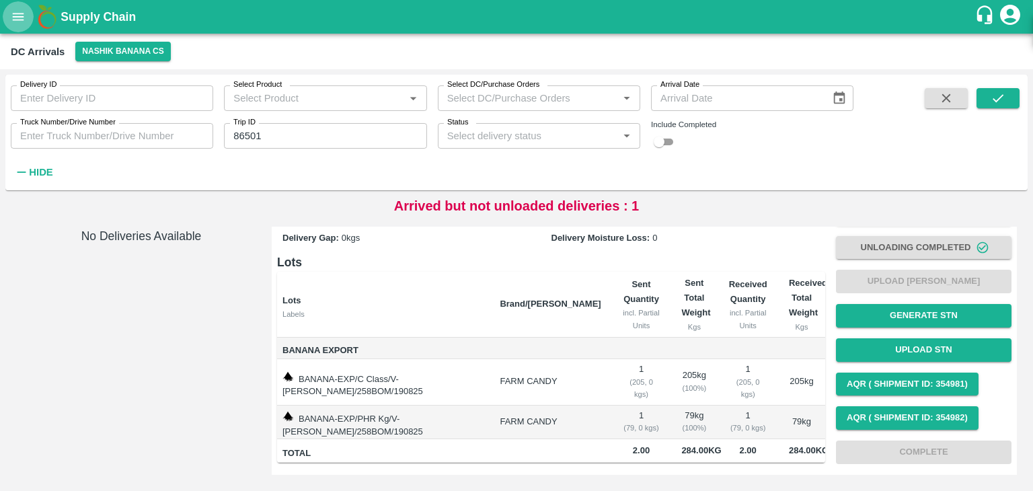
click at [12, 14] on icon "open drawer" at bounding box center [18, 16] width 15 height 15
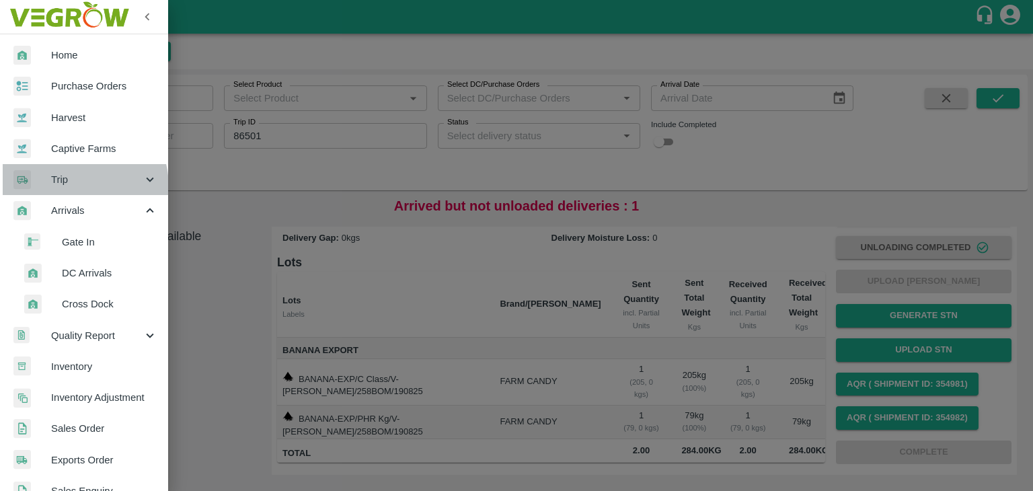
click at [68, 187] on div "Trip" at bounding box center [84, 179] width 168 height 31
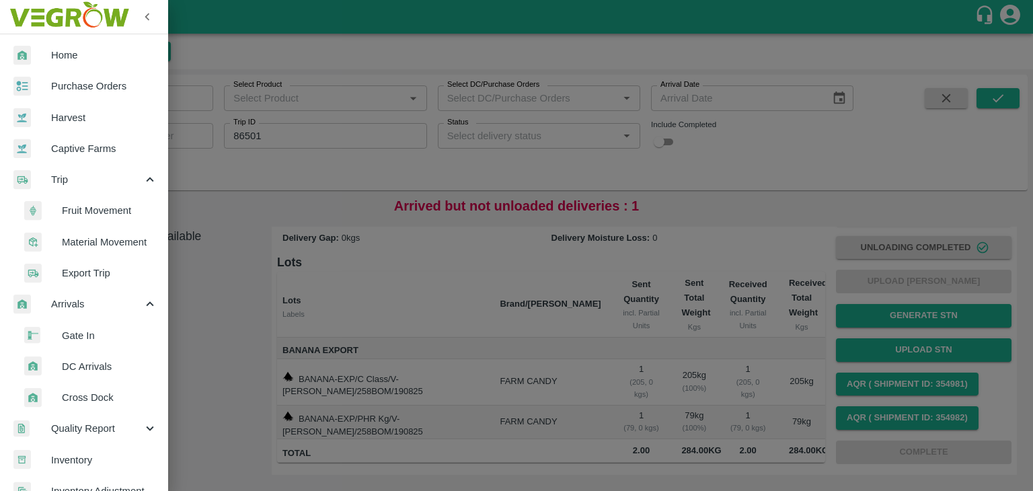
click at [100, 214] on span "Fruit Movement" at bounding box center [109, 210] width 95 height 15
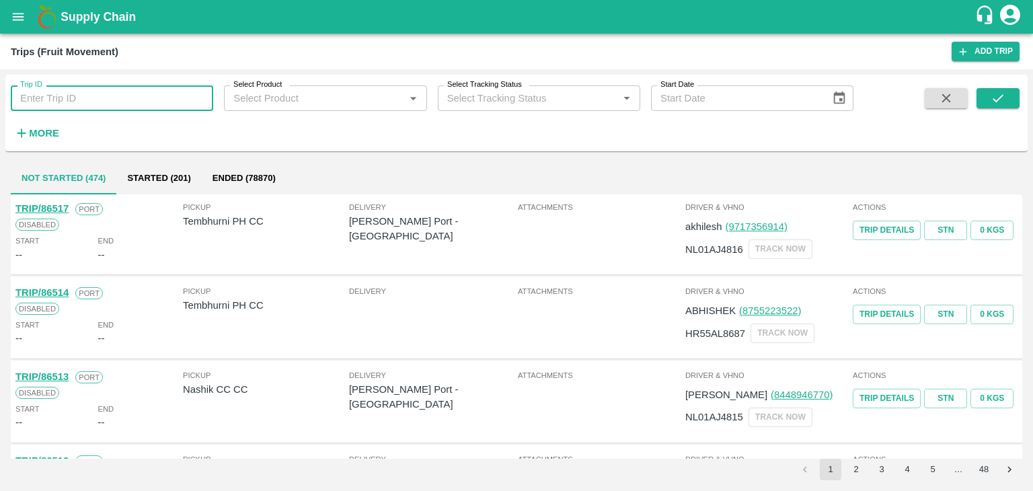
click at [100, 97] on input "Trip ID" at bounding box center [112, 98] width 202 height 26
type input "86501"
click at [1000, 100] on icon "submit" at bounding box center [997, 98] width 15 height 15
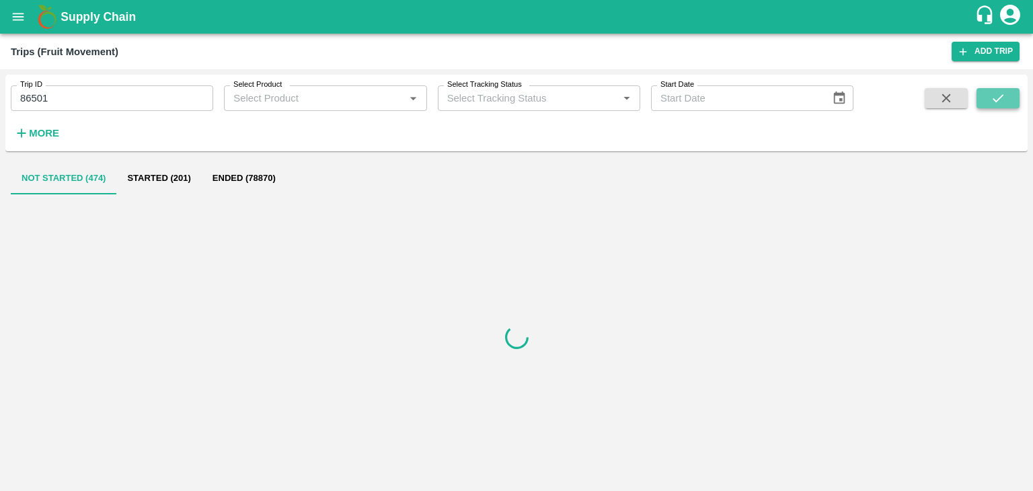
click at [1000, 100] on icon "submit" at bounding box center [997, 98] width 15 height 15
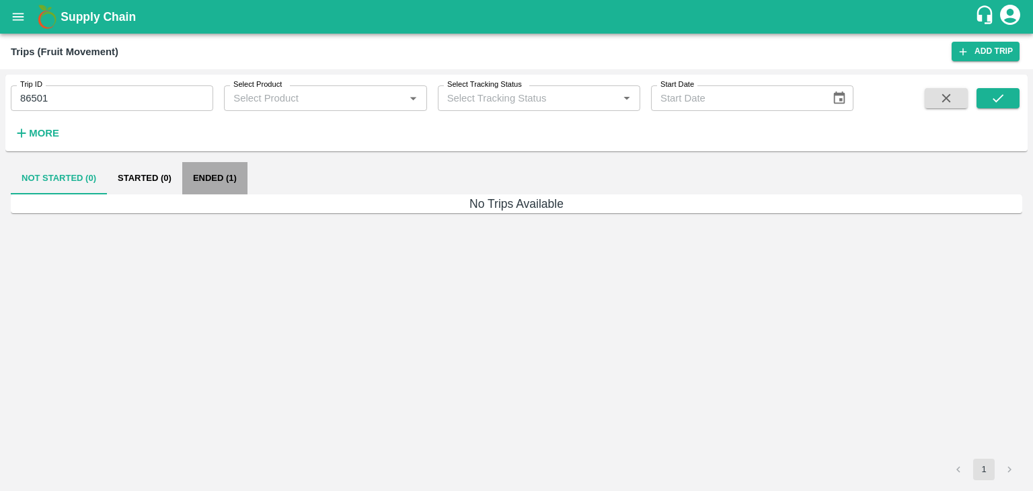
click at [231, 180] on button "Ended (1)" at bounding box center [214, 178] width 65 height 32
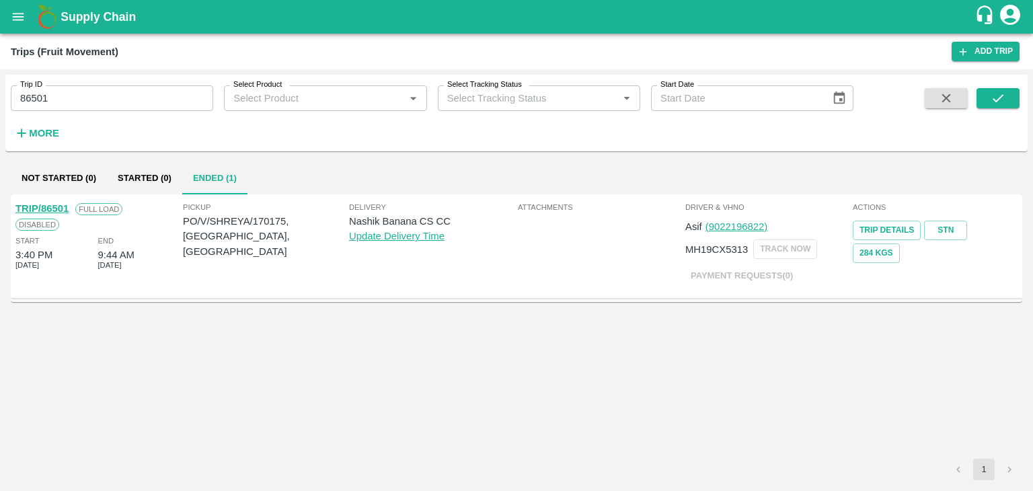
click at [51, 206] on link "TRIP/86501" at bounding box center [41, 208] width 53 height 11
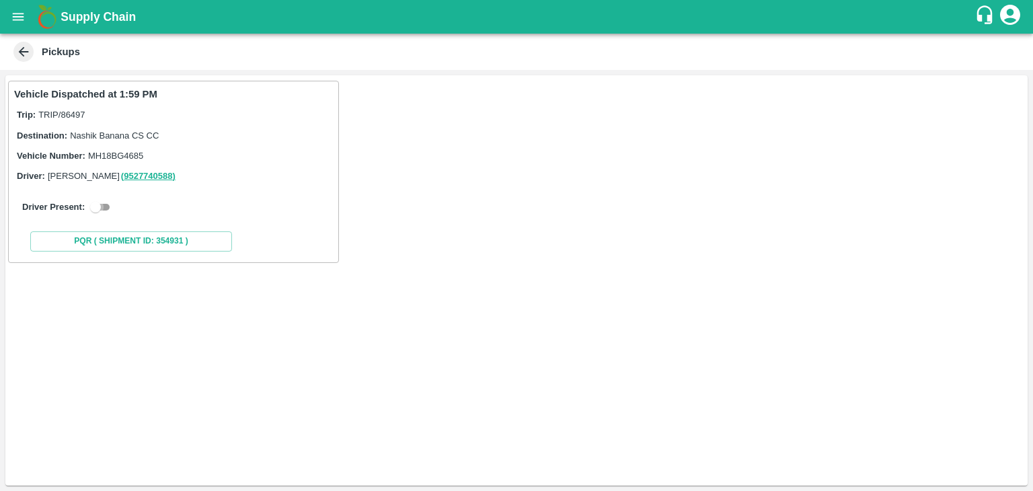
click at [104, 204] on input "checkbox" at bounding box center [95, 207] width 48 height 16
checkbox input "true"
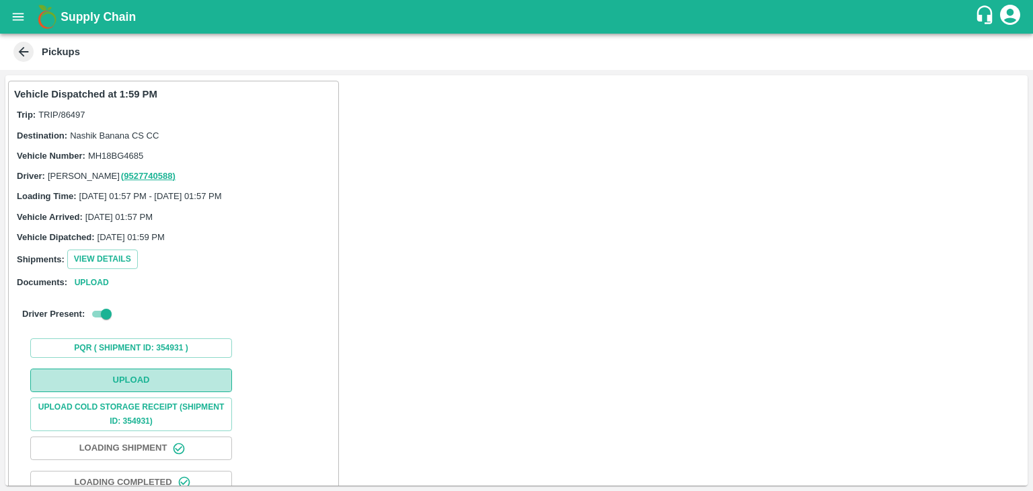
click at [145, 382] on button "Upload" at bounding box center [131, 380] width 202 height 24
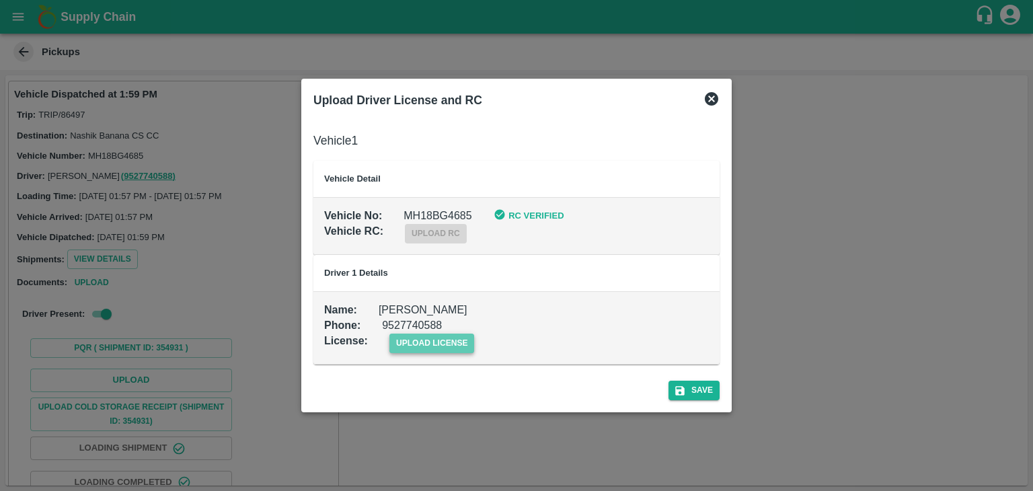
click at [459, 336] on span "upload license" at bounding box center [431, 342] width 85 height 19
click at [0, 0] on input "upload license" at bounding box center [0, 0] width 0 height 0
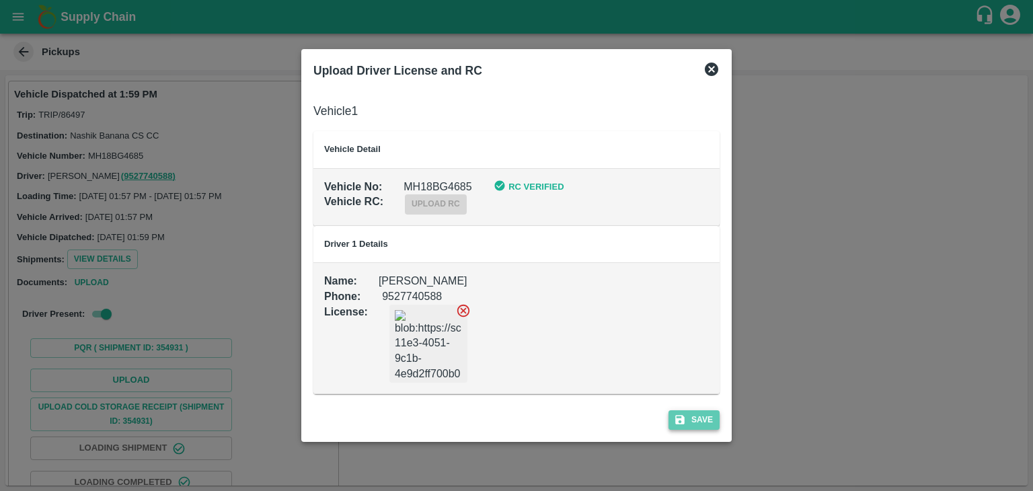
click at [709, 424] on button "Save" at bounding box center [693, 419] width 51 height 19
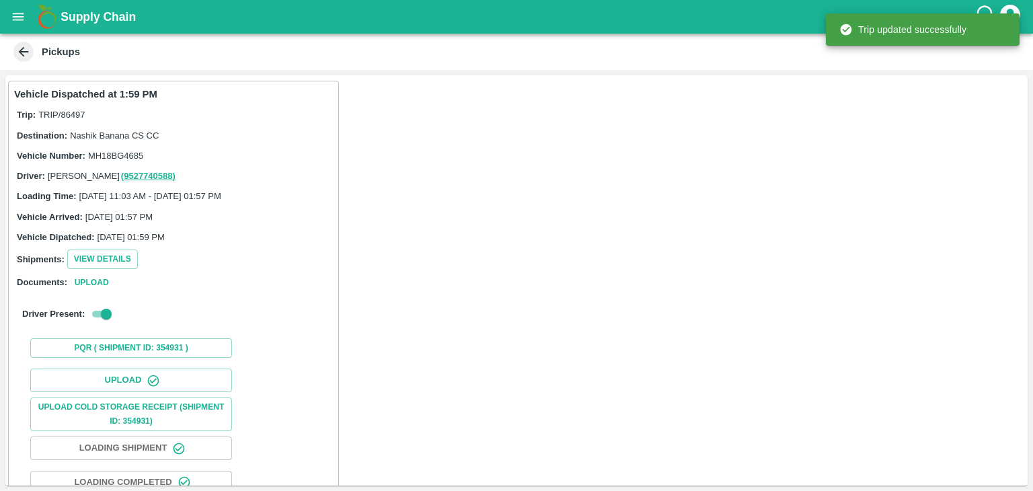
scroll to position [141, 0]
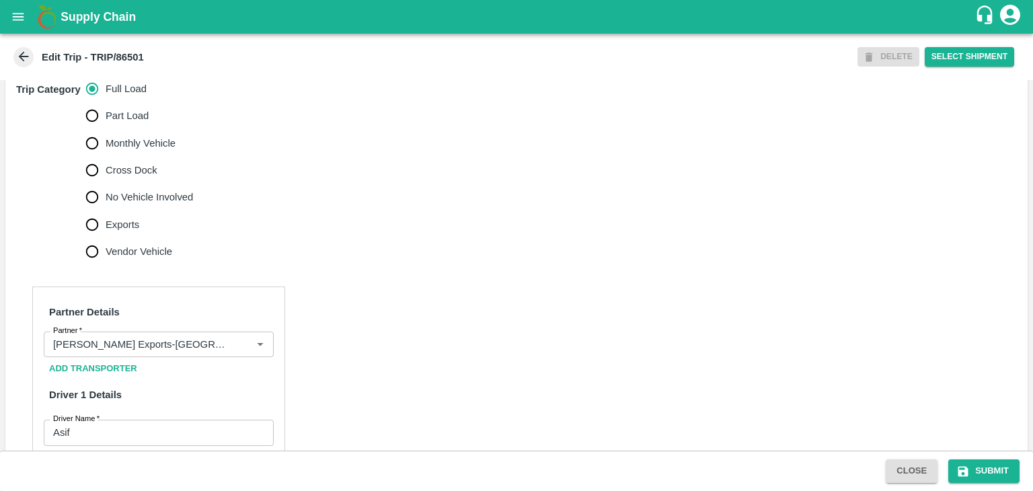
click at [143, 204] on span "No Vehicle Involved" at bounding box center [149, 197] width 87 height 15
click at [106, 210] on input "No Vehicle Involved" at bounding box center [92, 197] width 27 height 27
radio input "true"
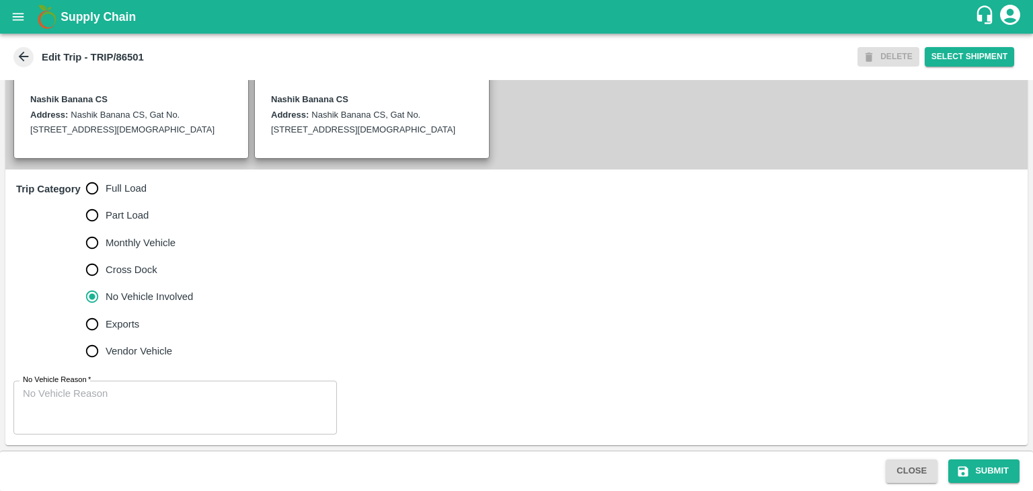
scroll to position [330, 0]
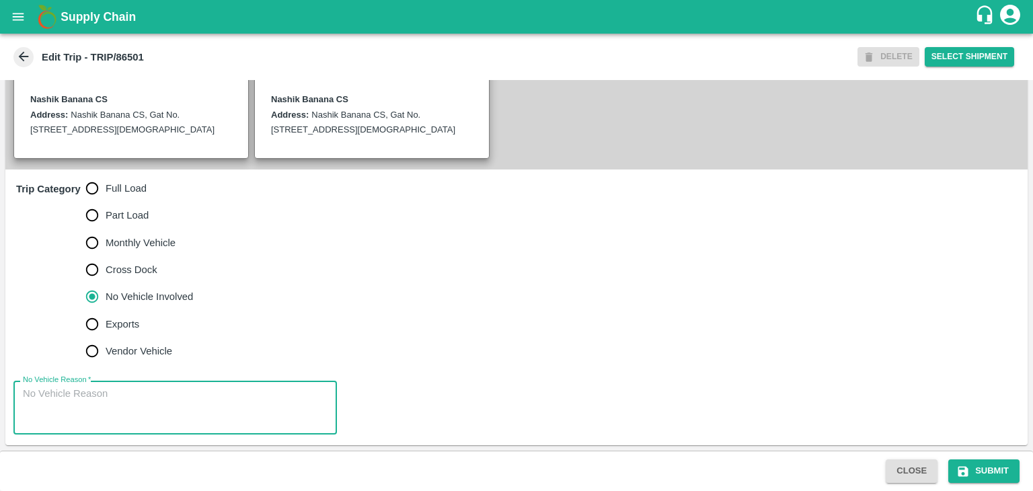
click at [146, 422] on textarea "No Vehicle Reason   *" at bounding box center [175, 408] width 305 height 42
type textarea "Field Dump"
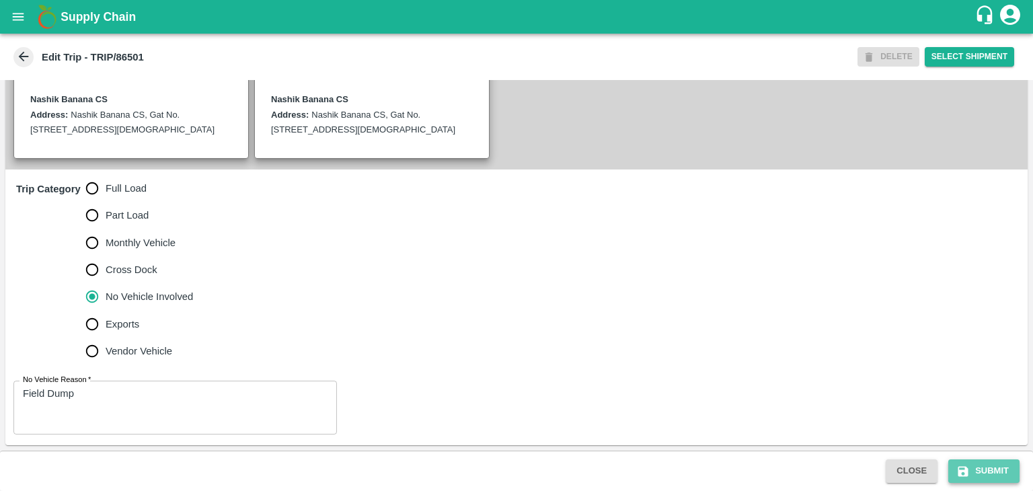
click at [1003, 469] on button "Submit" at bounding box center [983, 471] width 71 height 24
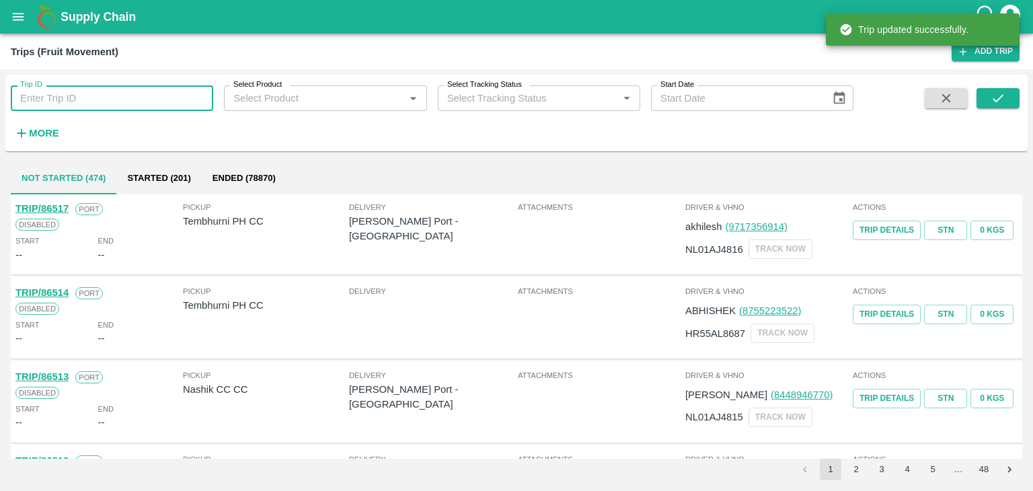
click at [121, 97] on input "Trip ID" at bounding box center [112, 98] width 202 height 26
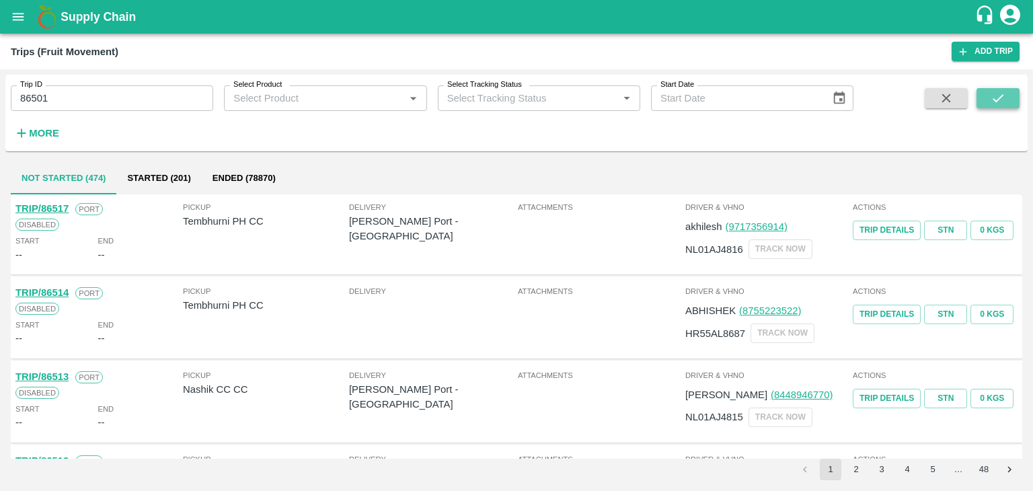
click at [999, 100] on icon "submit" at bounding box center [997, 98] width 15 height 15
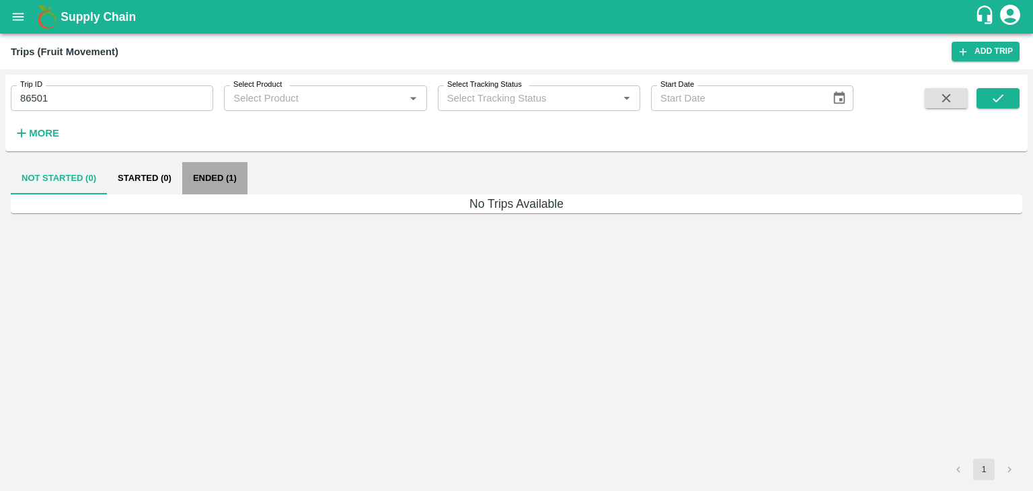
click at [194, 183] on button "Ended (1)" at bounding box center [214, 178] width 65 height 32
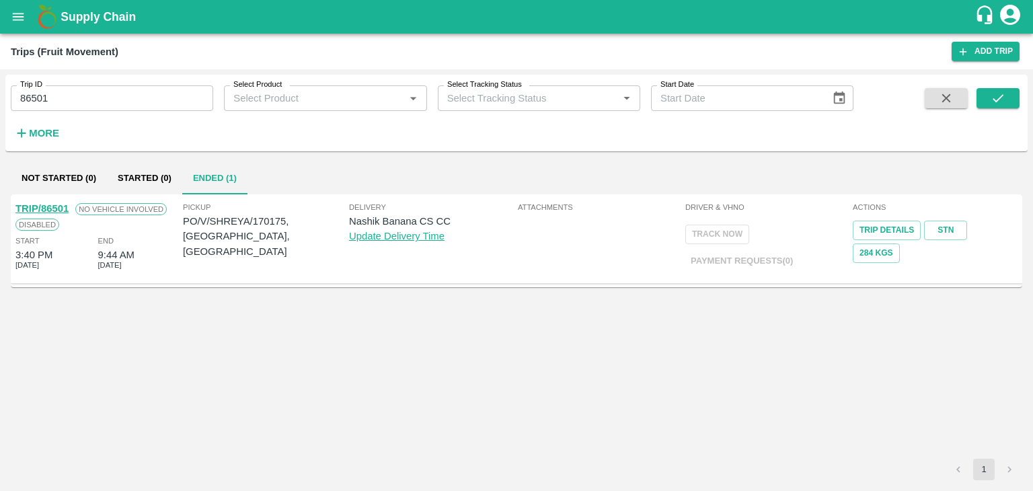
click at [65, 203] on link "TRIP/86501" at bounding box center [41, 208] width 53 height 11
click at [126, 110] on input "86501" at bounding box center [112, 98] width 202 height 26
type input "86500"
click at [987, 100] on button "submit" at bounding box center [997, 98] width 43 height 20
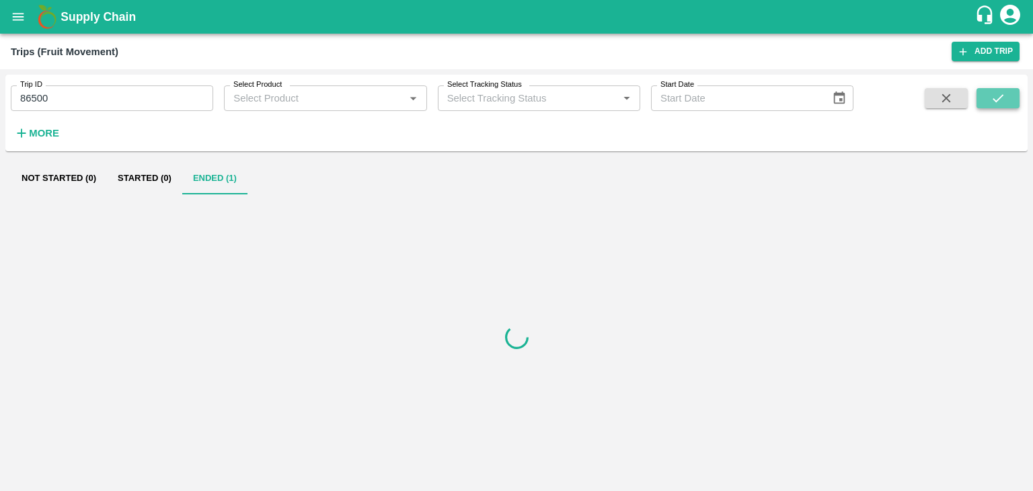
click at [987, 100] on button "submit" at bounding box center [997, 98] width 43 height 20
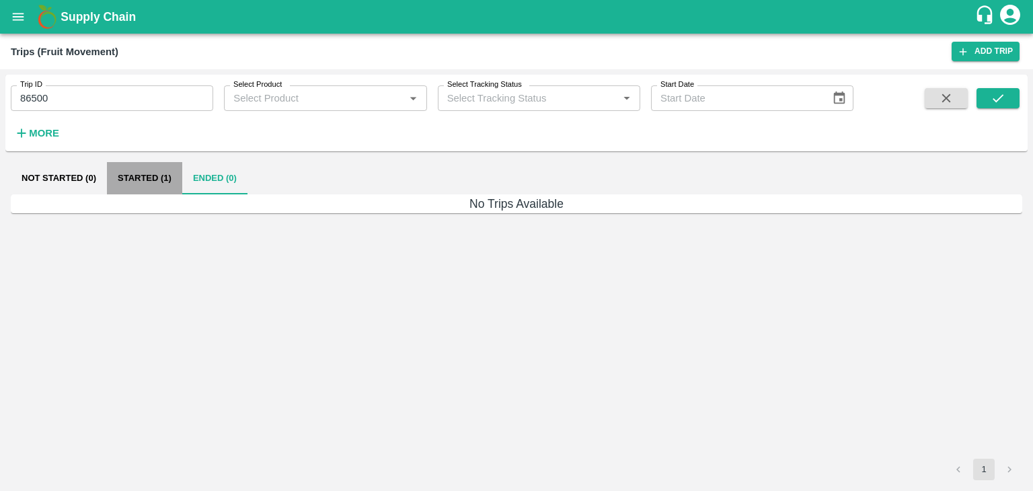
click at [136, 182] on button "Started (1)" at bounding box center [144, 178] width 75 height 32
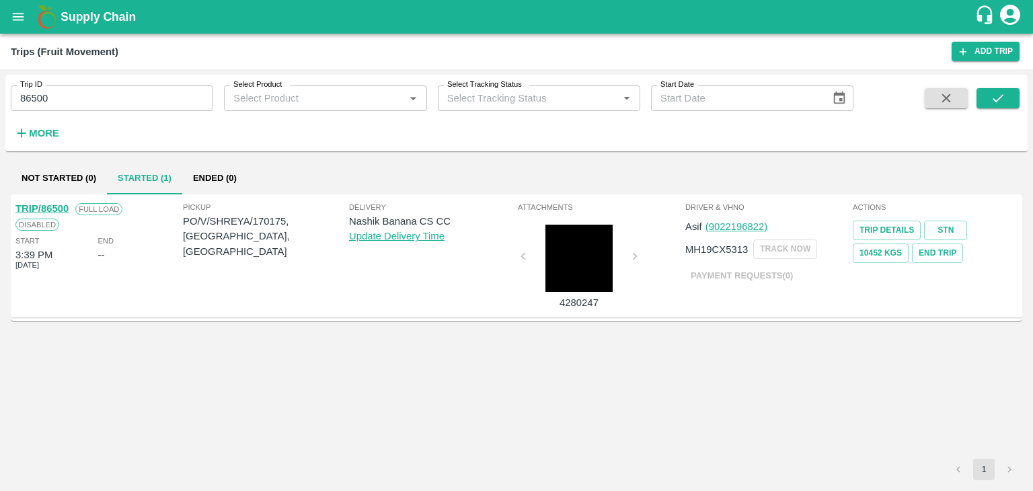
click at [49, 203] on link "TRIP/86500" at bounding box center [41, 208] width 53 height 11
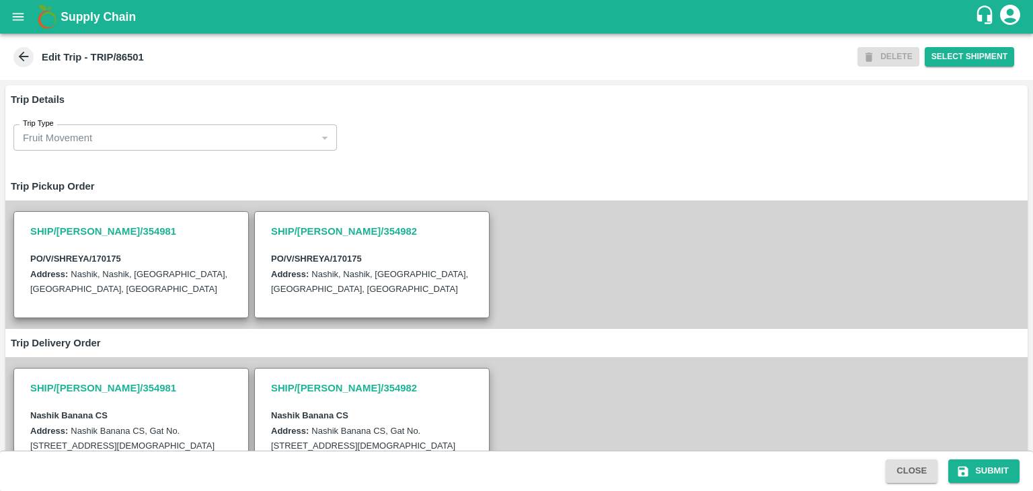
scroll to position [330, 0]
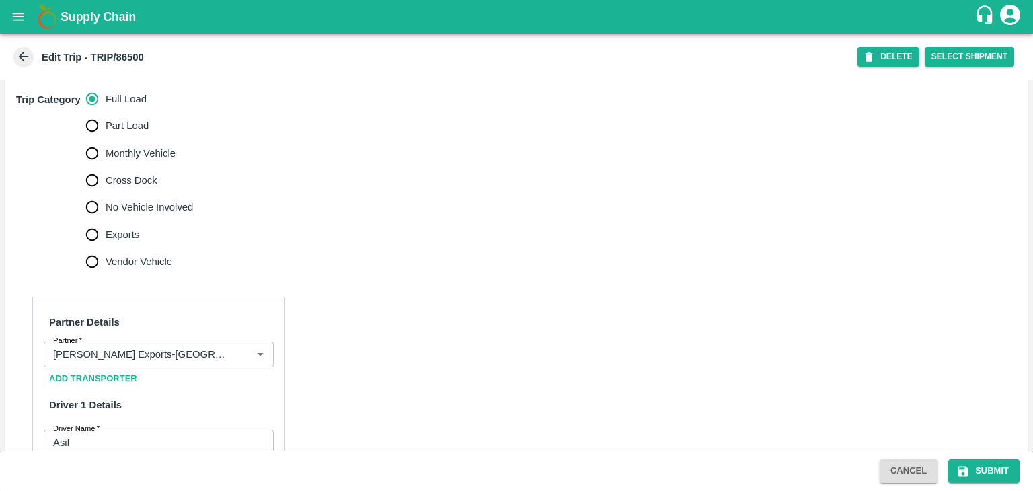
scroll to position [409, 0]
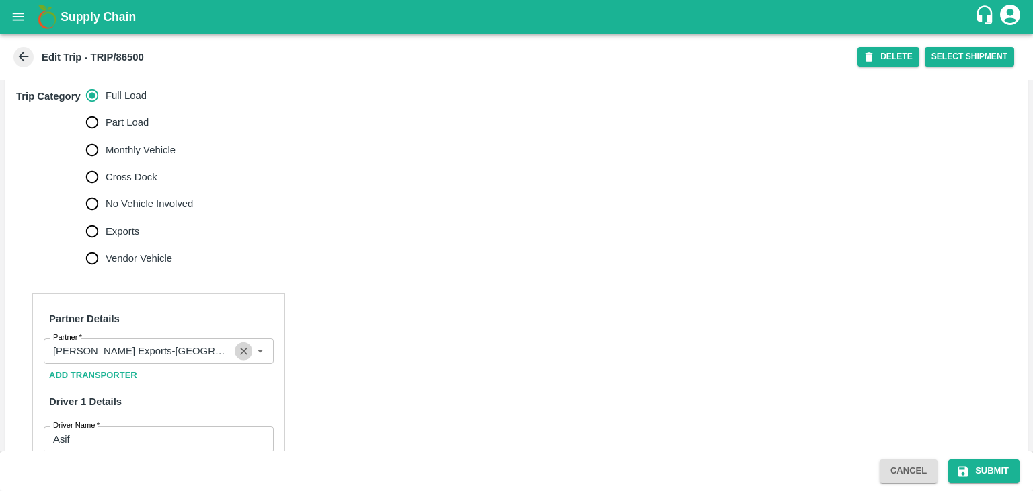
click at [237, 358] on icon "Clear" at bounding box center [243, 351] width 13 height 13
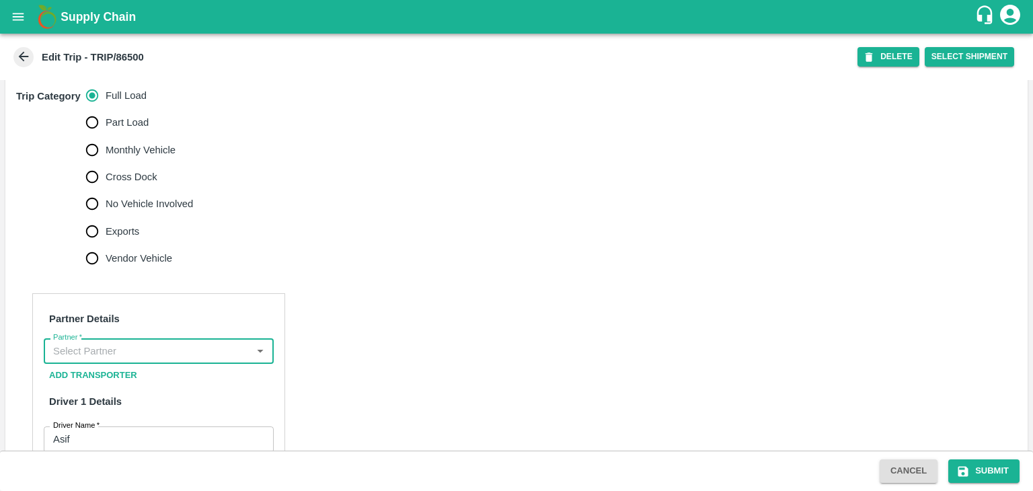
scroll to position [0, 0]
click at [192, 360] on input "Partner   *" at bounding box center [148, 350] width 200 height 17
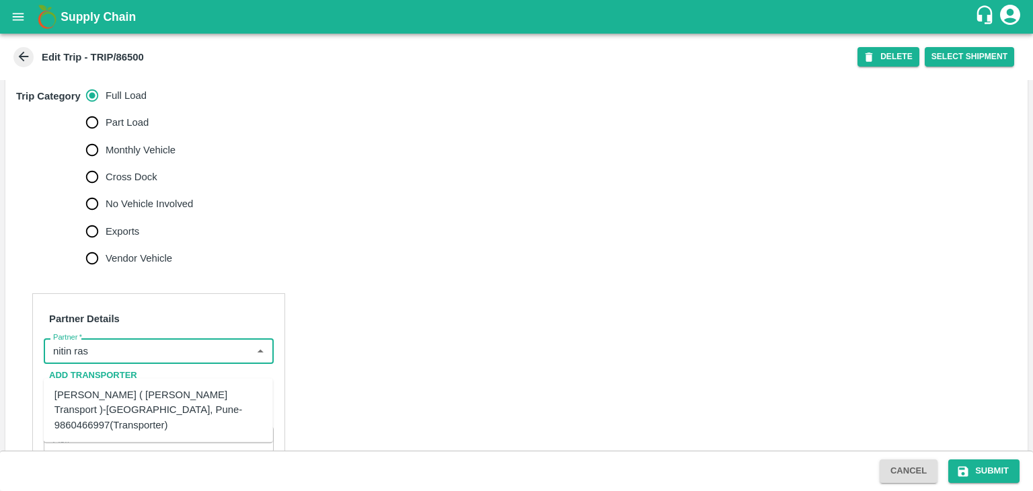
click at [149, 399] on div "Nitin Rasal ( Bhairavnath Transport )-Deulgaon, Pune-9860466997(Transporter)" at bounding box center [158, 409] width 208 height 45
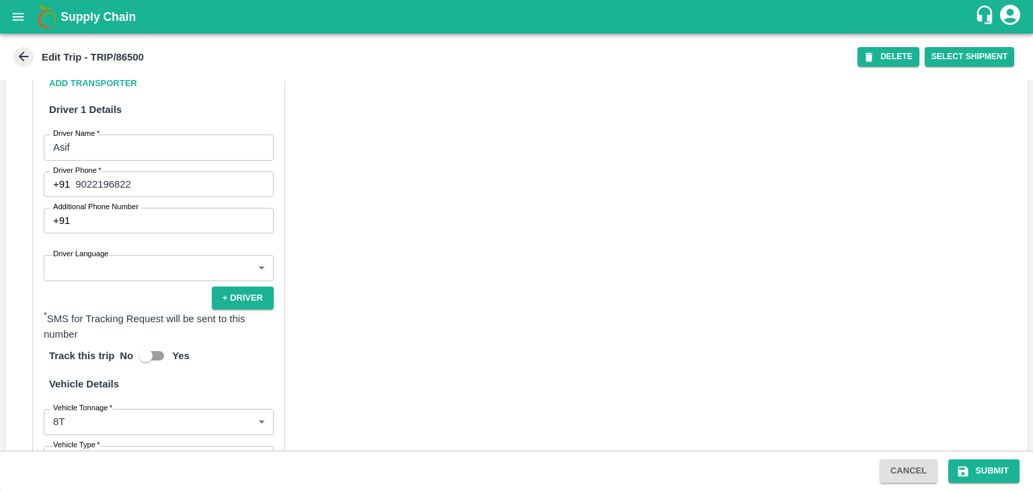
scroll to position [702, 0]
type input "Nitin Rasal ( Bhairavnath Transport )-Deulgaon, Pune-9860466997(Transporter)"
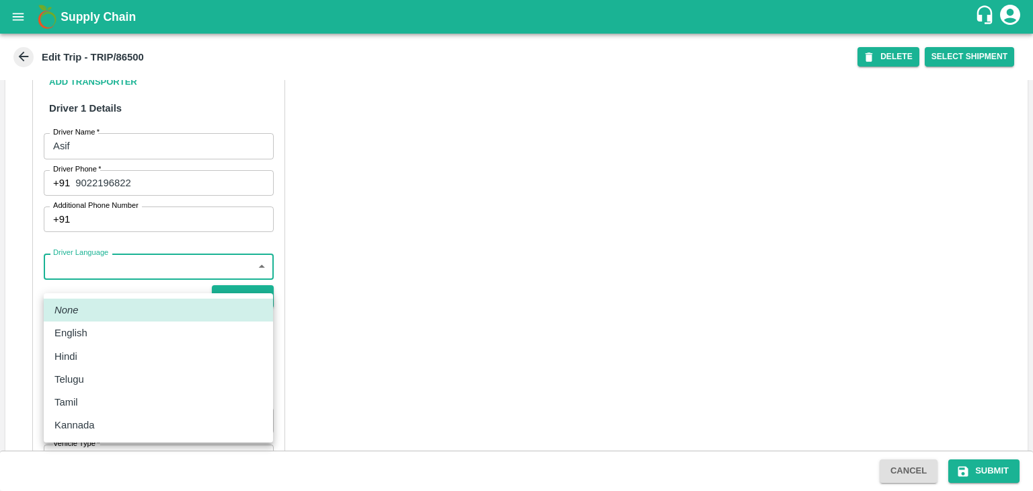
click at [134, 270] on body "Supply Chain Edit Trip - TRIP/86500 DELETE Select Shipment Trip Details Trip Ty…" at bounding box center [516, 245] width 1033 height 491
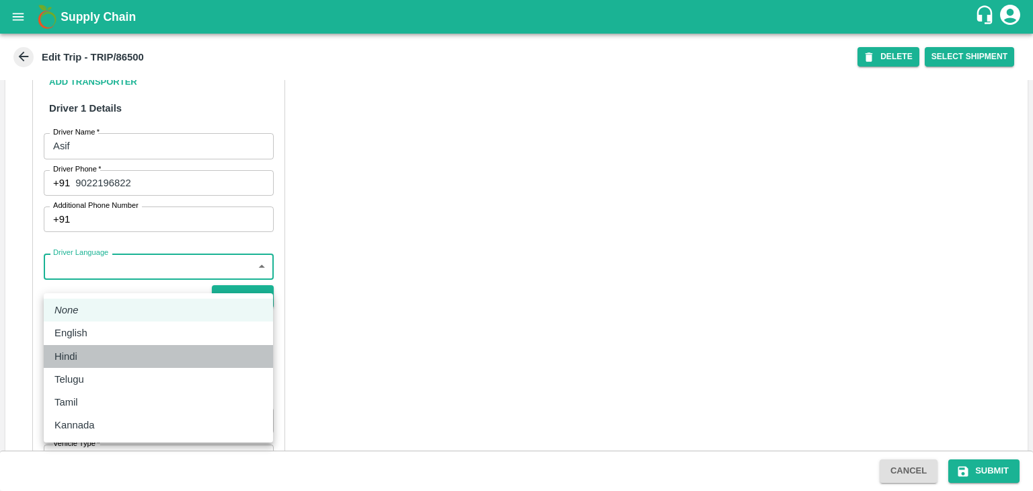
click at [106, 356] on div "Hindi" at bounding box center [158, 356] width 208 height 15
type input "hi"
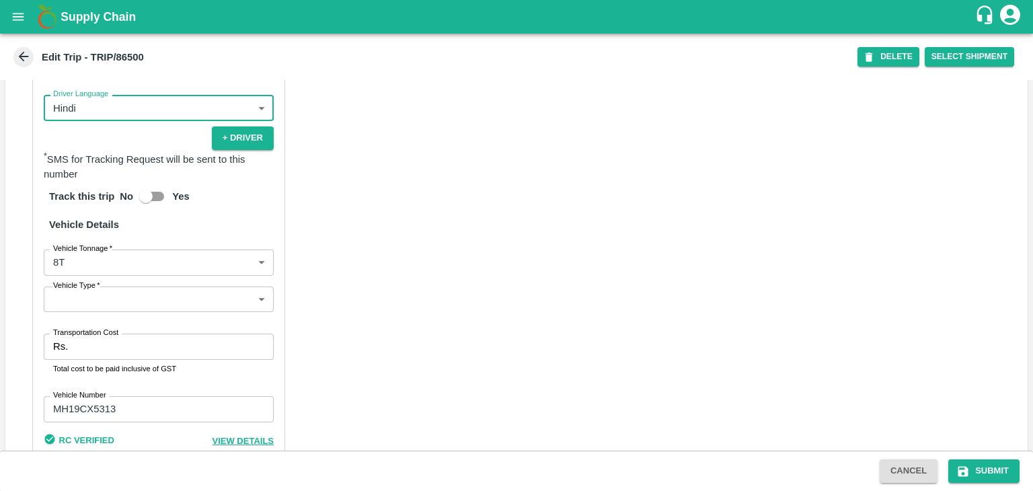
scroll to position [861, 0]
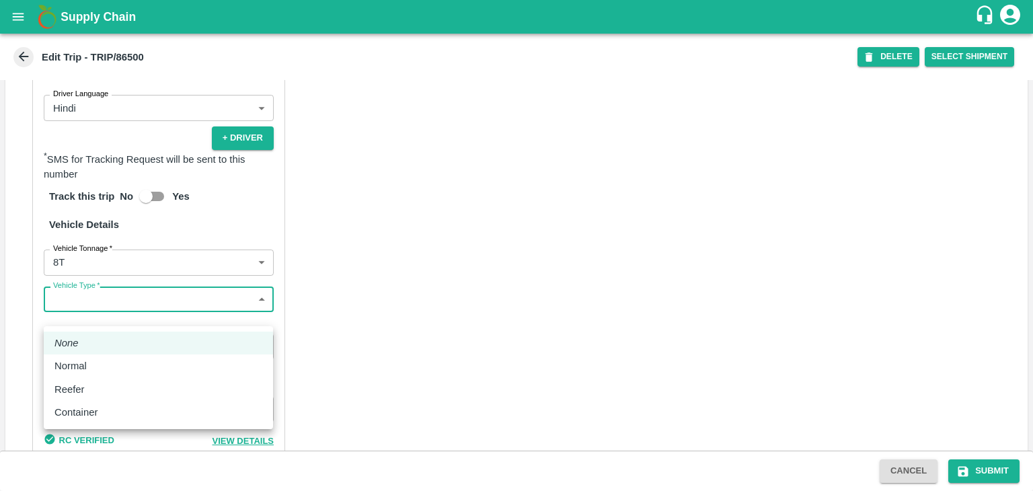
click at [85, 305] on body "Supply Chain Edit Trip - TRIP/86500 DELETE Select Shipment Trip Details Trip Ty…" at bounding box center [516, 245] width 1033 height 491
click at [104, 361] on div "Normal" at bounding box center [158, 365] width 208 height 15
type input "Normal"
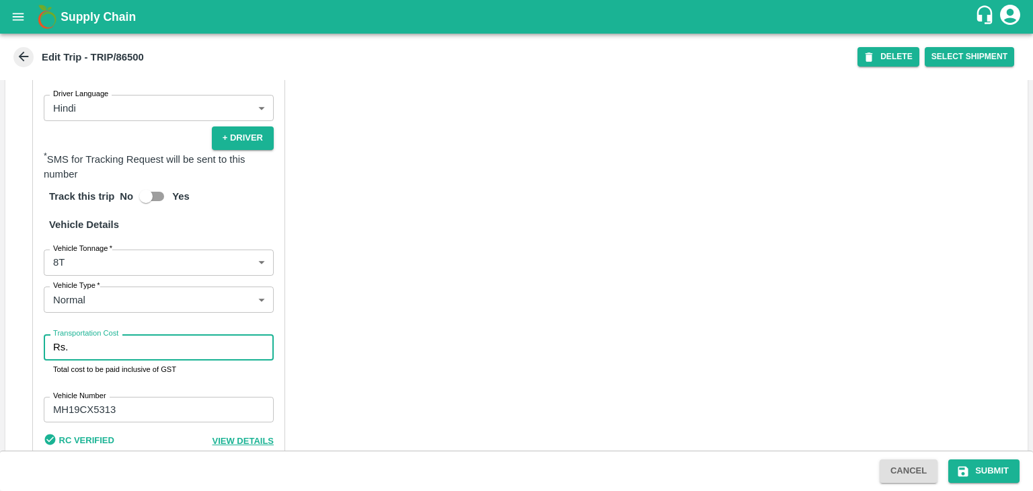
click at [113, 360] on input "Transportation Cost" at bounding box center [173, 347] width 200 height 26
type input "10000"
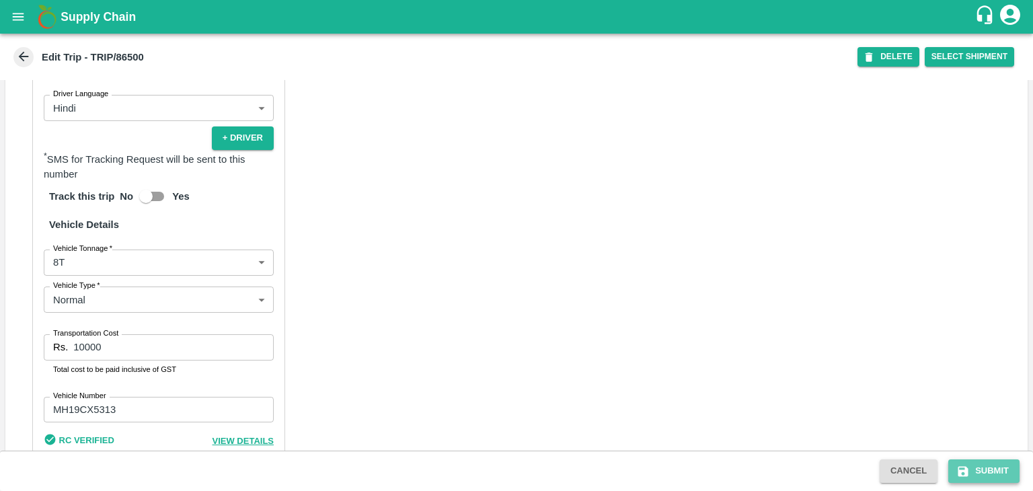
click at [995, 466] on button "Submit" at bounding box center [983, 471] width 71 height 24
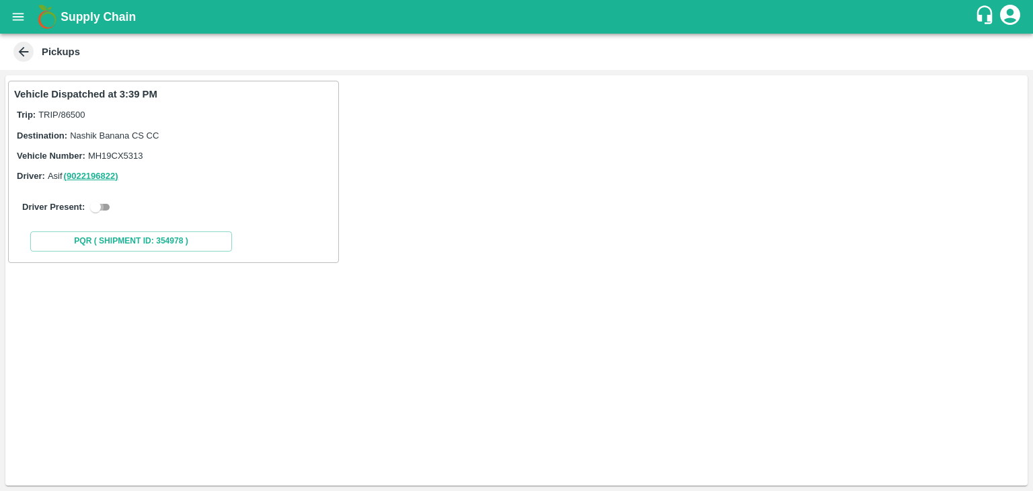
click at [101, 206] on input "checkbox" at bounding box center [95, 207] width 48 height 16
checkbox input "true"
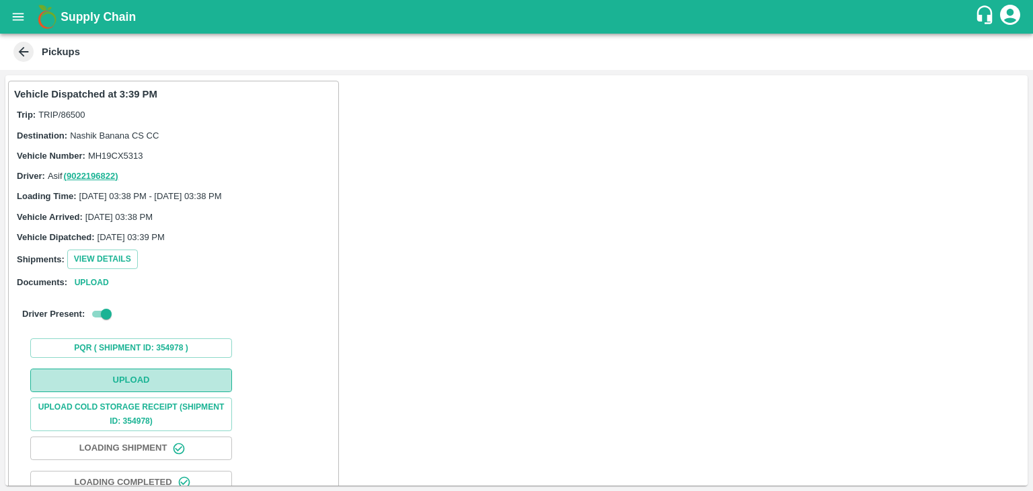
click at [159, 385] on button "Upload" at bounding box center [131, 380] width 202 height 24
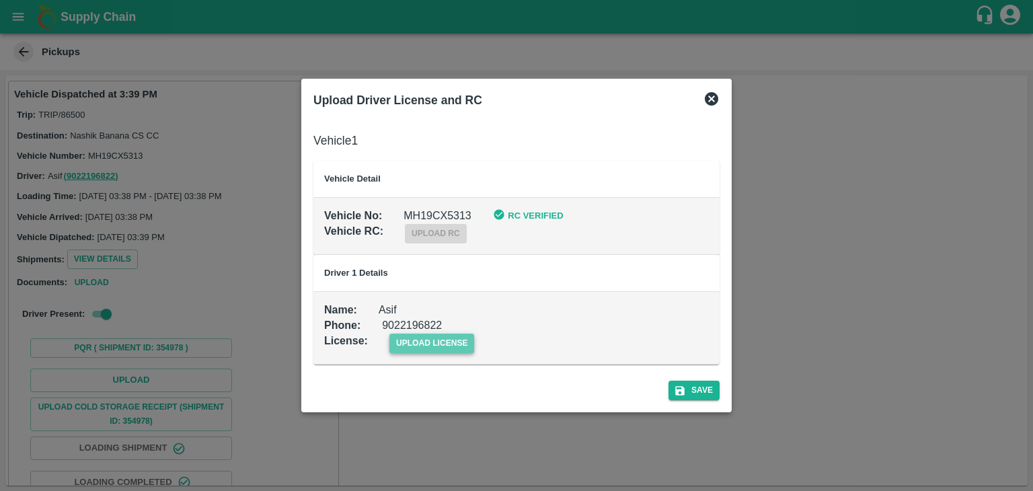
click at [460, 348] on span "upload license" at bounding box center [431, 342] width 85 height 19
click at [0, 0] on input "upload license" at bounding box center [0, 0] width 0 height 0
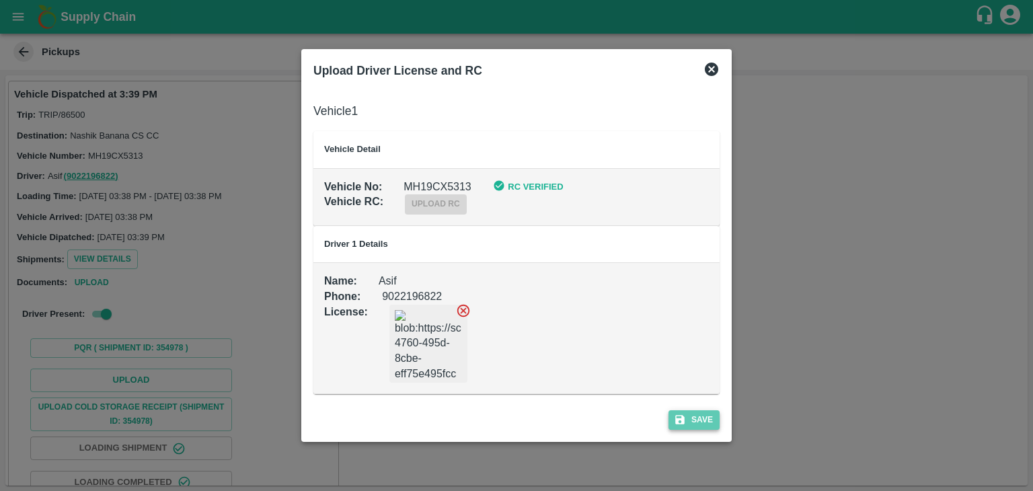
click at [718, 420] on button "Save" at bounding box center [693, 419] width 51 height 19
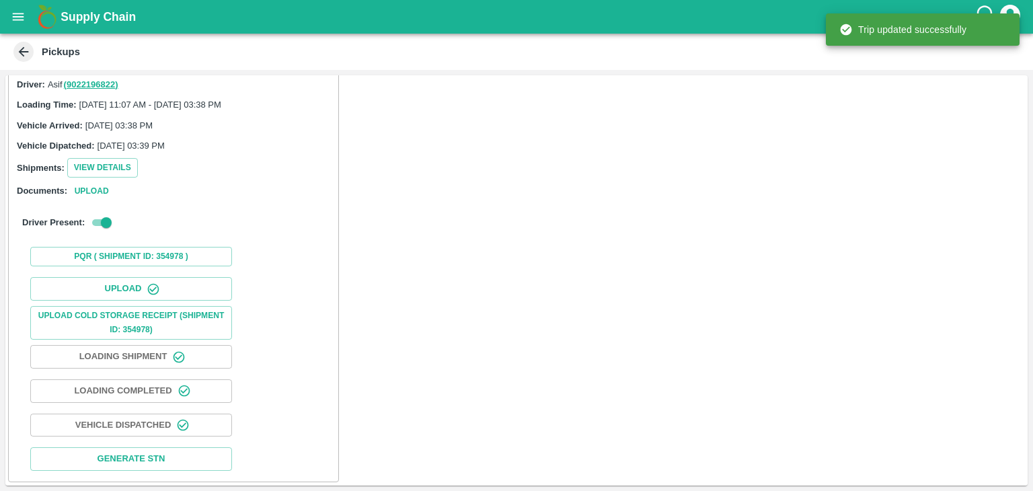
scroll to position [141, 0]
